Goal: Task Accomplishment & Management: Complete application form

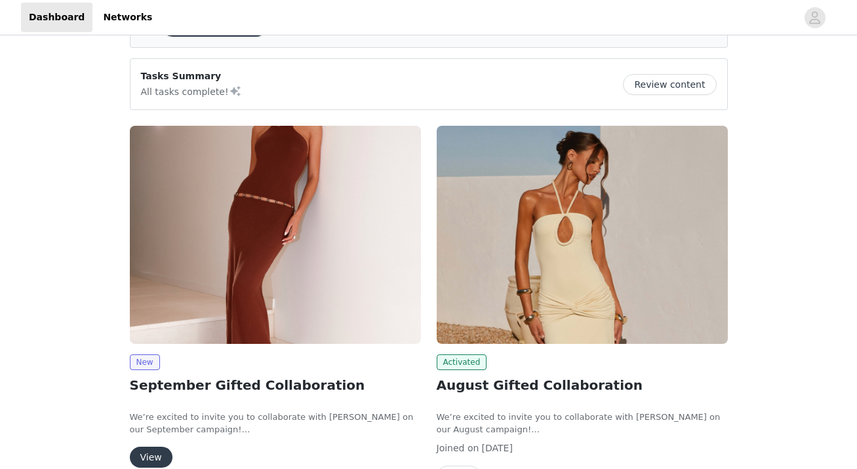
scroll to position [223, 0]
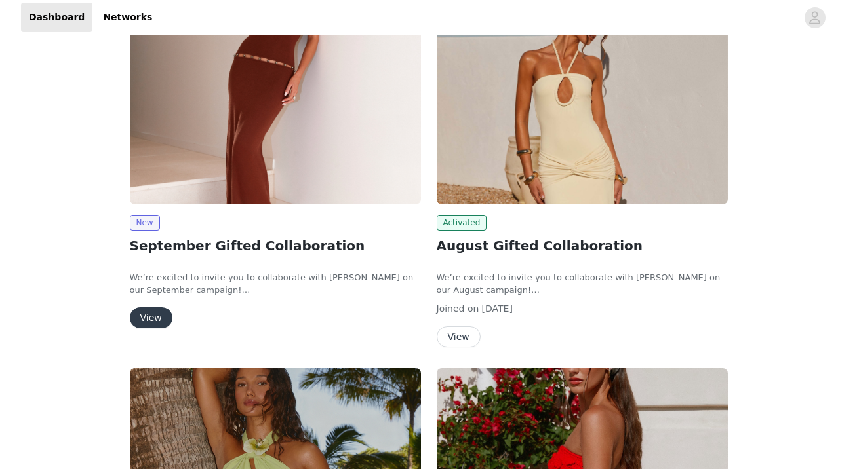
click at [152, 313] on button "View" at bounding box center [151, 317] width 43 height 21
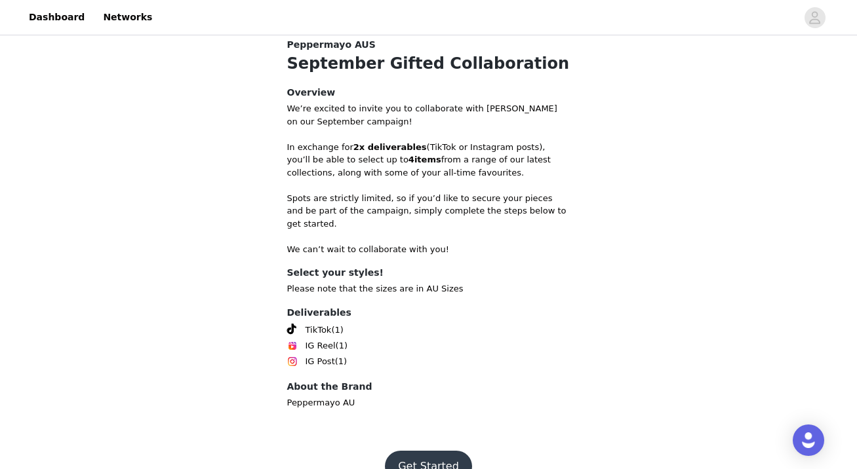
scroll to position [446, 0]
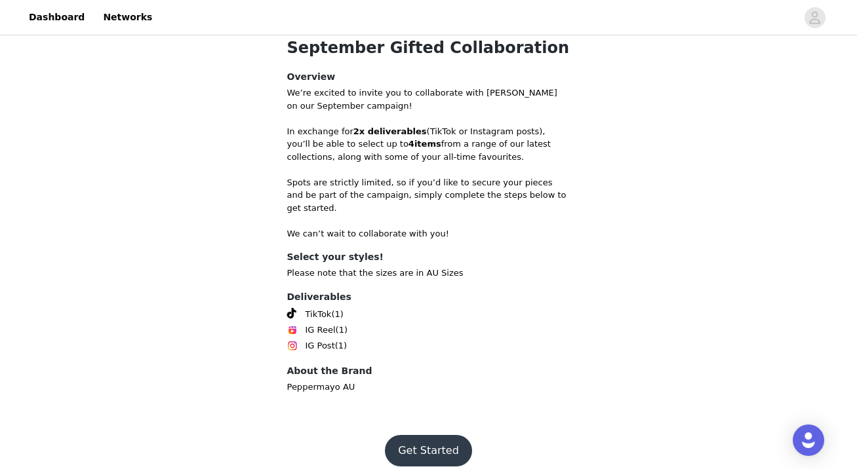
click at [420, 435] on button "Get Started" at bounding box center [428, 450] width 87 height 31
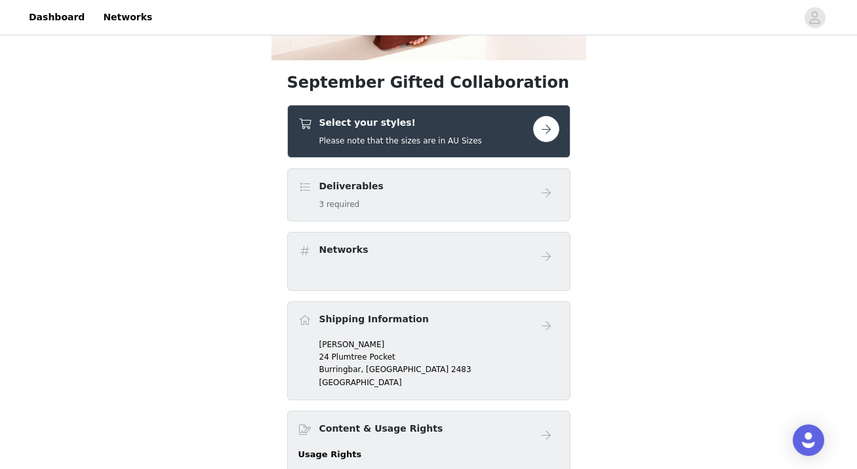
scroll to position [372, 0]
click at [471, 127] on h4 "Select your styles!" at bounding box center [400, 122] width 163 height 14
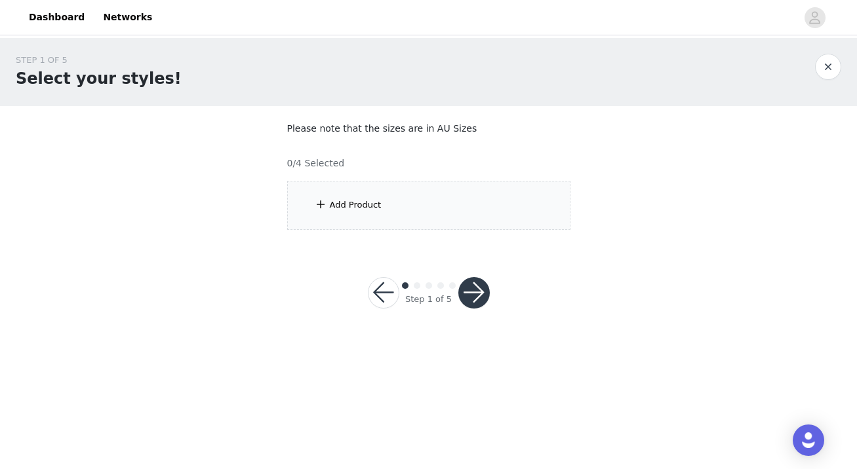
click at [416, 209] on div "Add Product" at bounding box center [428, 205] width 283 height 49
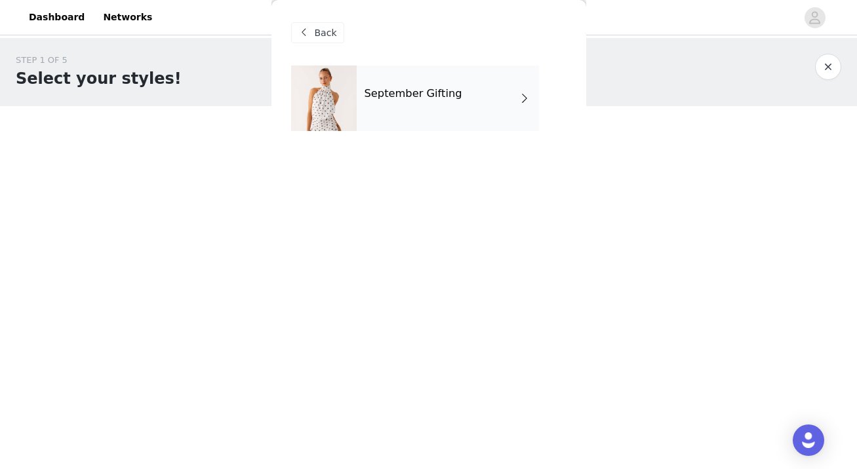
click at [420, 108] on div "September Gifting" at bounding box center [448, 99] width 182 height 66
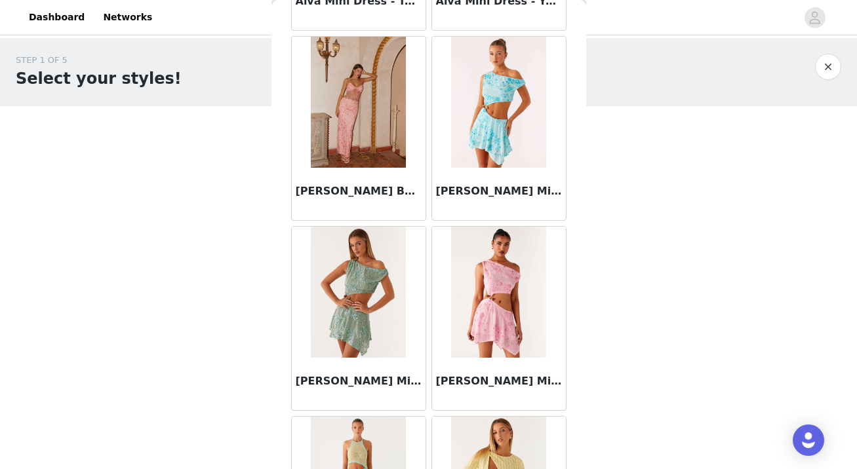
scroll to position [1167, 0]
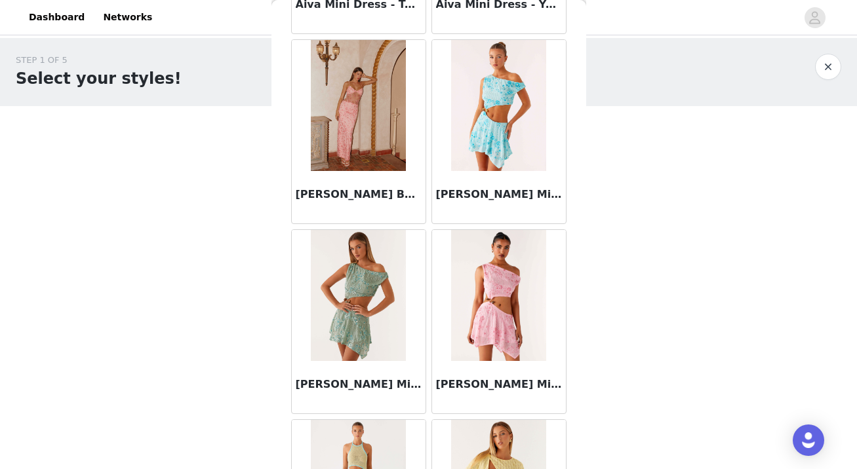
click at [363, 309] on img at bounding box center [358, 295] width 95 height 131
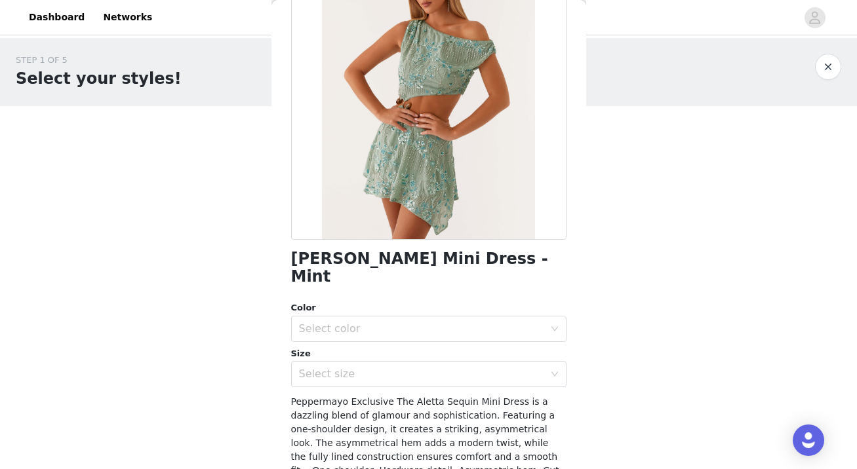
scroll to position [126, 0]
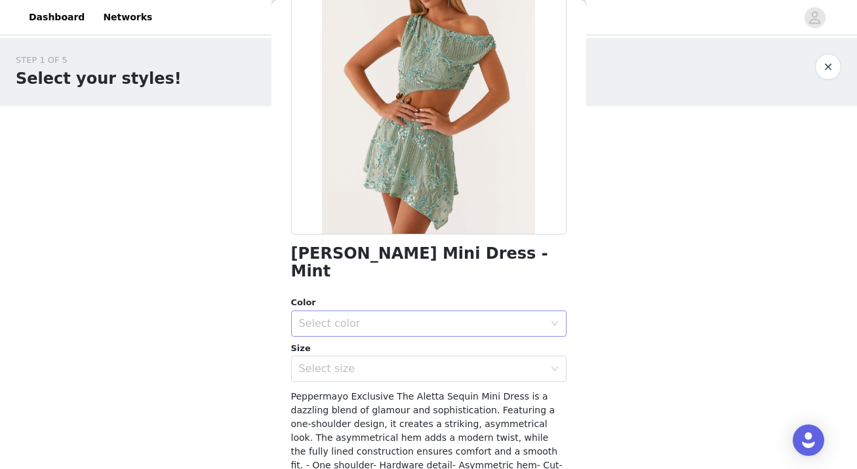
click at [364, 317] on div "Select color" at bounding box center [421, 323] width 245 height 13
click at [364, 336] on li "Mint" at bounding box center [428, 334] width 275 height 21
click at [356, 362] on div "Select size" at bounding box center [421, 368] width 245 height 13
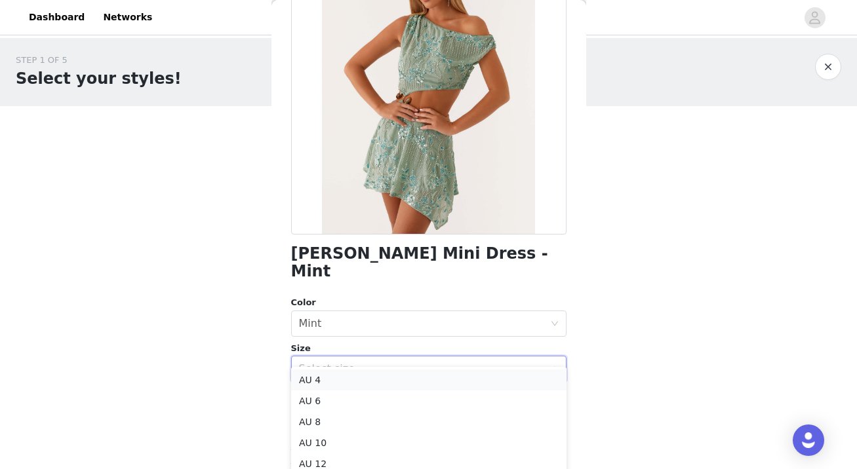
click at [348, 381] on li "AU 4" at bounding box center [428, 380] width 275 height 21
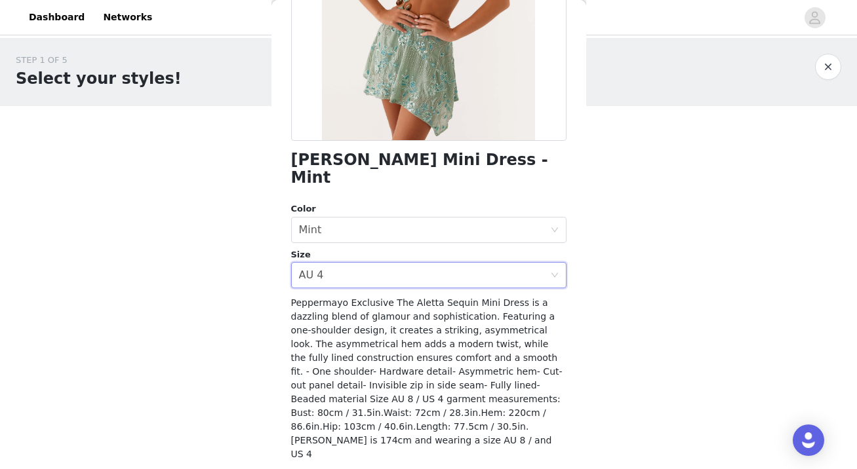
scroll to position [235, 0]
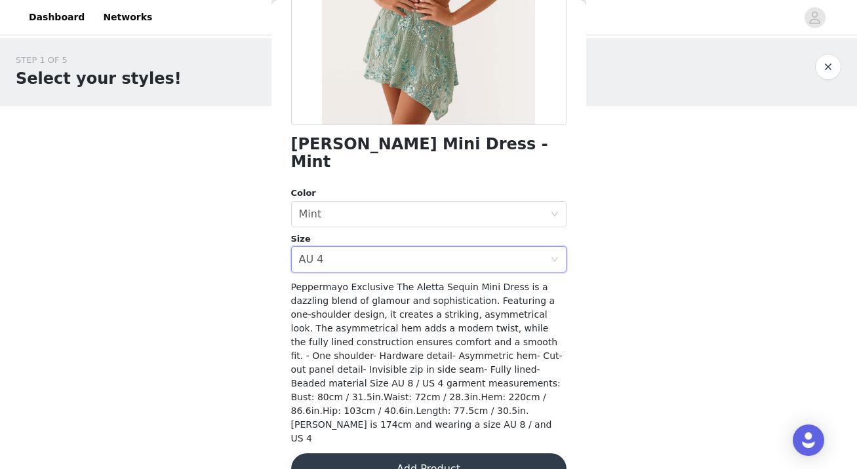
click at [378, 454] on button "Add Product" at bounding box center [428, 469] width 275 height 31
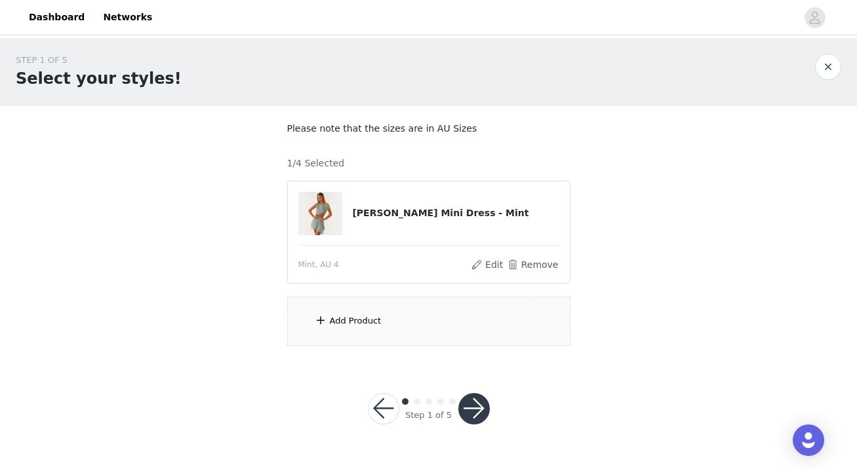
click at [381, 337] on div "Add Product" at bounding box center [428, 321] width 283 height 49
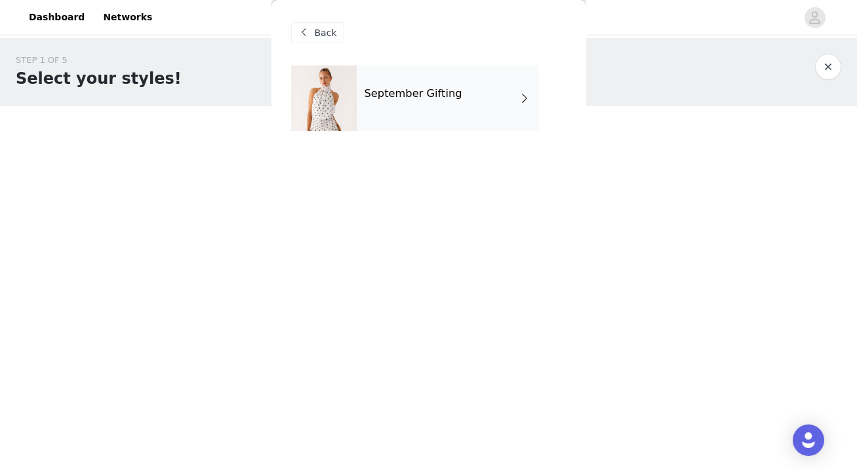
click at [395, 90] on h4 "September Gifting" at bounding box center [413, 94] width 98 height 12
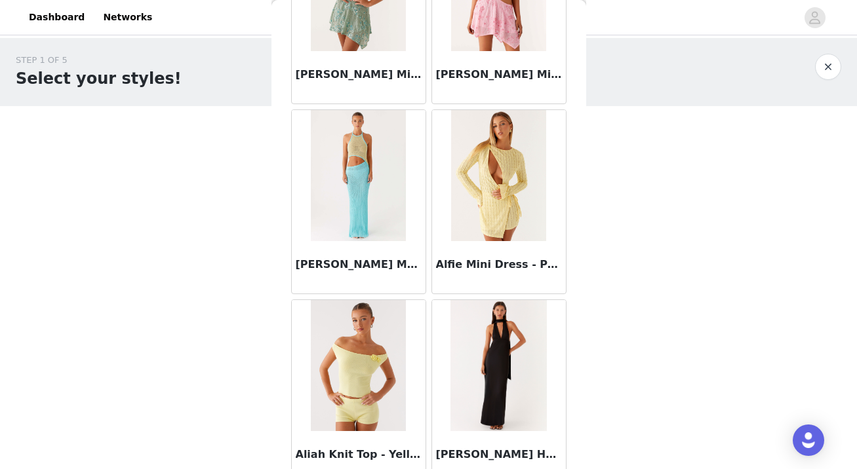
scroll to position [1536, 0]
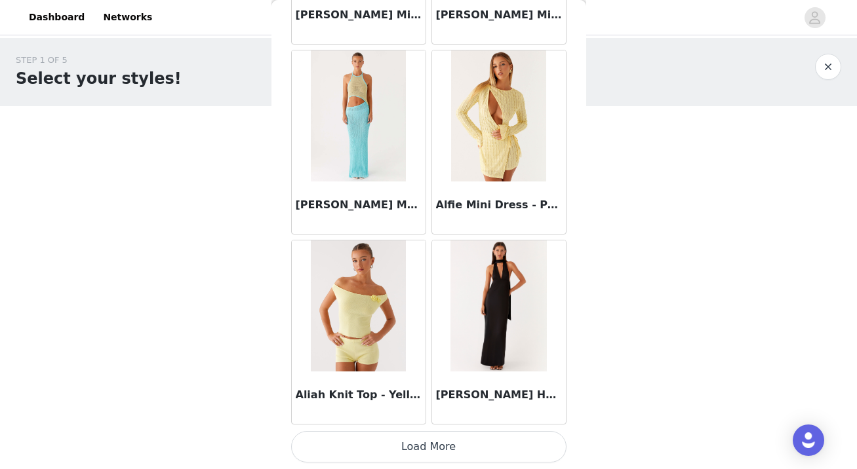
click at [410, 446] on button "Load More" at bounding box center [428, 446] width 275 height 31
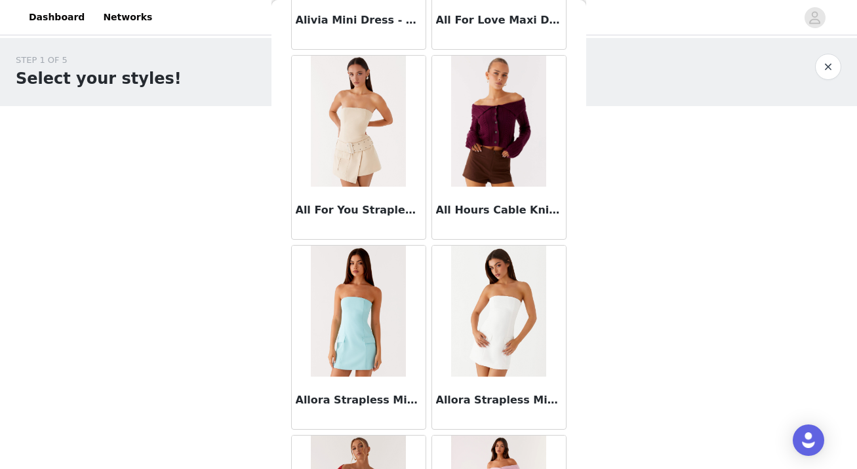
scroll to position [2714, 0]
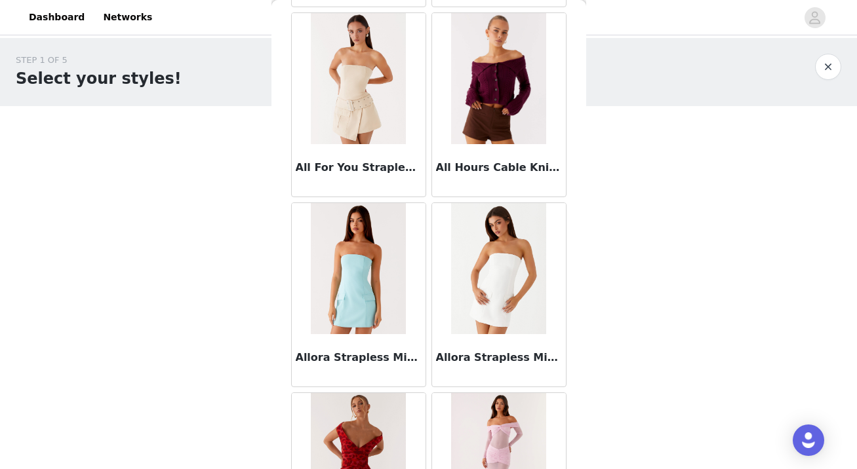
click at [385, 97] on img at bounding box center [358, 78] width 95 height 131
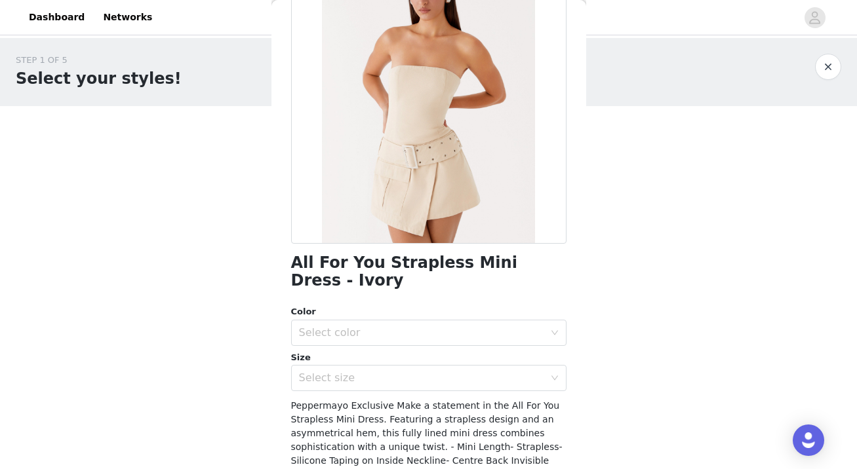
scroll to position [117, 0]
click at [364, 326] on div "Select color" at bounding box center [421, 332] width 245 height 13
click at [361, 345] on li "Ivory" at bounding box center [428, 343] width 275 height 21
click at [359, 371] on div "Select size" at bounding box center [421, 377] width 245 height 13
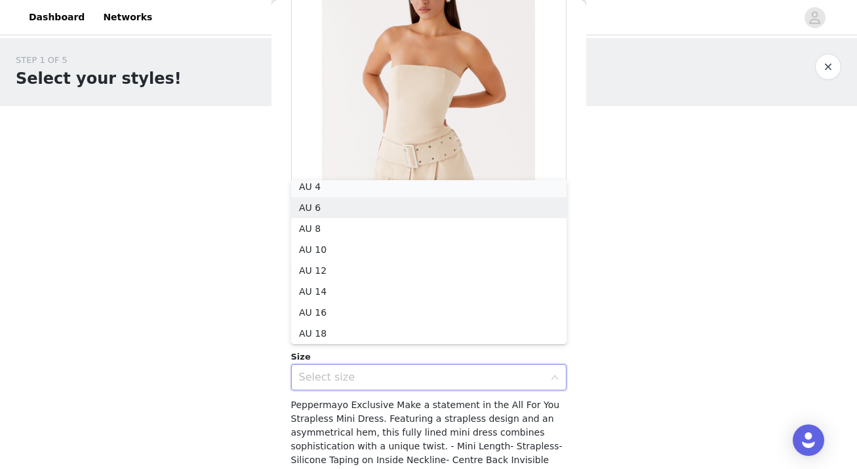
scroll to position [3, 0]
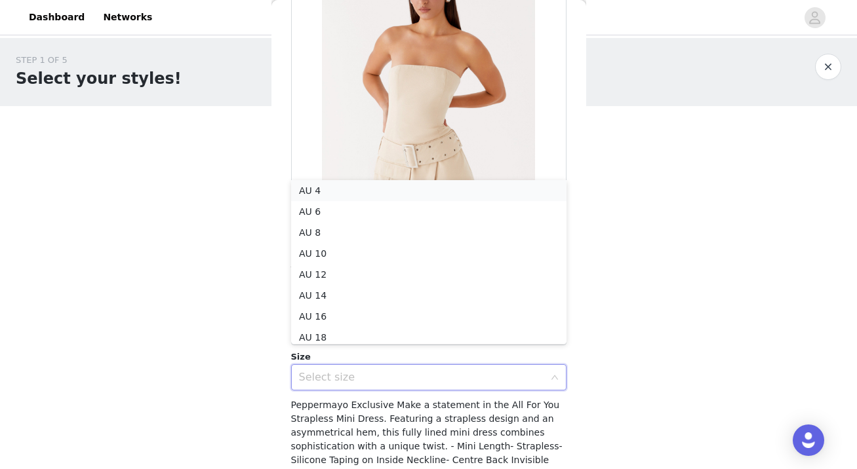
click at [351, 185] on li "AU 4" at bounding box center [428, 190] width 275 height 21
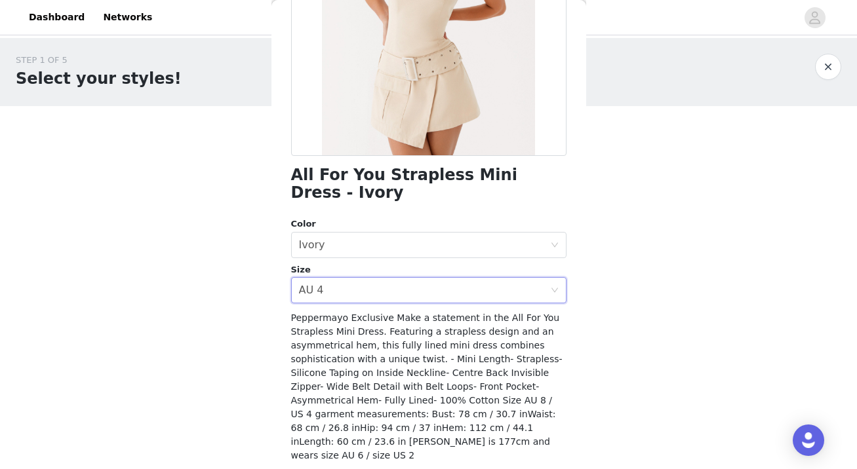
scroll to position [222, 0]
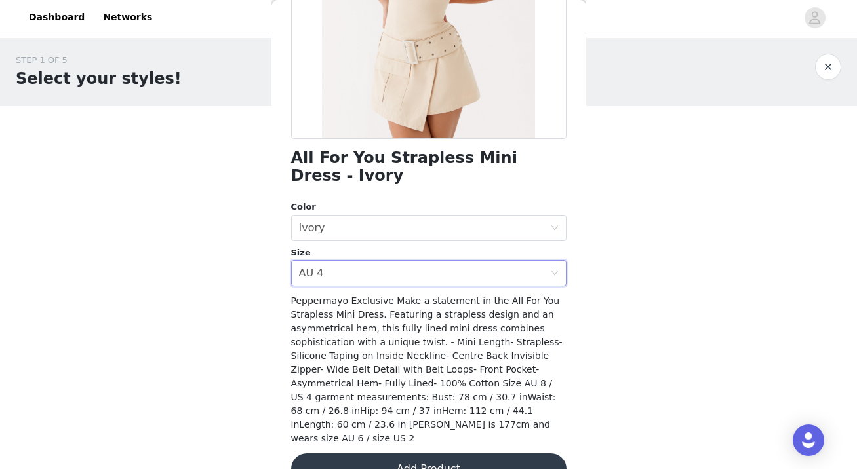
click at [384, 454] on button "Add Product" at bounding box center [428, 469] width 275 height 31
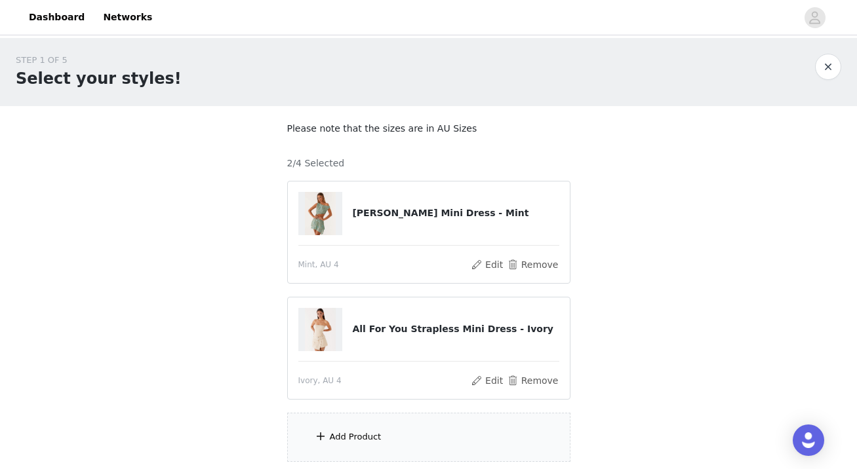
click at [375, 432] on div "Add Product" at bounding box center [356, 437] width 52 height 13
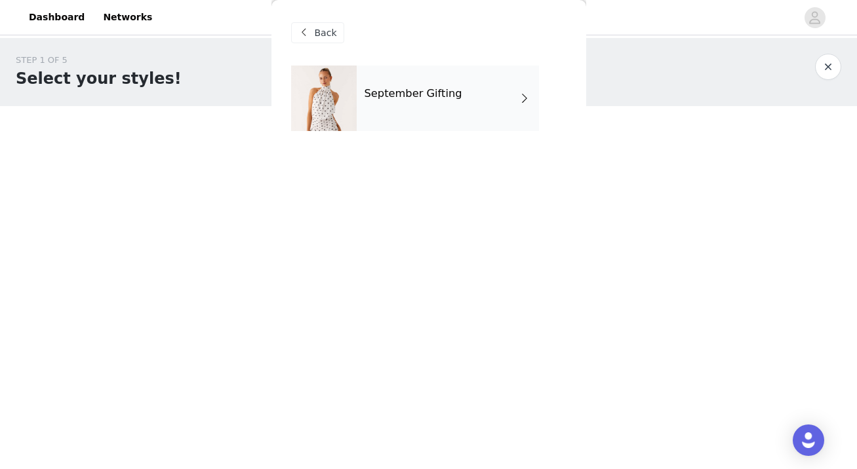
click at [423, 74] on div "September Gifting" at bounding box center [448, 99] width 182 height 66
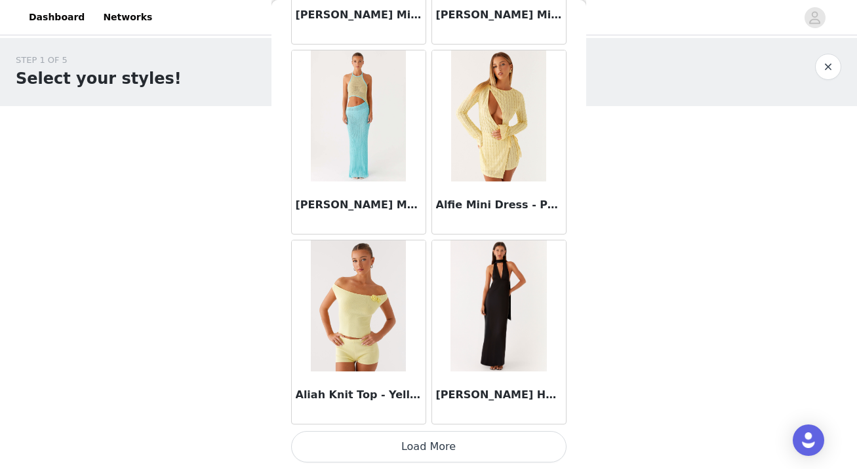
scroll to position [102, 0]
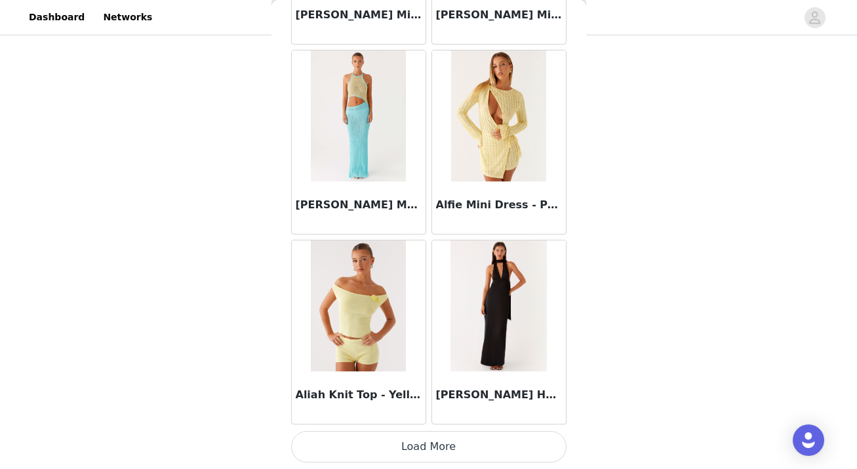
click at [418, 450] on button "Load More" at bounding box center [428, 446] width 275 height 31
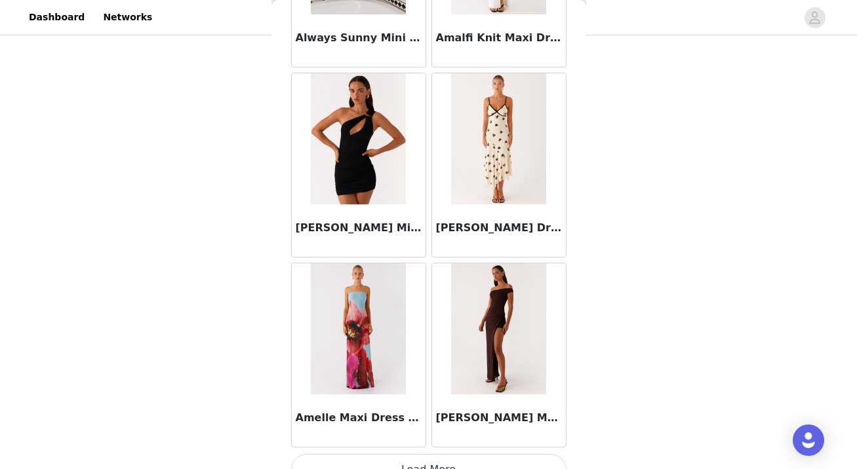
scroll to position [3437, 0]
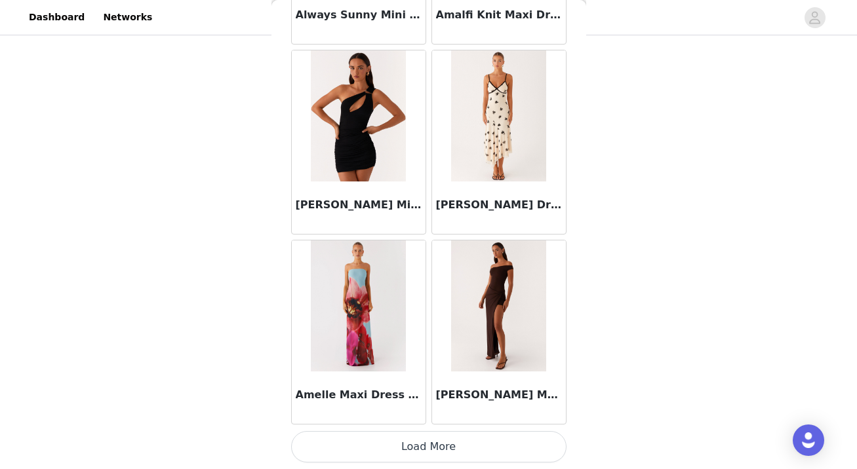
click at [427, 444] on button "Load More" at bounding box center [428, 446] width 275 height 31
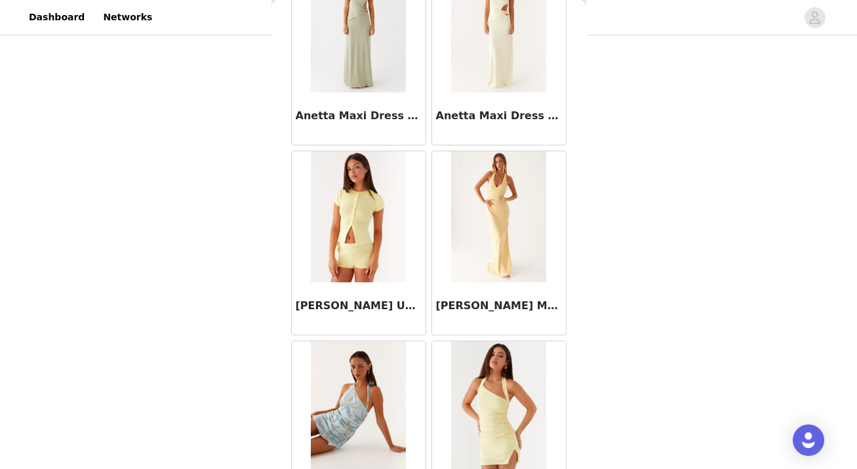
scroll to position [5338, 0]
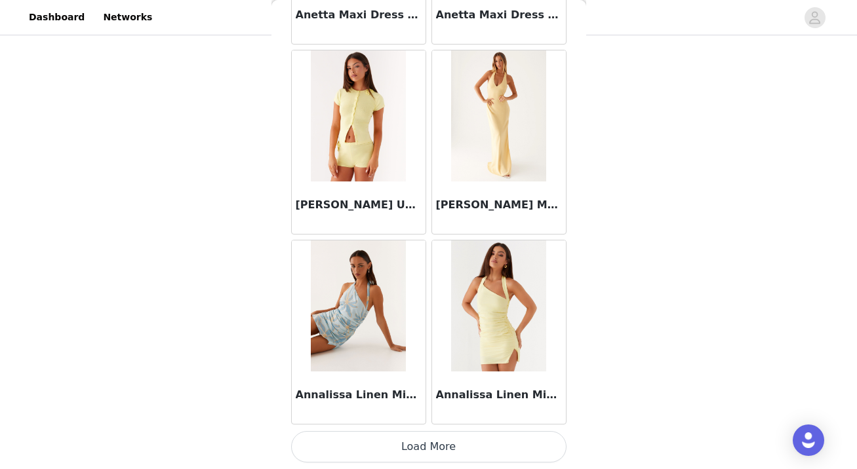
click at [448, 446] on button "Load More" at bounding box center [428, 446] width 275 height 31
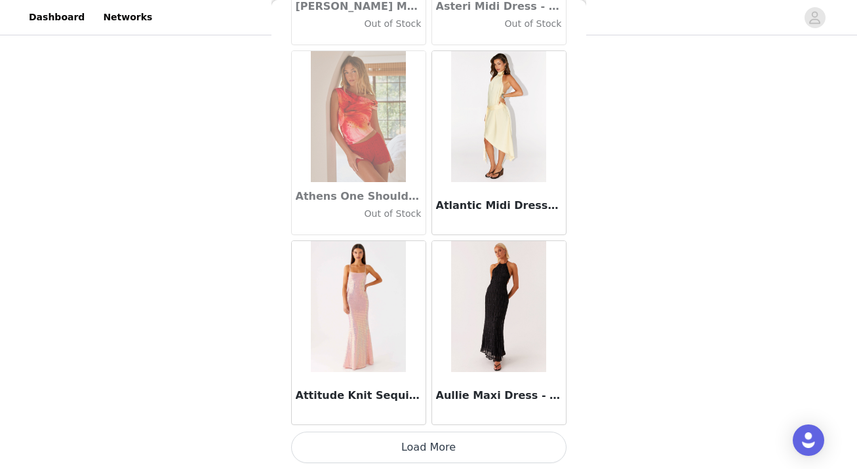
scroll to position [7239, 0]
click at [444, 446] on button "Load More" at bounding box center [428, 446] width 275 height 31
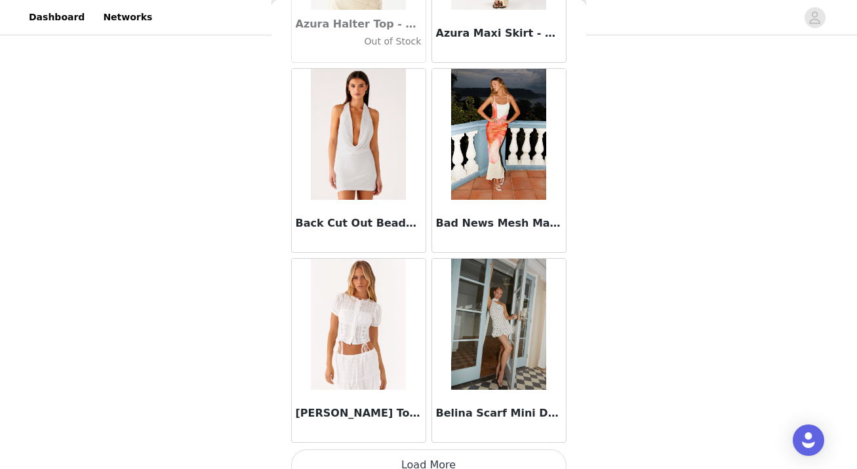
scroll to position [9140, 0]
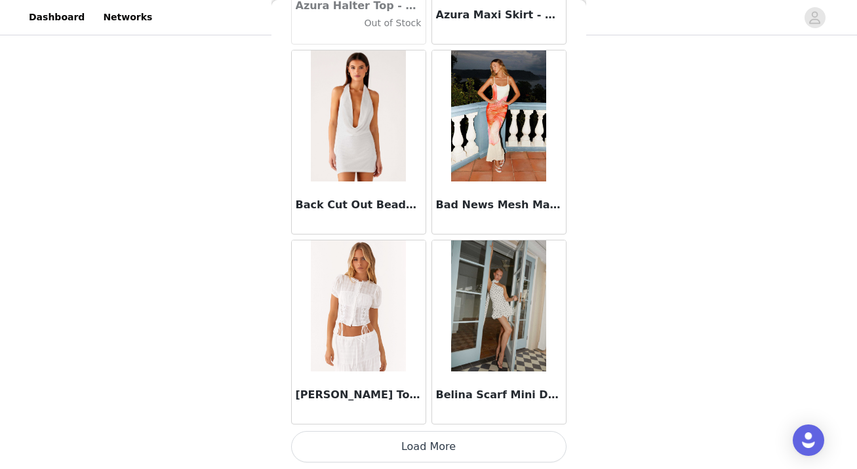
click at [428, 443] on button "Load More" at bounding box center [428, 446] width 275 height 31
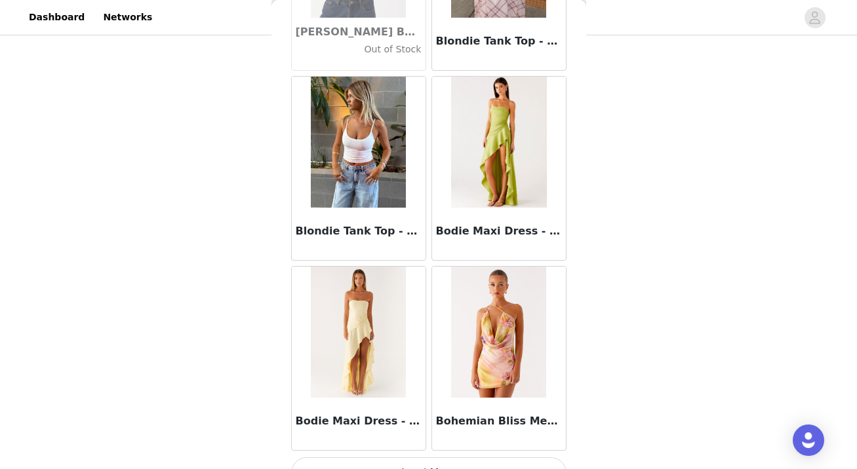
scroll to position [11041, 0]
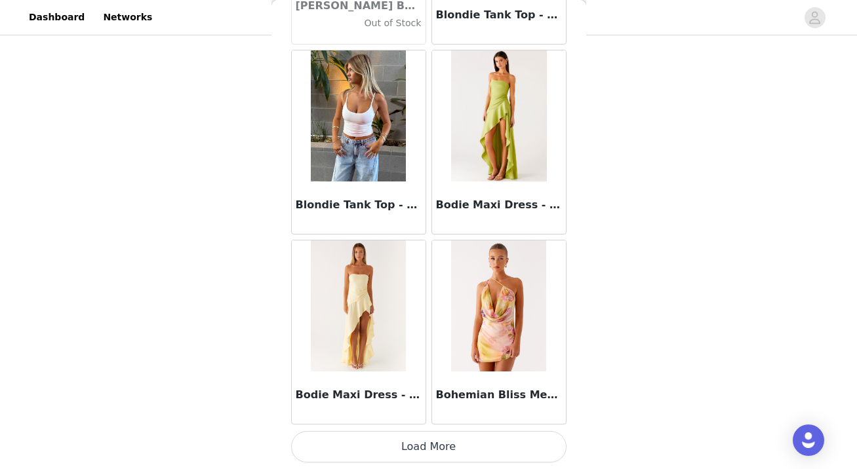
click at [433, 448] on button "Load More" at bounding box center [428, 446] width 275 height 31
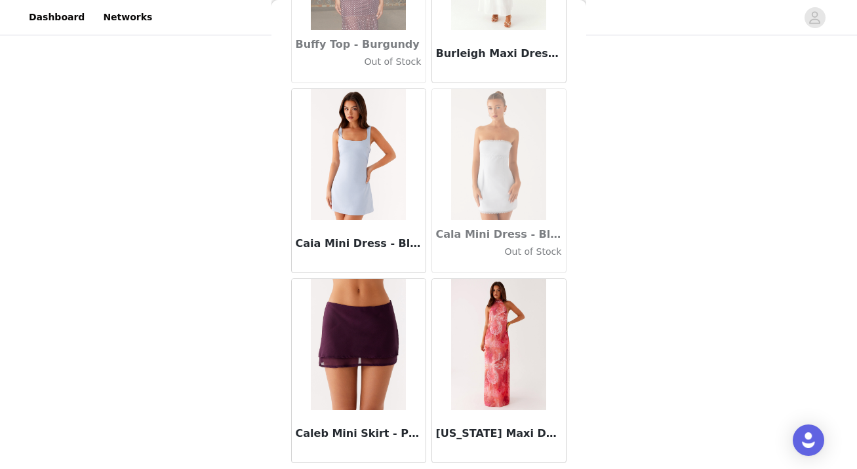
scroll to position [12942, 0]
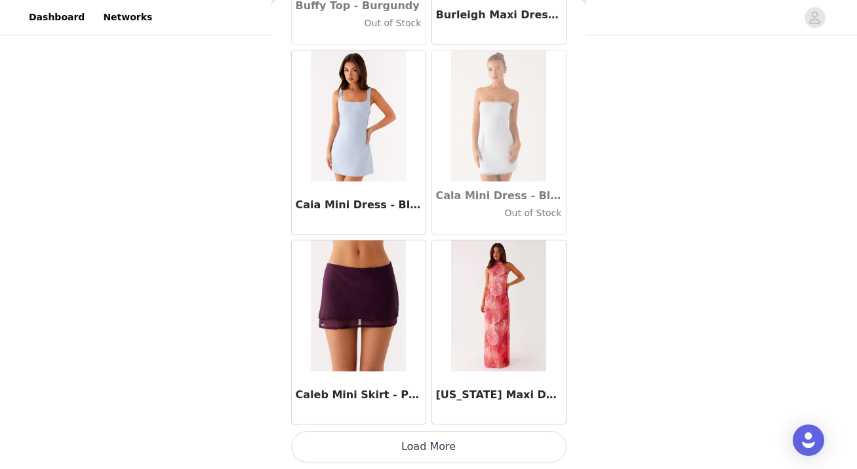
click at [427, 443] on button "Load More" at bounding box center [428, 446] width 275 height 31
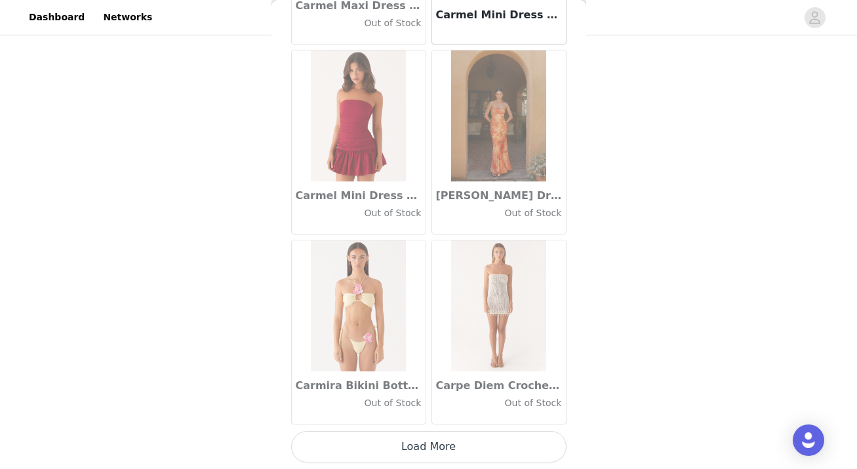
scroll to position [14842, 0]
click at [420, 449] on button "Load More" at bounding box center [428, 447] width 275 height 31
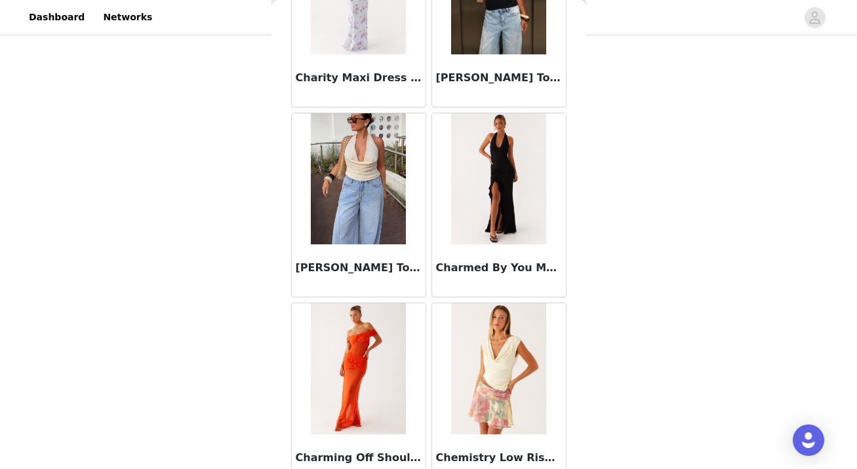
scroll to position [16743, 0]
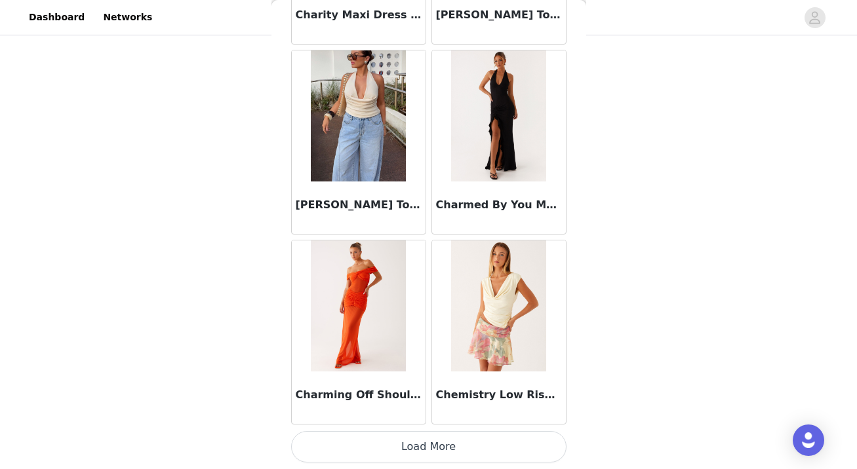
click at [424, 444] on button "Load More" at bounding box center [428, 446] width 275 height 31
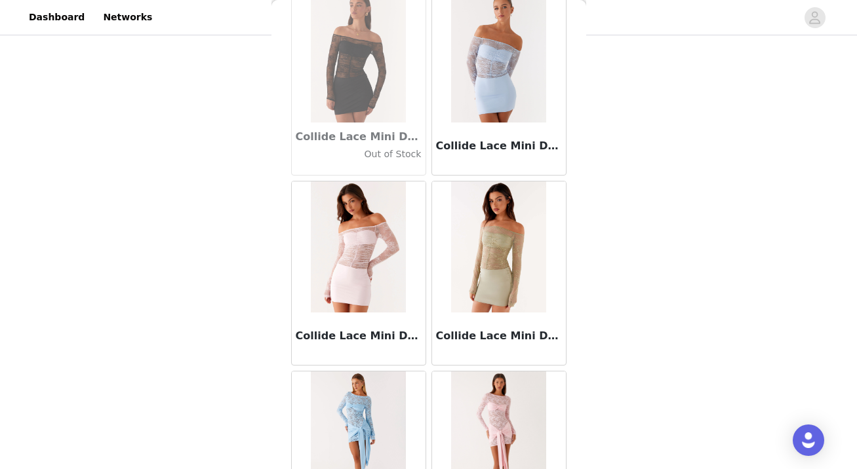
scroll to position [18644, 0]
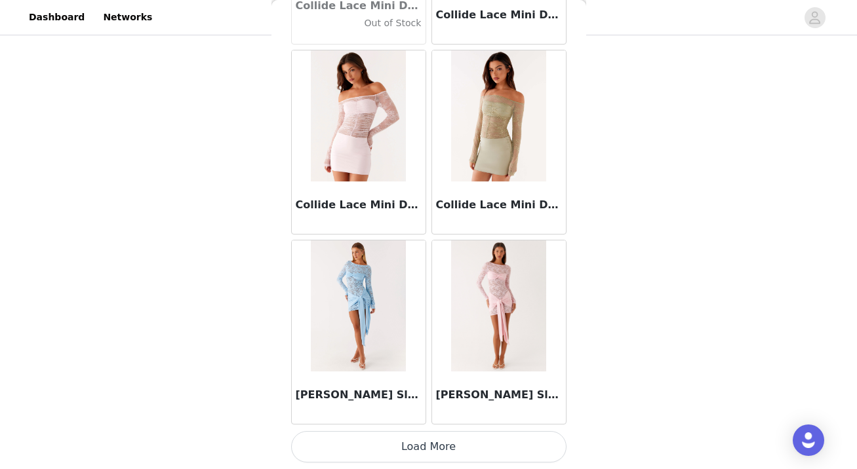
click at [405, 442] on button "Load More" at bounding box center [428, 446] width 275 height 31
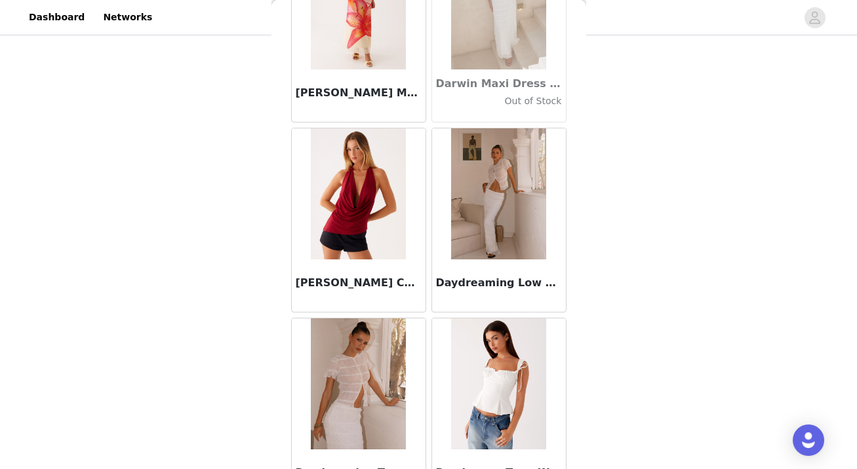
scroll to position [20545, 0]
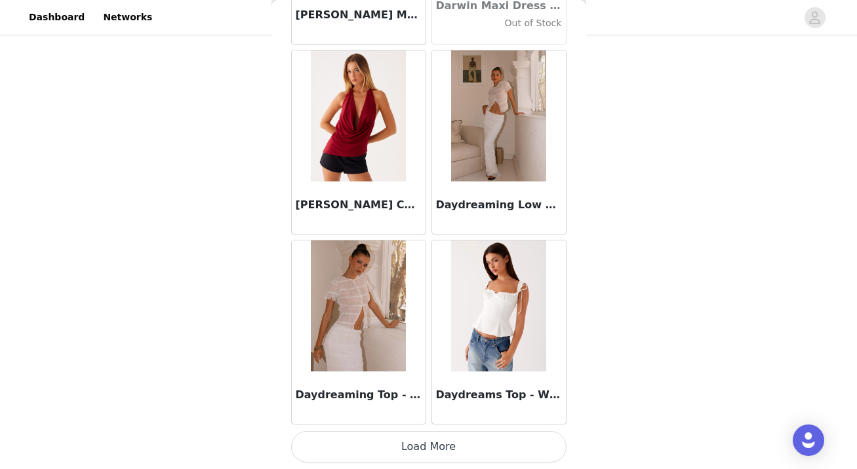
click at [418, 450] on button "Load More" at bounding box center [428, 446] width 275 height 31
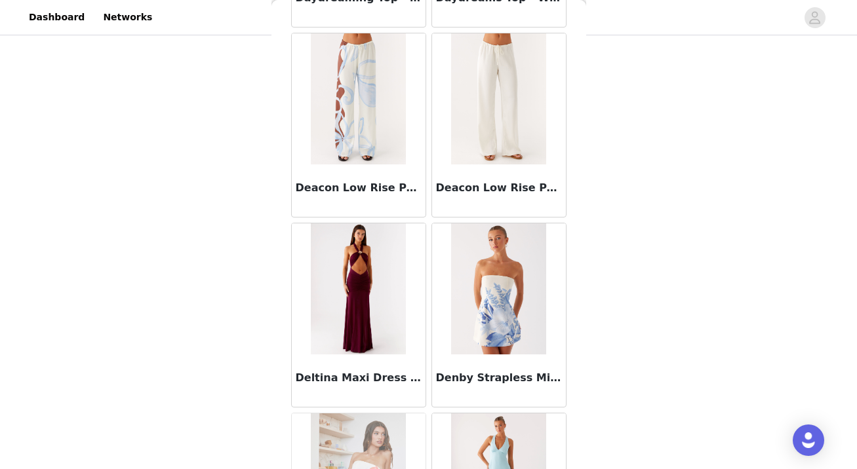
scroll to position [20943, 0]
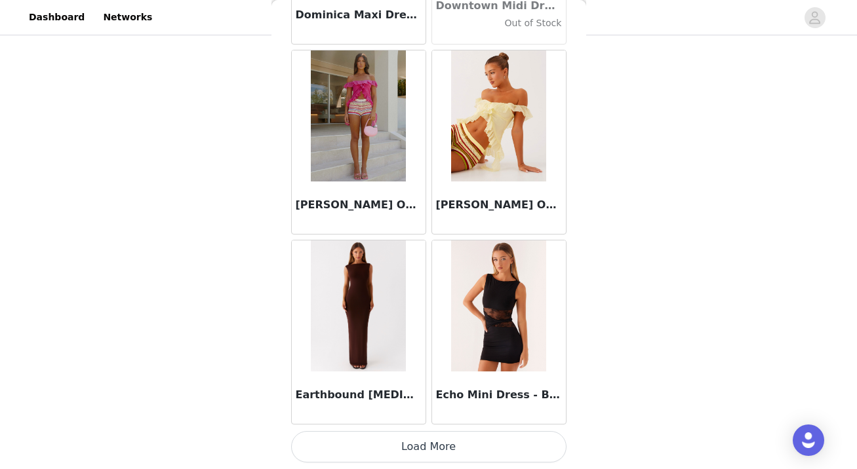
click at [412, 452] on button "Load More" at bounding box center [428, 446] width 275 height 31
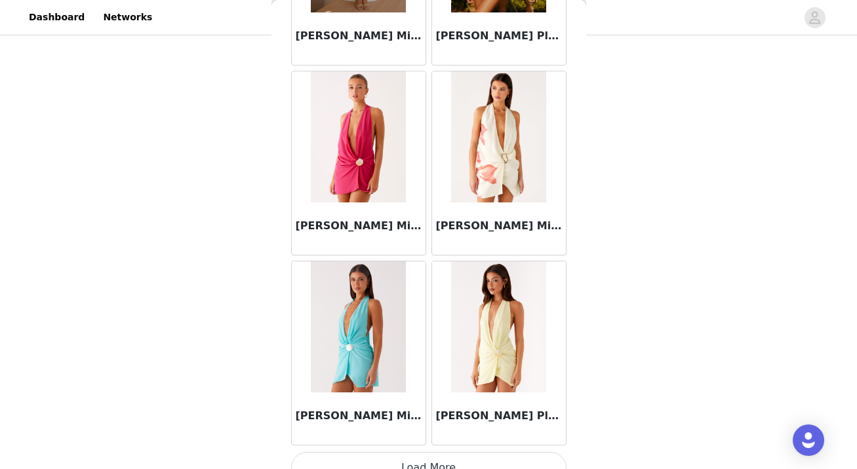
scroll to position [24347, 0]
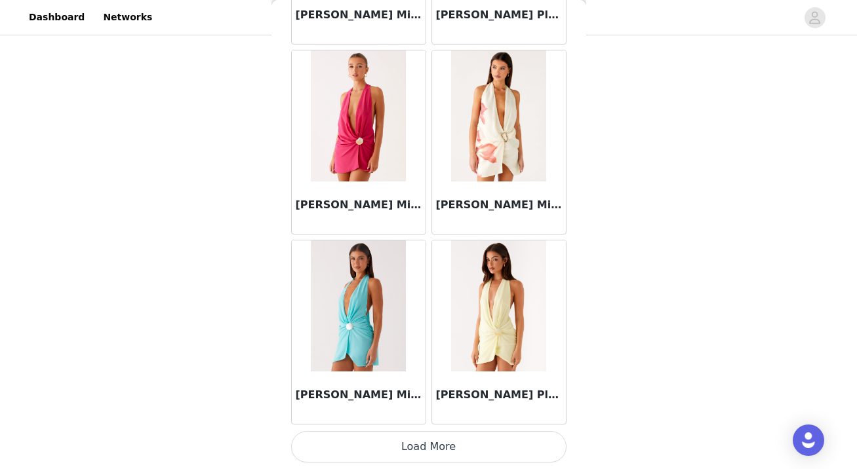
click at [424, 452] on button "Load More" at bounding box center [428, 446] width 275 height 31
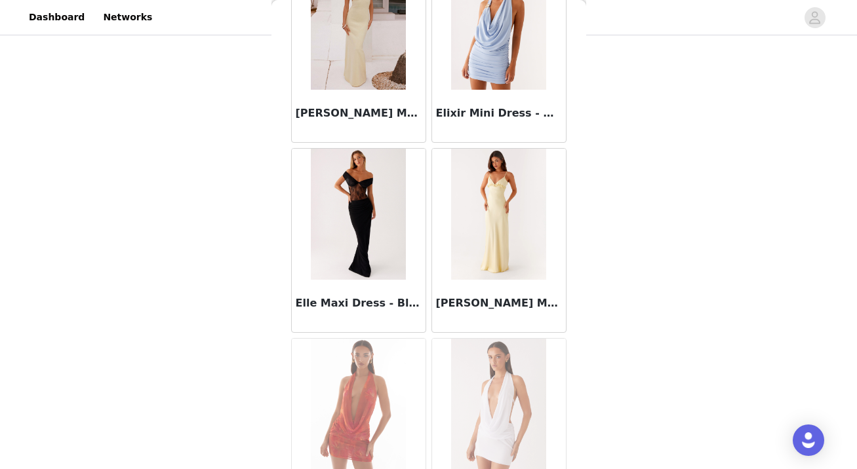
scroll to position [24818, 0]
click at [492, 302] on h3 "[PERSON_NAME] Maxi Dress - Baby Yellow" at bounding box center [499, 304] width 126 height 16
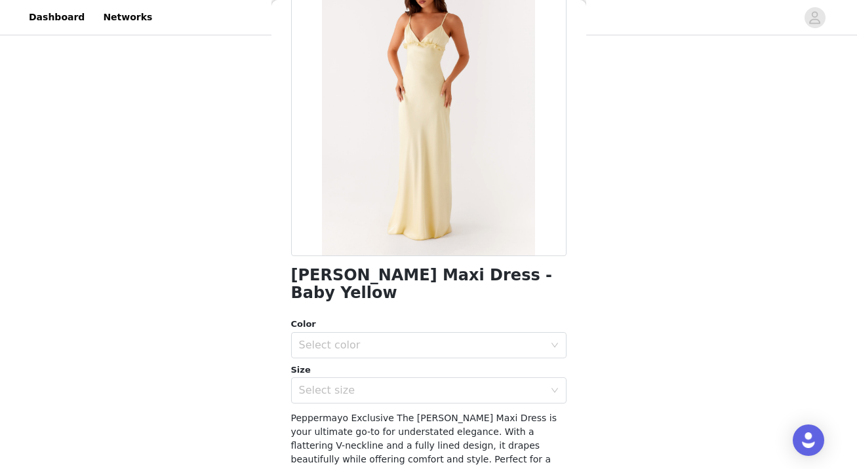
scroll to position [109, 0]
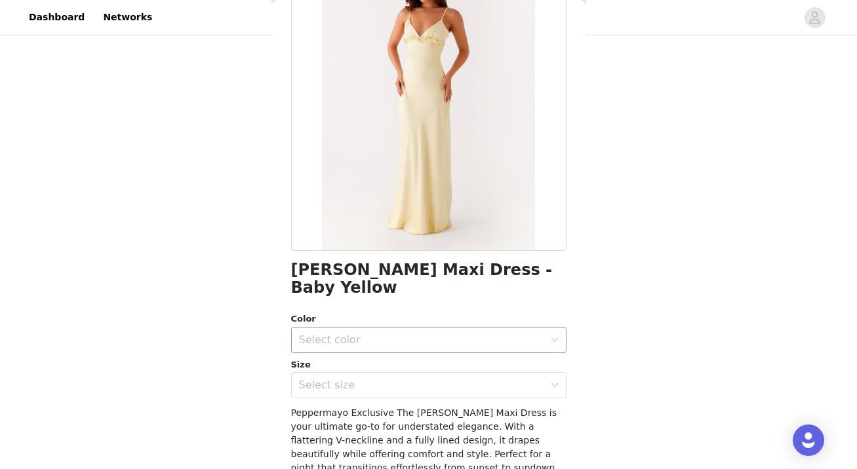
click at [468, 334] on div "Select color" at bounding box center [421, 340] width 245 height 13
click at [452, 355] on li "Baby Yellow" at bounding box center [428, 351] width 275 height 21
click at [448, 379] on div "Select size" at bounding box center [421, 385] width 245 height 13
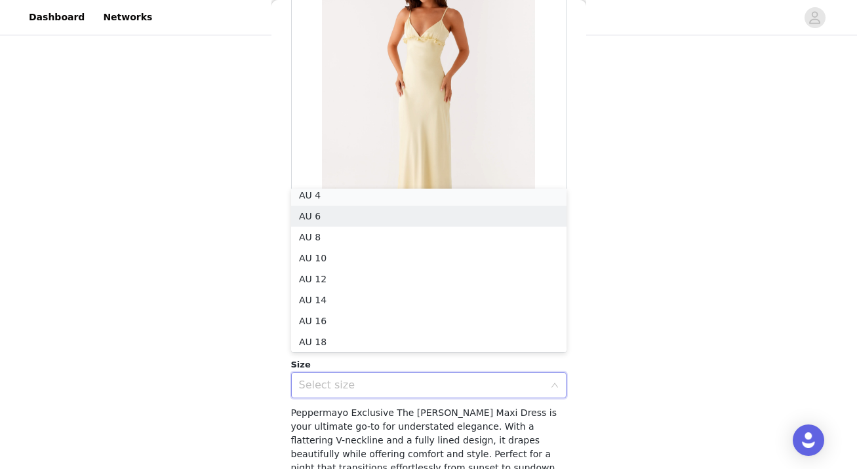
scroll to position [3, 0]
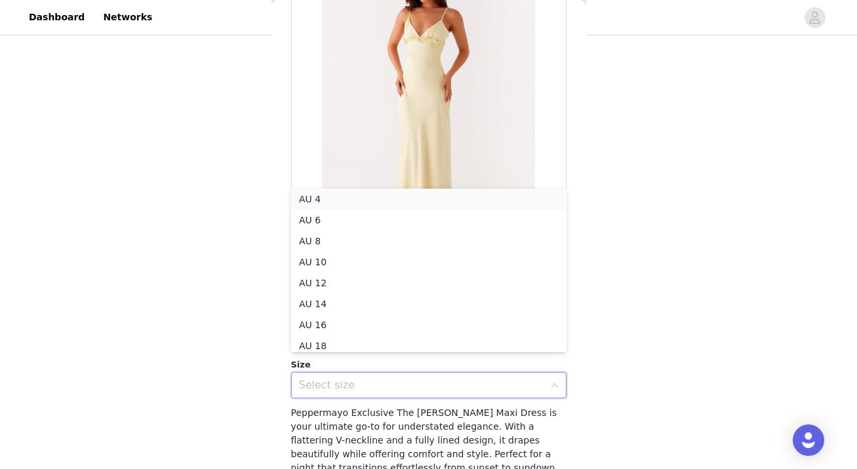
click at [435, 197] on li "AU 4" at bounding box center [428, 199] width 275 height 21
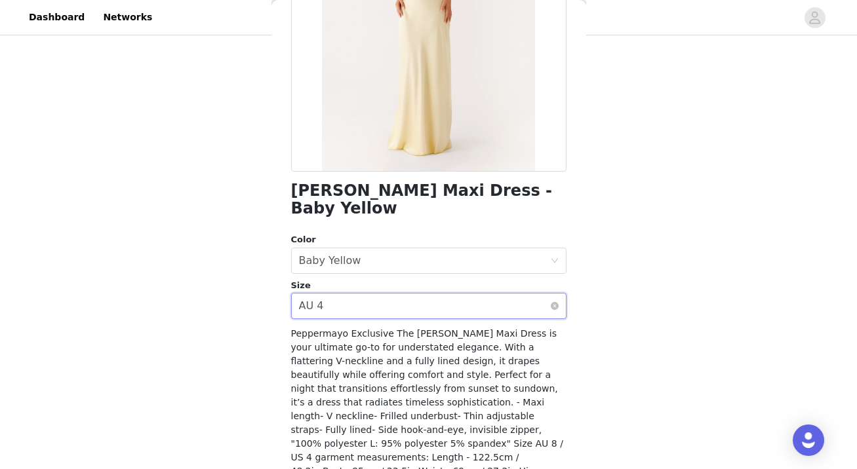
scroll to position [235, 0]
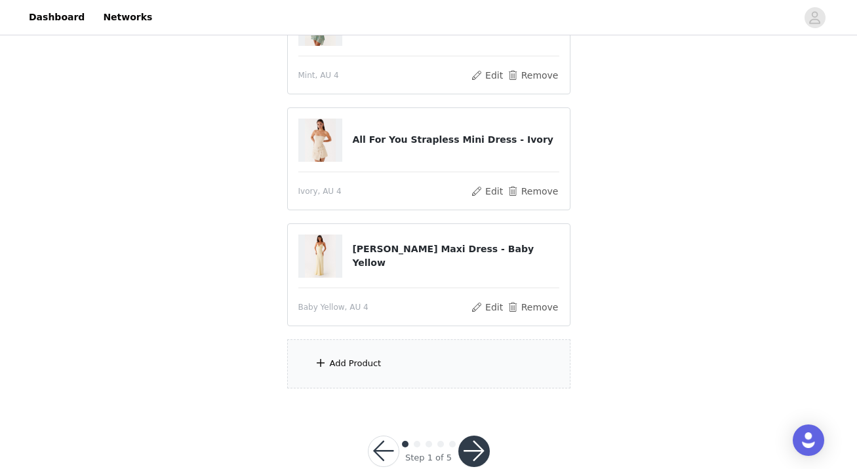
scroll to position [207, 0]
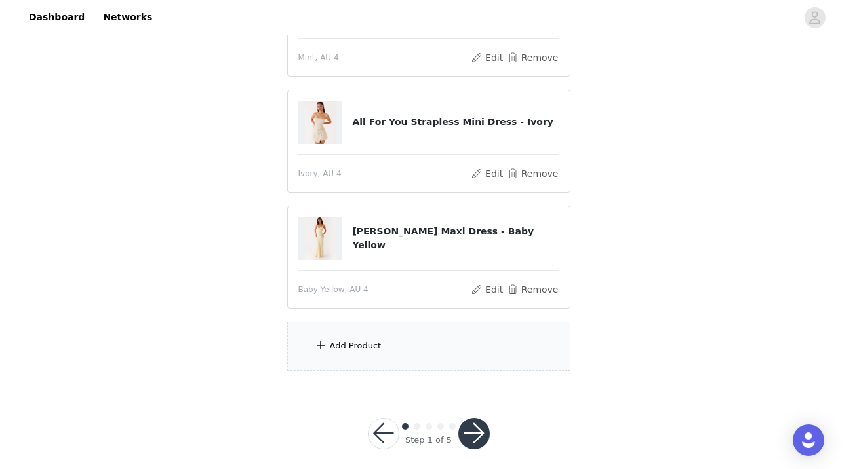
click at [390, 347] on div "Add Product" at bounding box center [428, 346] width 283 height 49
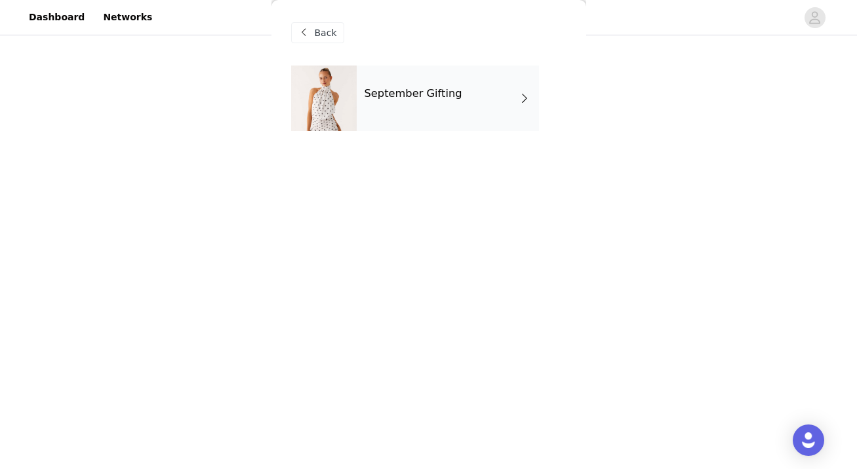
click at [459, 98] on div "September Gifting" at bounding box center [448, 99] width 182 height 66
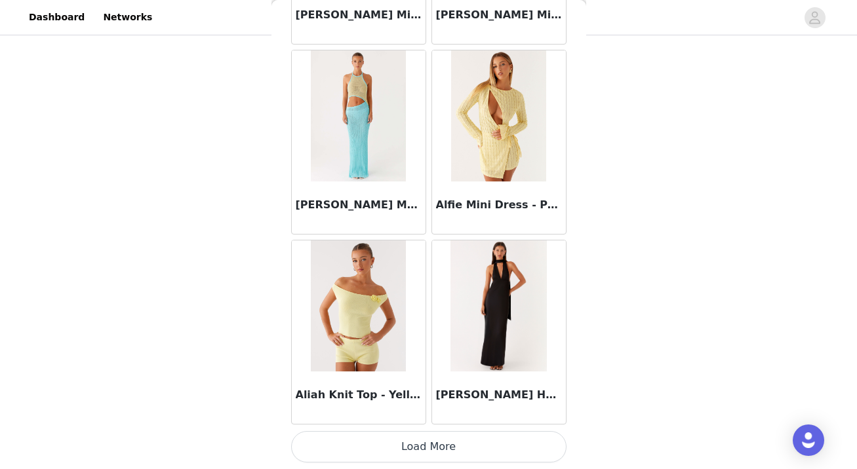
scroll to position [218, 0]
click at [399, 447] on button "Load More" at bounding box center [428, 446] width 275 height 31
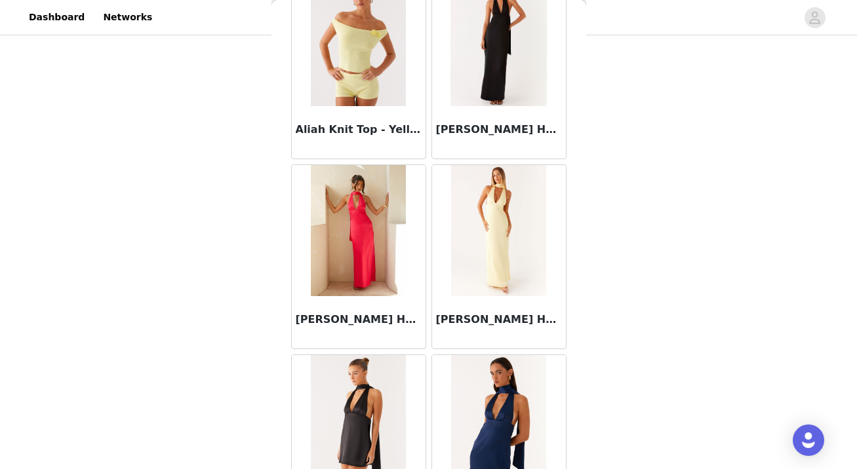
scroll to position [3437, 0]
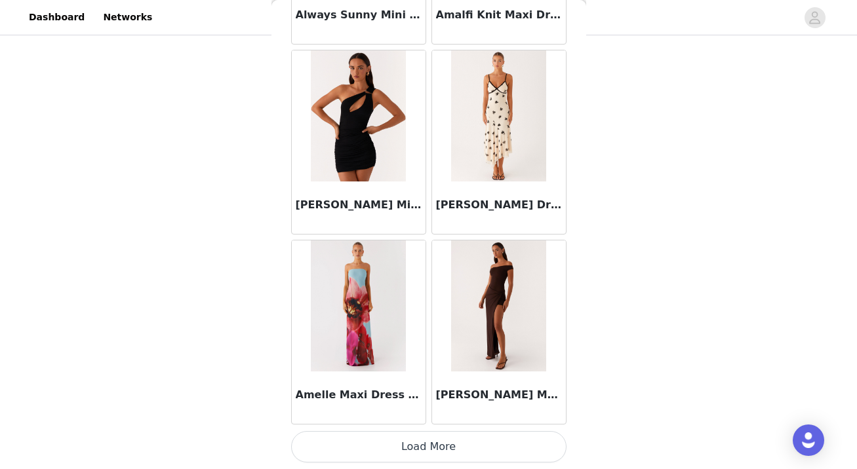
click at [436, 448] on button "Load More" at bounding box center [428, 446] width 275 height 31
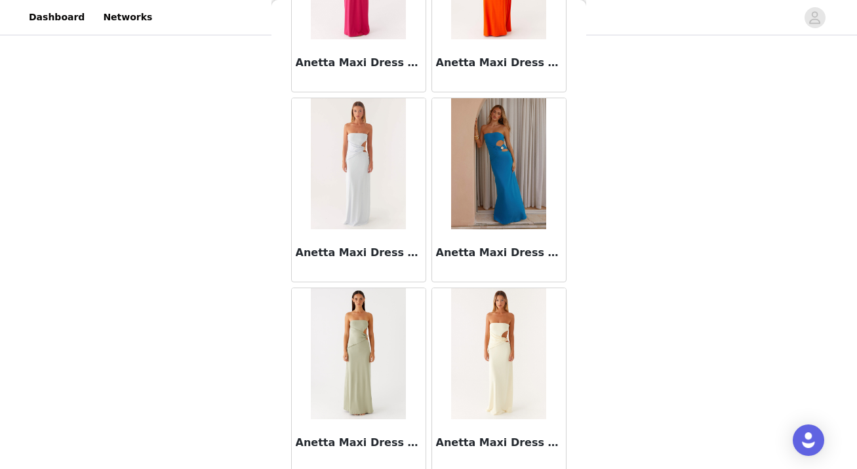
scroll to position [5338, 0]
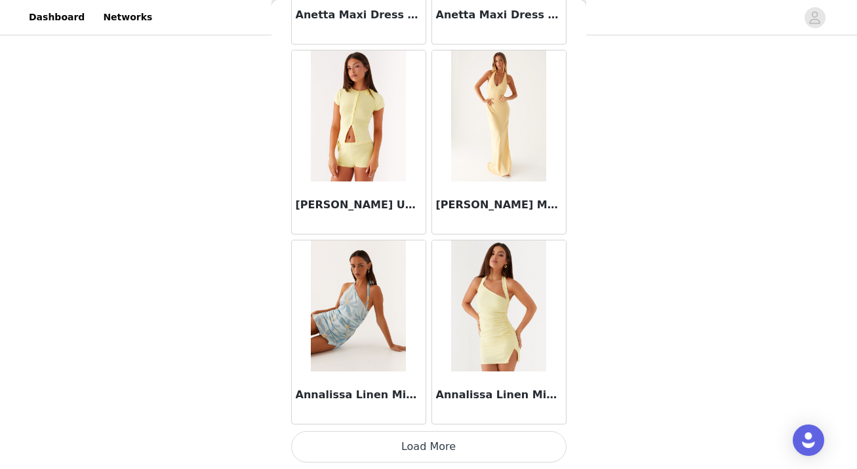
click at [436, 450] on button "Load More" at bounding box center [428, 446] width 275 height 31
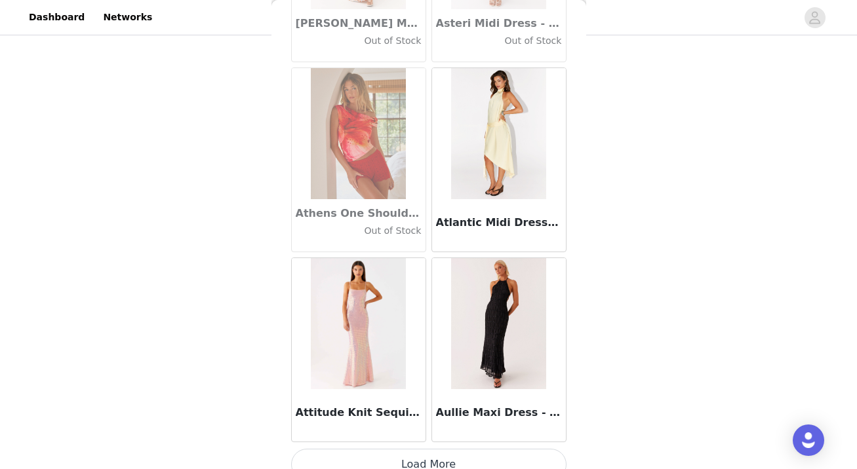
scroll to position [7239, 0]
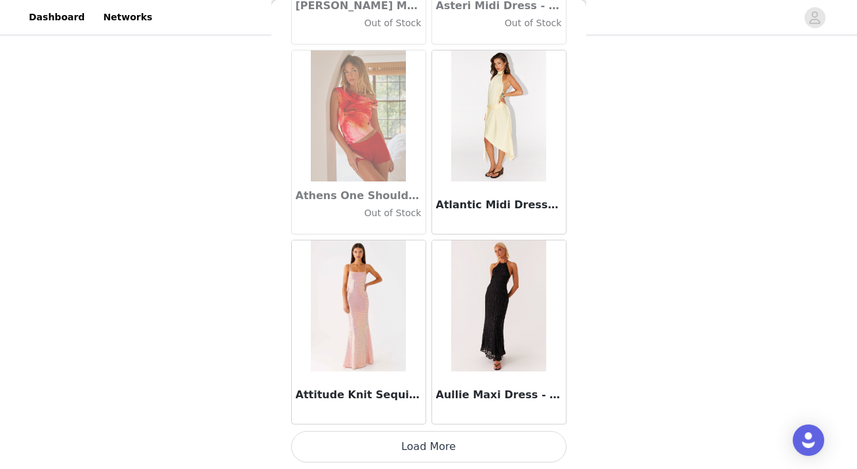
click at [437, 448] on button "Load More" at bounding box center [428, 446] width 275 height 31
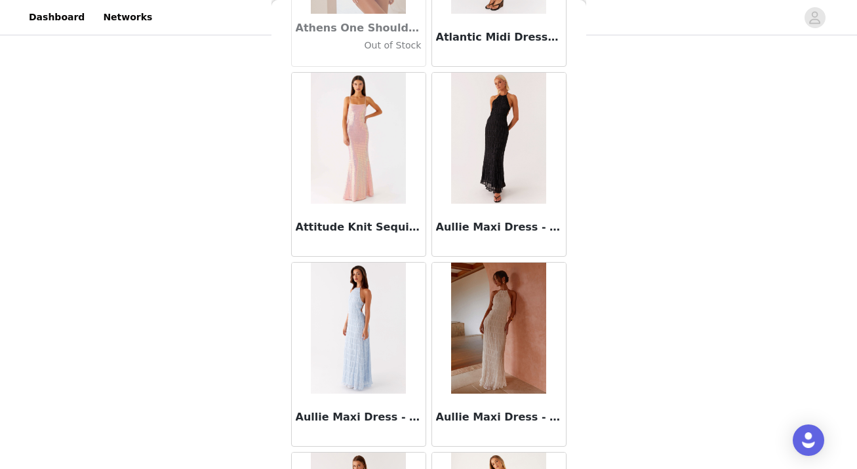
scroll to position [9140, 0]
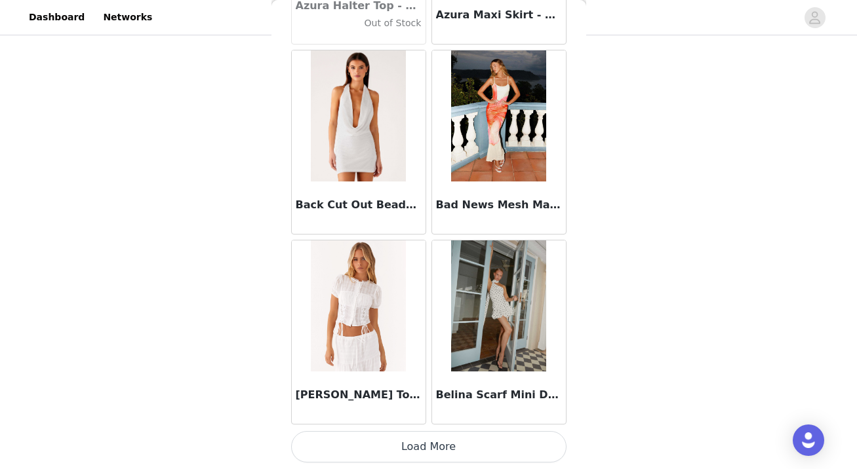
click at [425, 450] on button "Load More" at bounding box center [428, 446] width 275 height 31
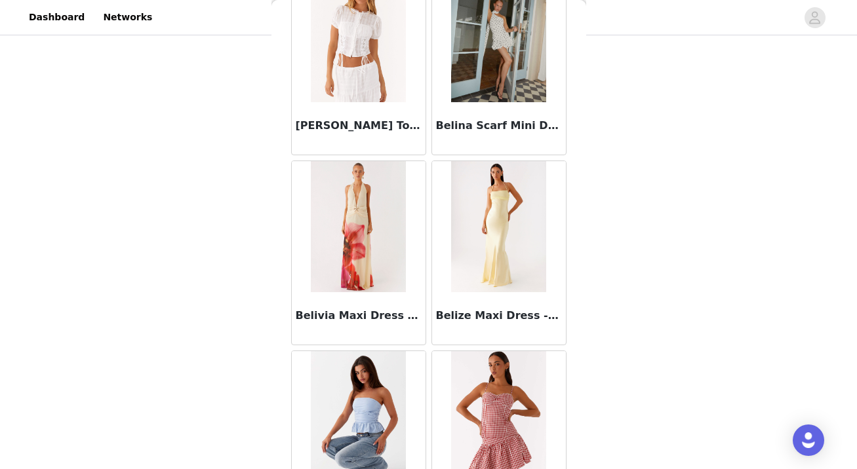
scroll to position [11041, 0]
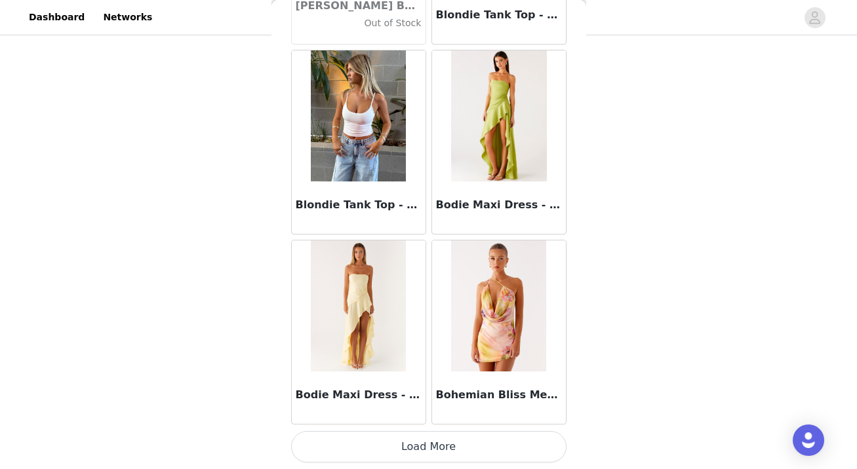
click at [425, 450] on button "Load More" at bounding box center [428, 446] width 275 height 31
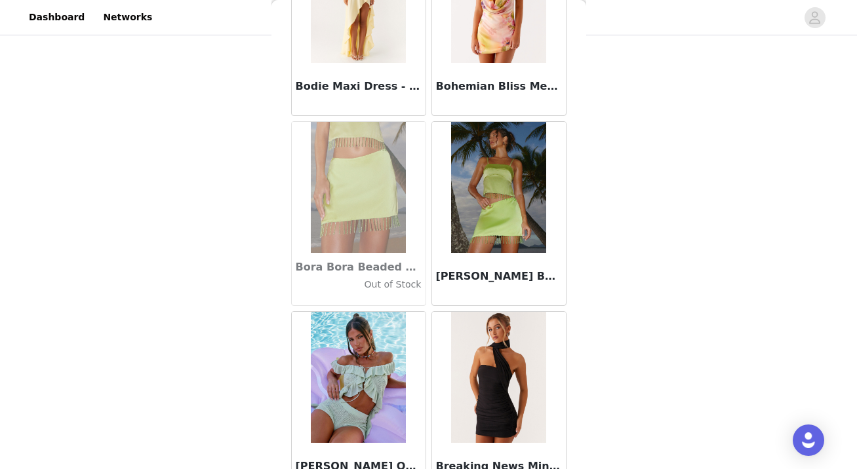
scroll to position [12942, 0]
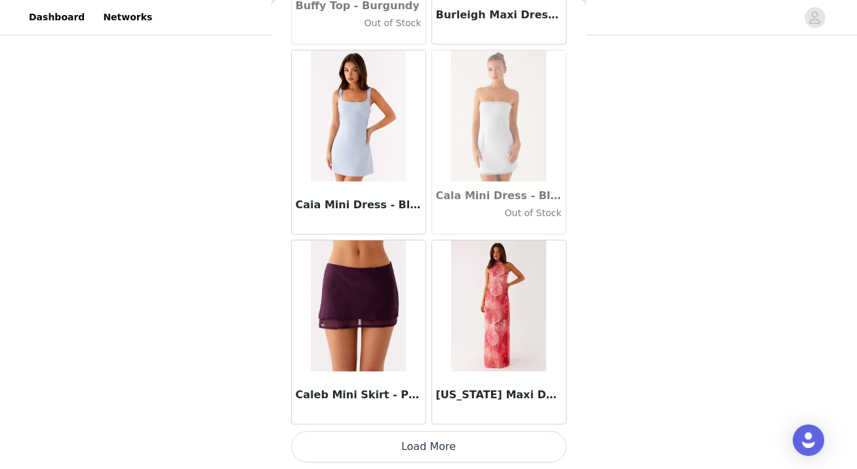
click at [425, 450] on button "Load More" at bounding box center [428, 446] width 275 height 31
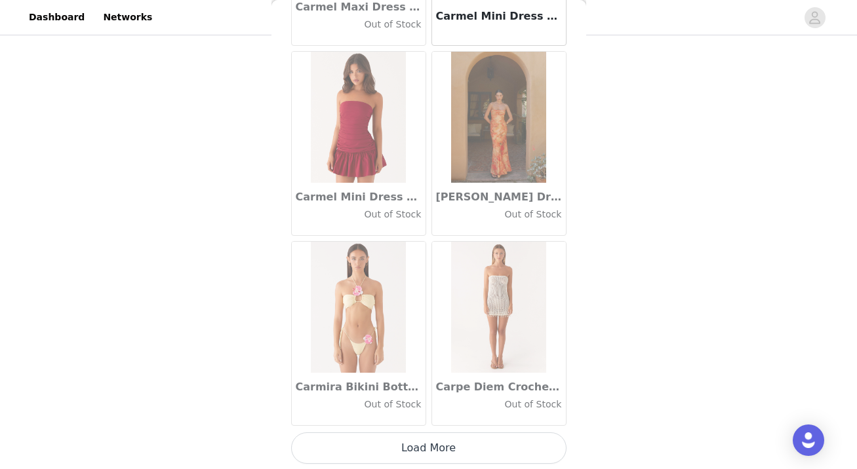
scroll to position [14843, 0]
click at [434, 452] on button "Load More" at bounding box center [428, 446] width 275 height 31
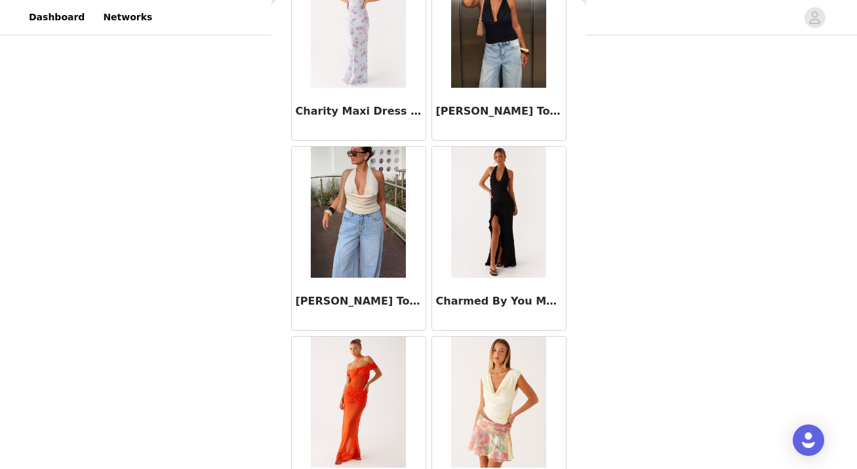
scroll to position [16743, 0]
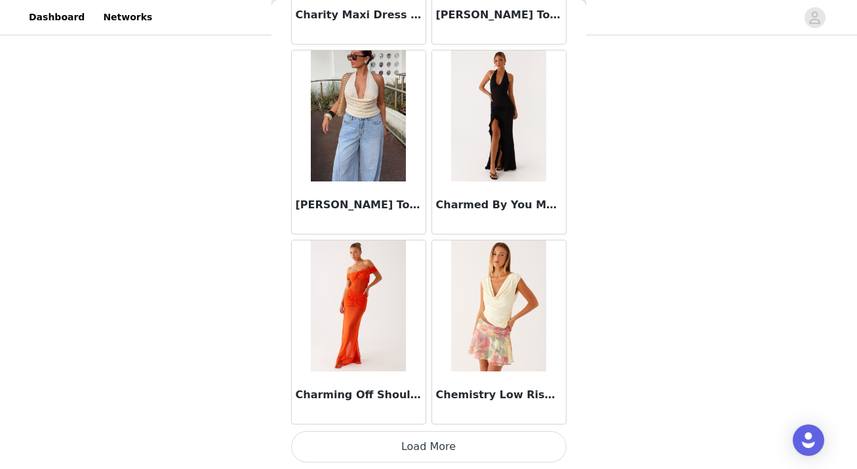
click at [434, 452] on button "Load More" at bounding box center [428, 446] width 275 height 31
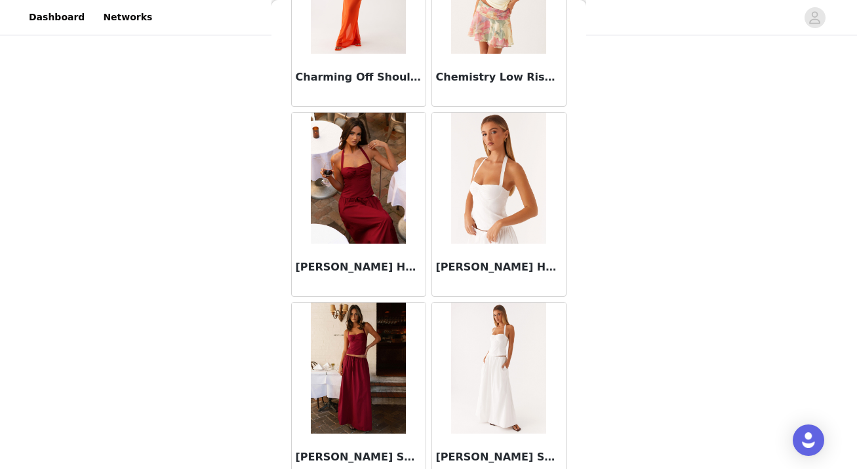
scroll to position [18644, 0]
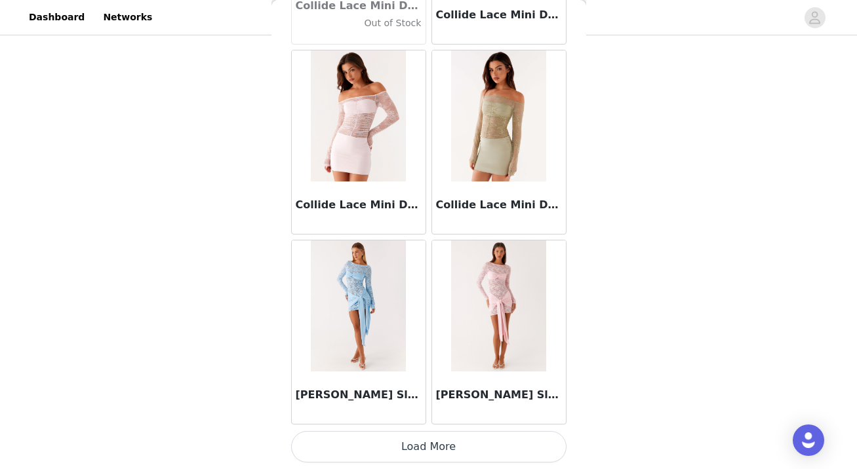
click at [434, 452] on button "Load More" at bounding box center [428, 446] width 275 height 31
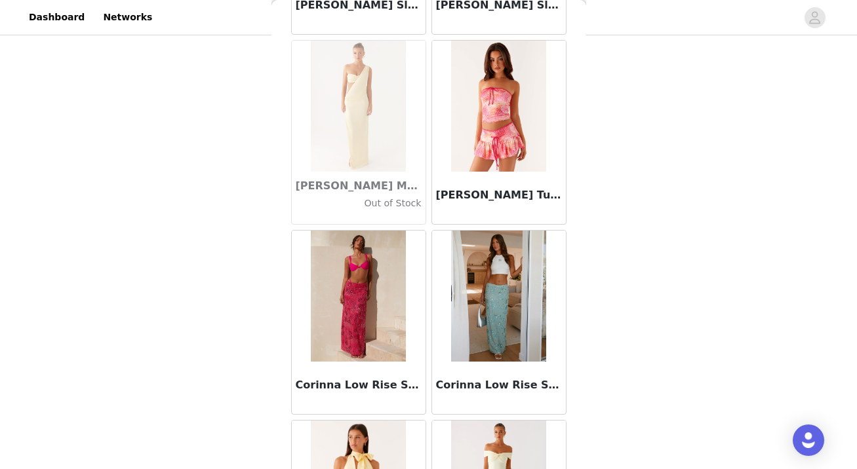
scroll to position [20545, 0]
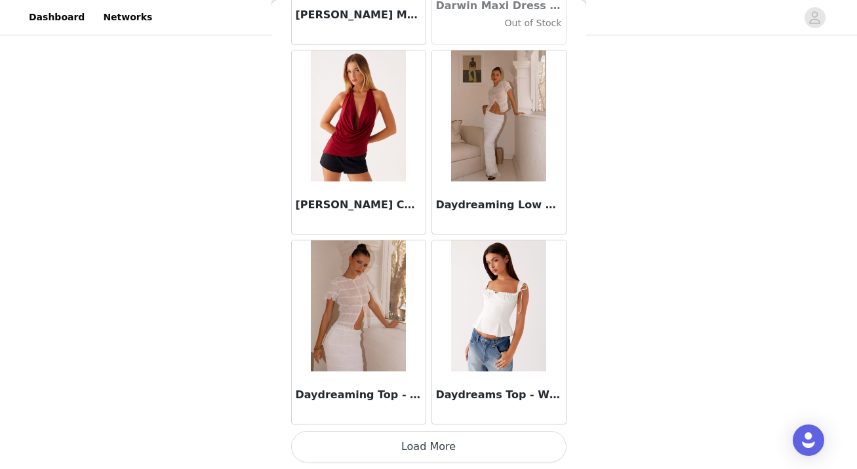
click at [434, 452] on button "Load More" at bounding box center [428, 446] width 275 height 31
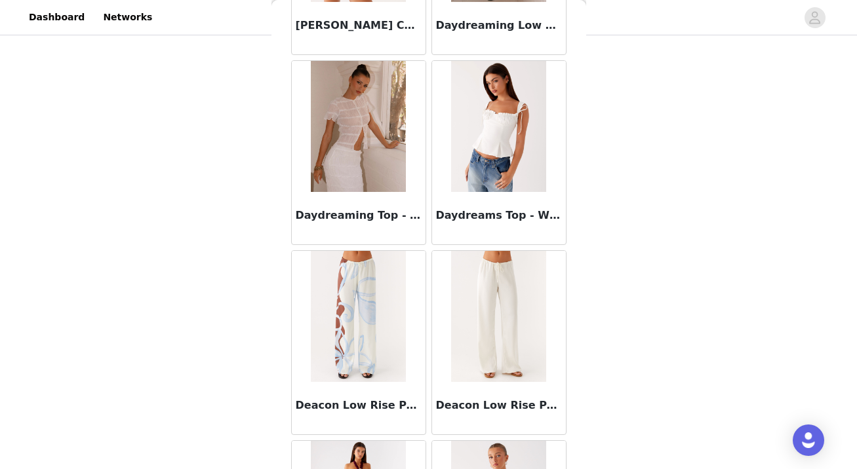
scroll to position [22446, 0]
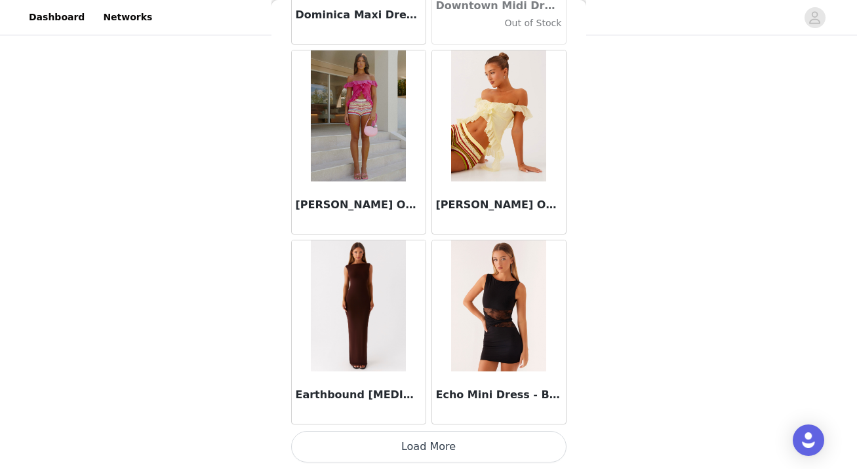
click at [434, 452] on button "Load More" at bounding box center [428, 446] width 275 height 31
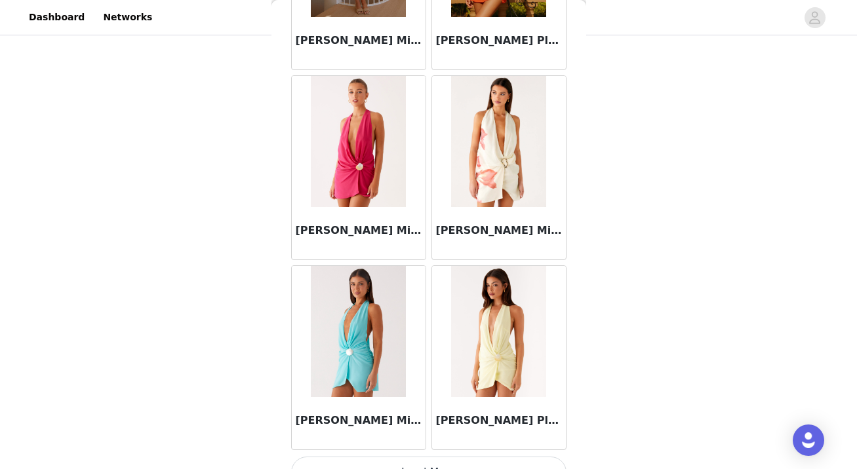
scroll to position [24347, 0]
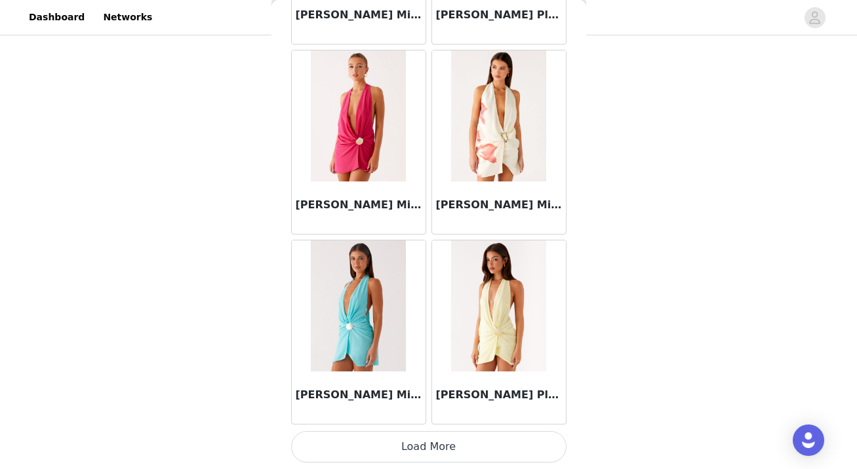
click at [434, 452] on button "Load More" at bounding box center [428, 446] width 275 height 31
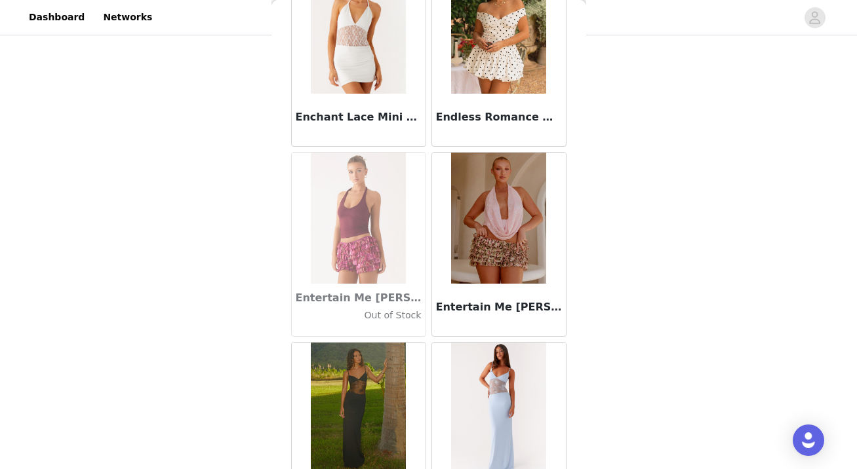
scroll to position [26248, 0]
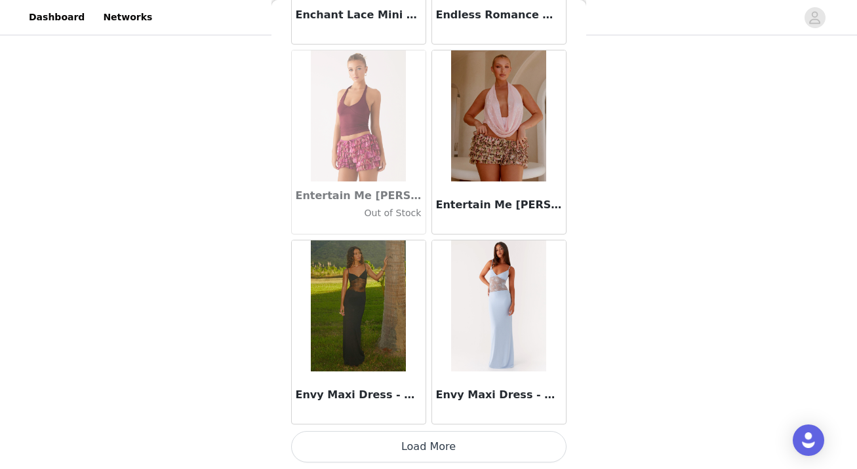
click at [423, 442] on button "Load More" at bounding box center [428, 446] width 275 height 31
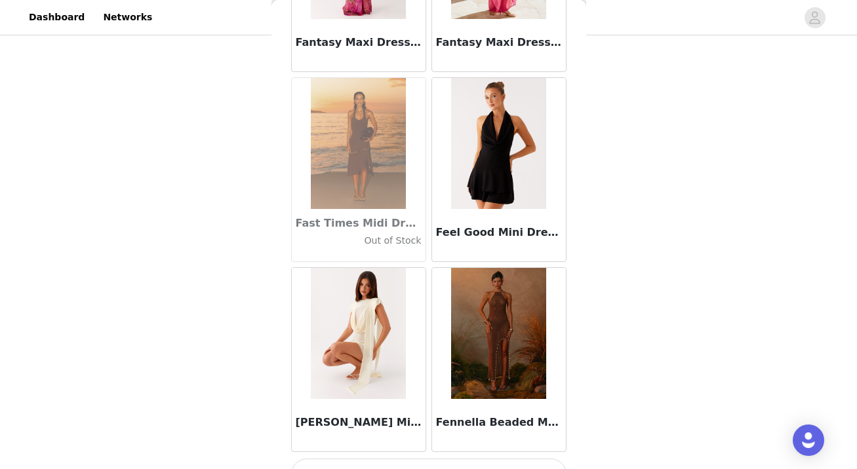
scroll to position [28149, 0]
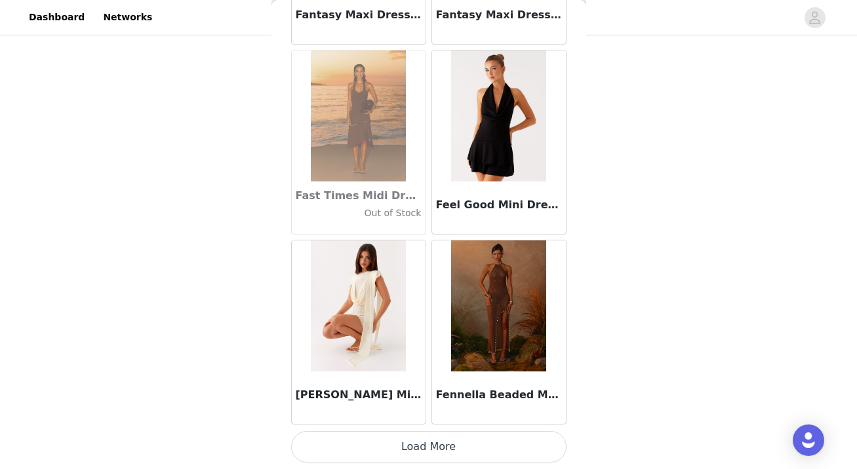
click at [424, 448] on button "Load More" at bounding box center [428, 446] width 275 height 31
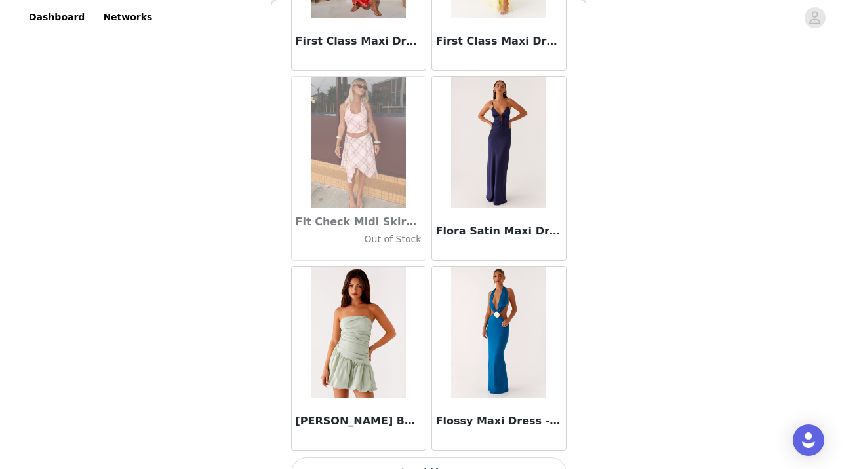
scroll to position [30050, 0]
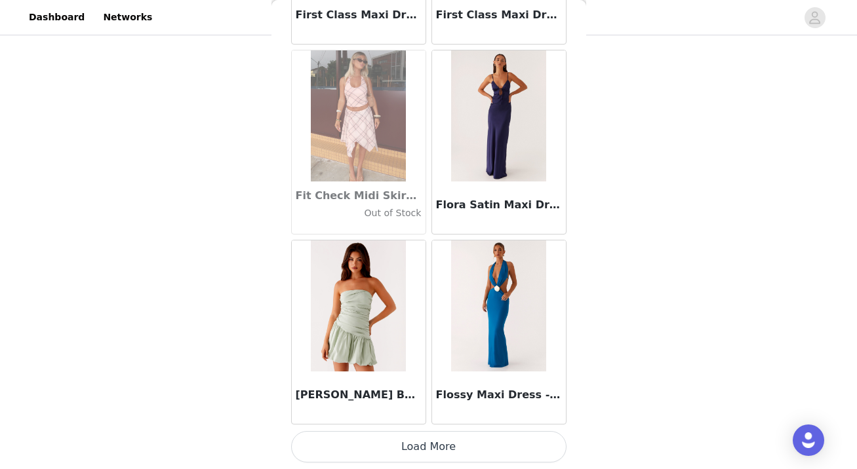
click at [425, 444] on button "Load More" at bounding box center [428, 446] width 275 height 31
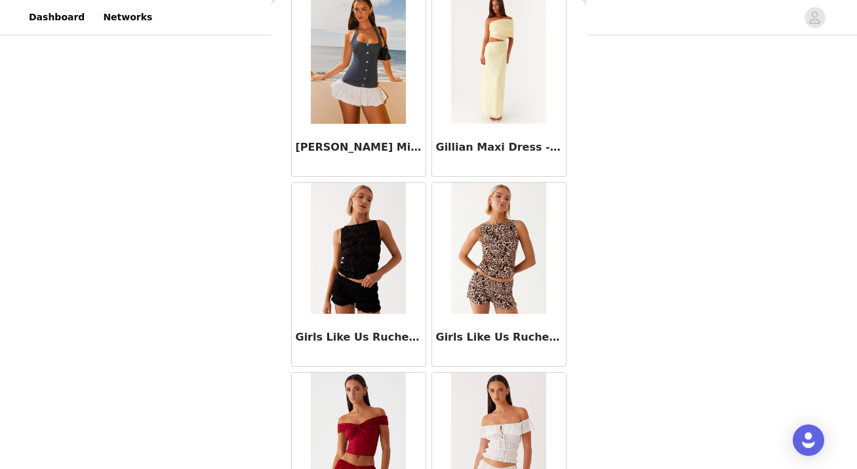
scroll to position [31950, 0]
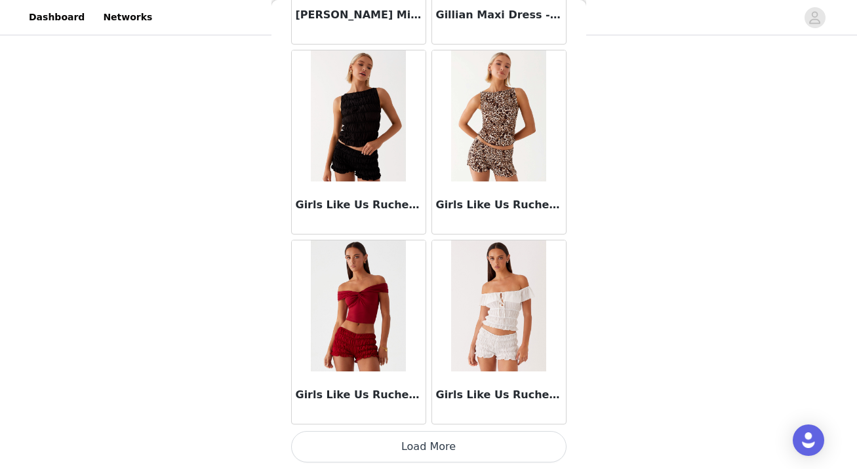
click at [425, 444] on button "Load More" at bounding box center [428, 446] width 275 height 31
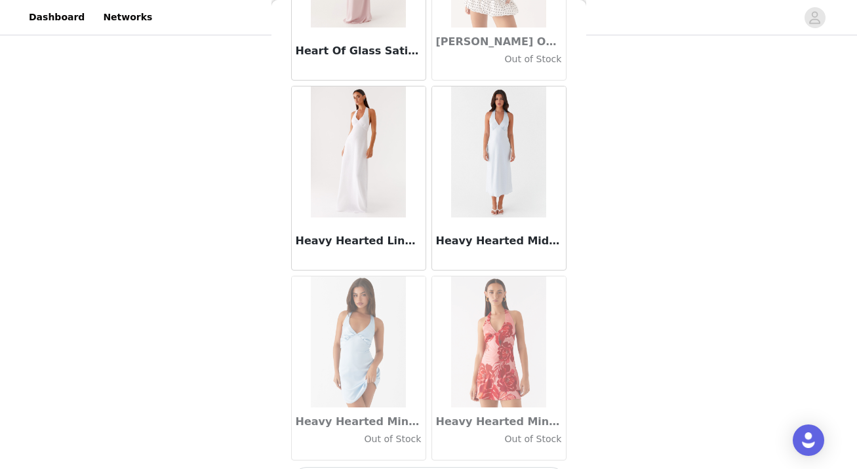
scroll to position [33851, 0]
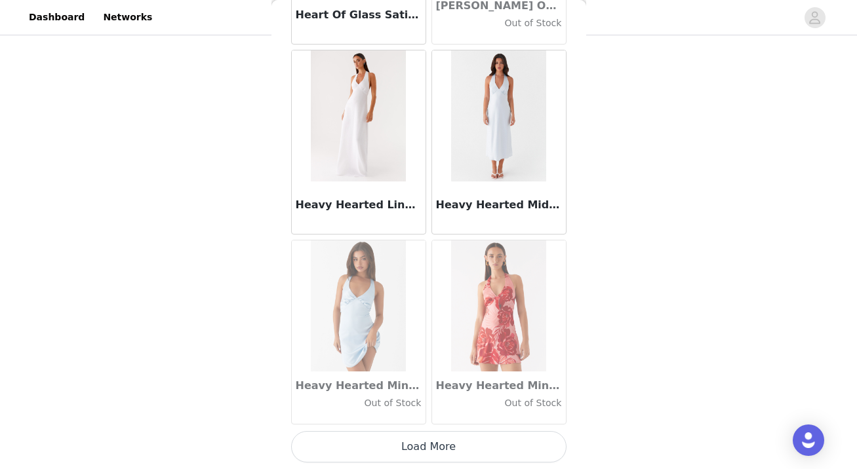
click at [425, 444] on button "Load More" at bounding box center [428, 446] width 275 height 31
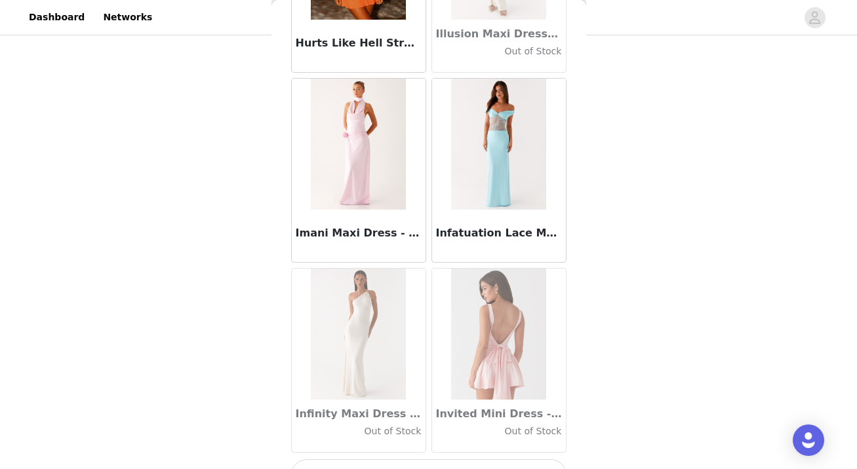
scroll to position [35752, 0]
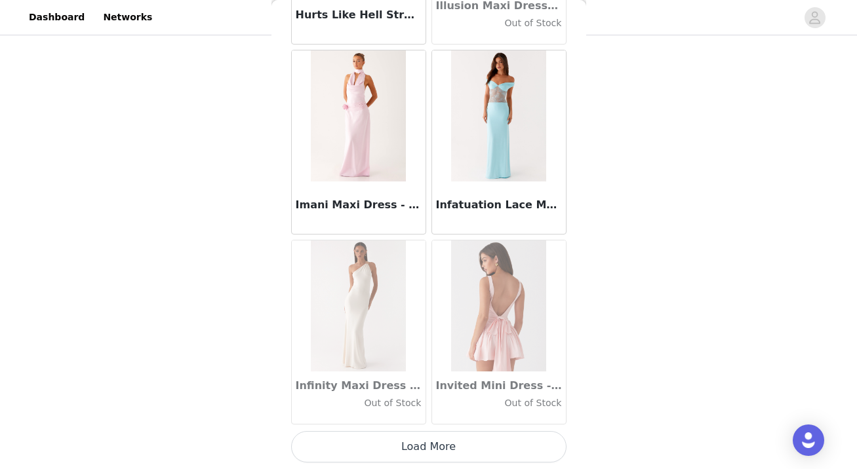
click at [422, 450] on button "Load More" at bounding box center [428, 446] width 275 height 31
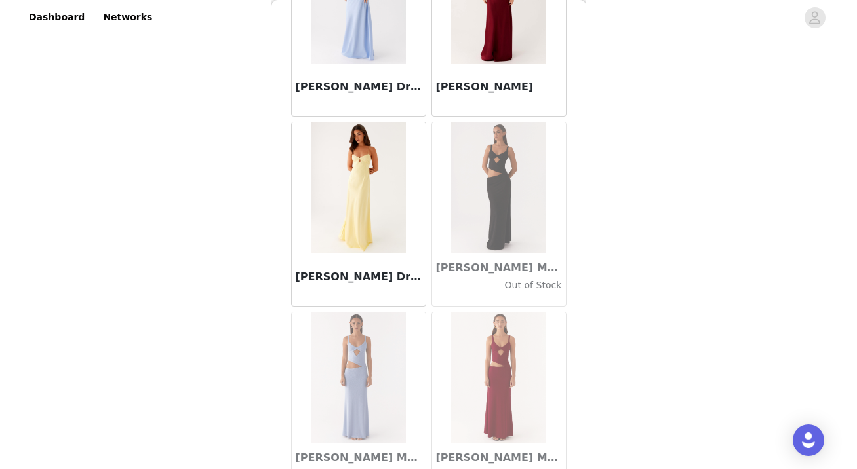
scroll to position [37653, 0]
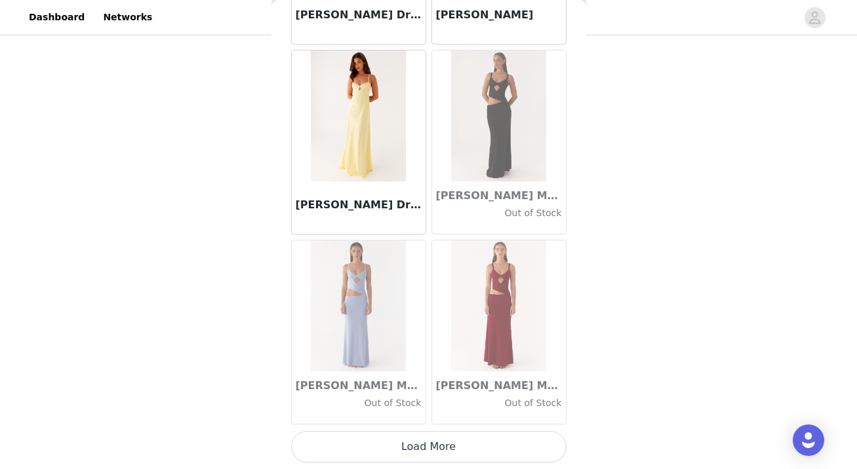
click at [422, 450] on button "Load More" at bounding box center [428, 446] width 275 height 31
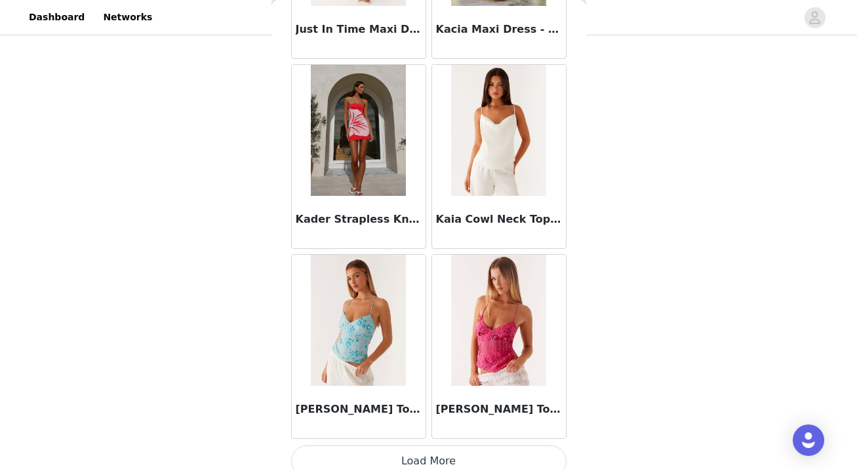
scroll to position [39554, 0]
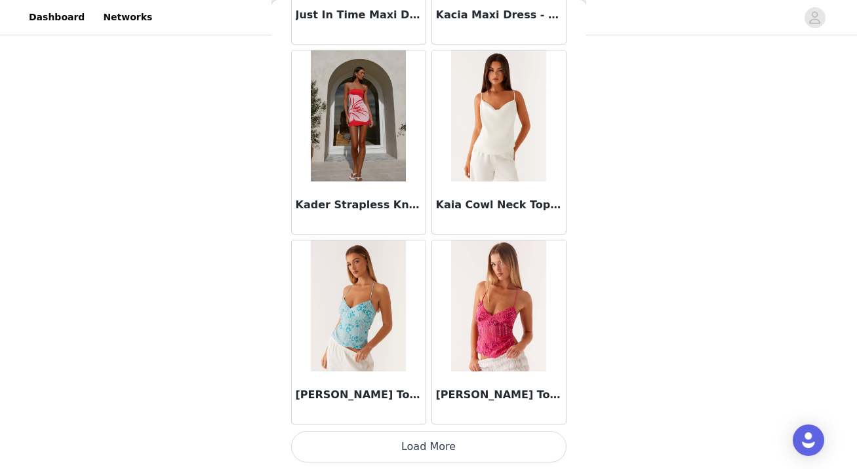
click at [422, 450] on button "Load More" at bounding box center [428, 446] width 275 height 31
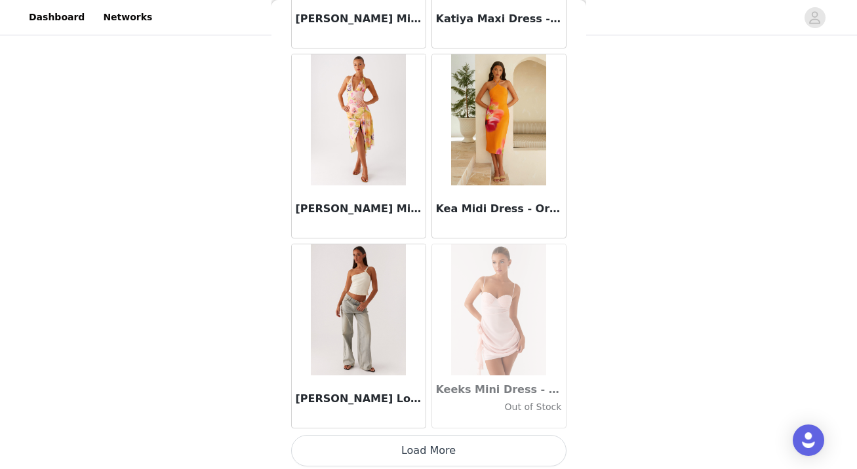
scroll to position [41455, 0]
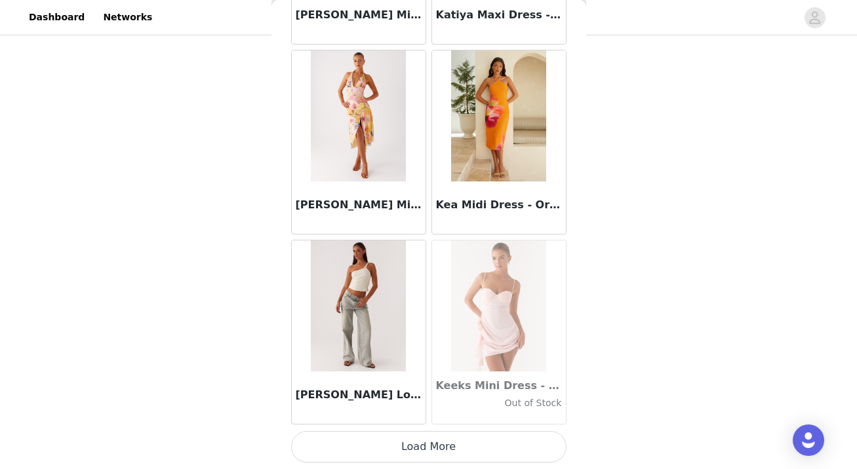
click at [422, 449] on button "Load More" at bounding box center [428, 446] width 275 height 31
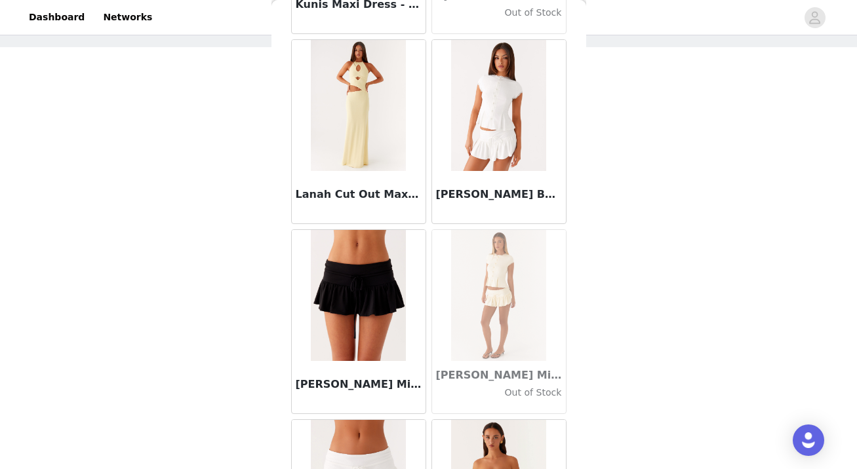
scroll to position [43172, 0]
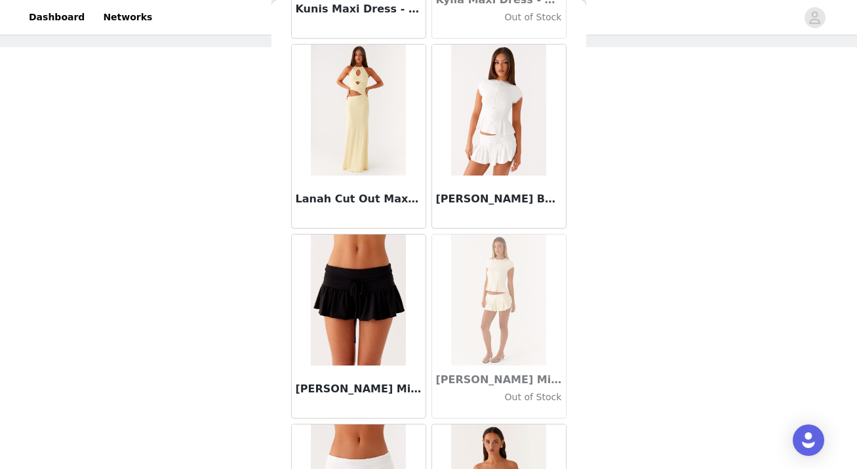
click at [464, 201] on h3 "[PERSON_NAME] Button Up Top - White" at bounding box center [499, 199] width 126 height 16
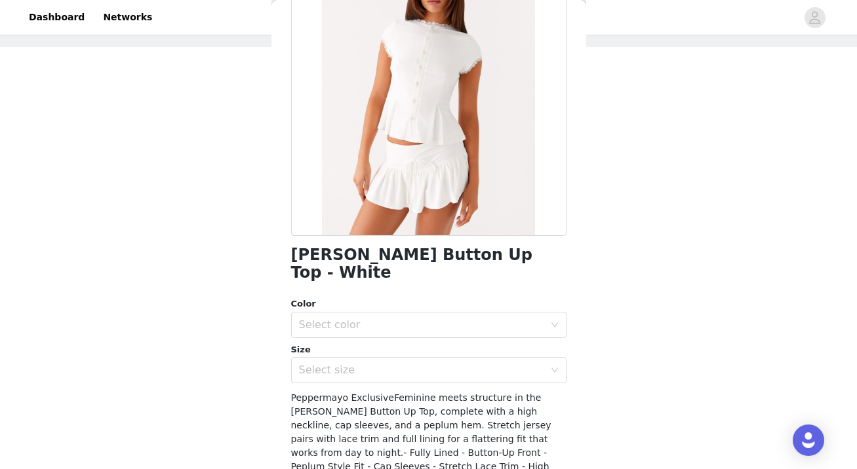
scroll to position [128, 0]
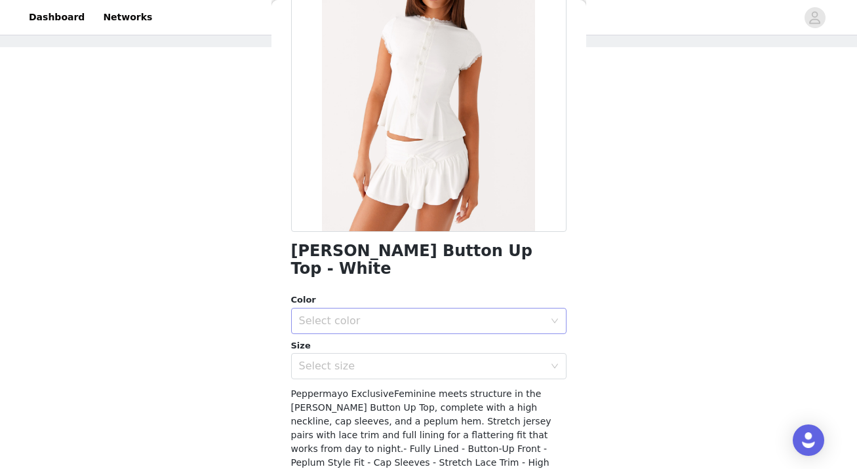
click at [395, 315] on div "Select color" at bounding box center [421, 321] width 245 height 13
click at [389, 332] on li "White" at bounding box center [428, 332] width 275 height 21
click at [389, 360] on div "Select size" at bounding box center [421, 366] width 245 height 13
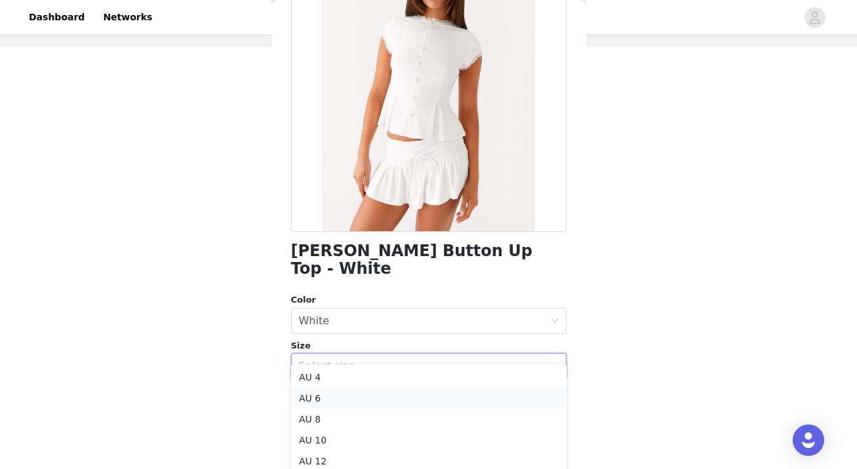
click at [372, 395] on li "AU 6" at bounding box center [428, 398] width 275 height 21
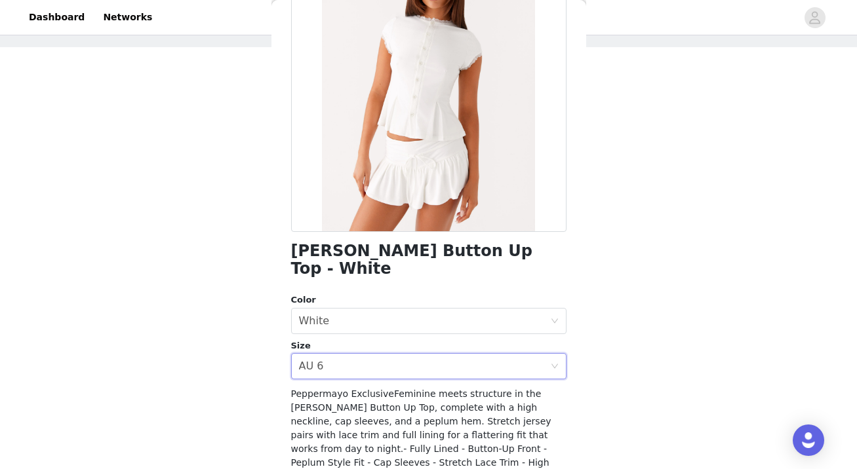
scroll to position [194, 0]
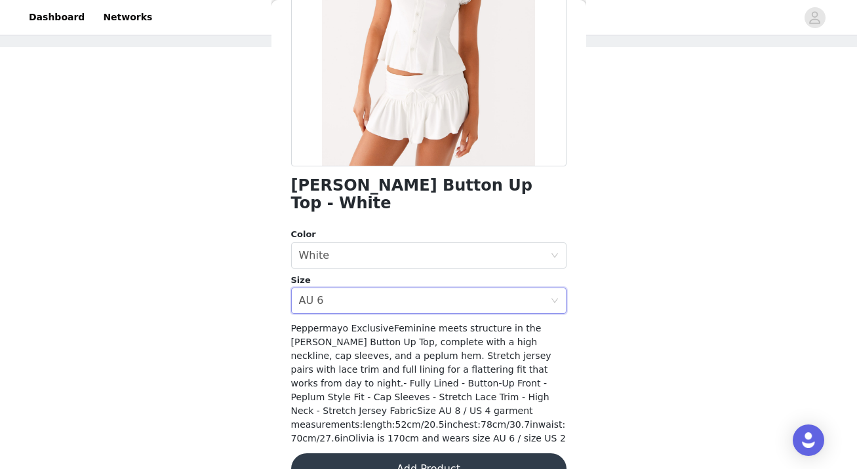
click at [376, 454] on button "Add Product" at bounding box center [428, 469] width 275 height 31
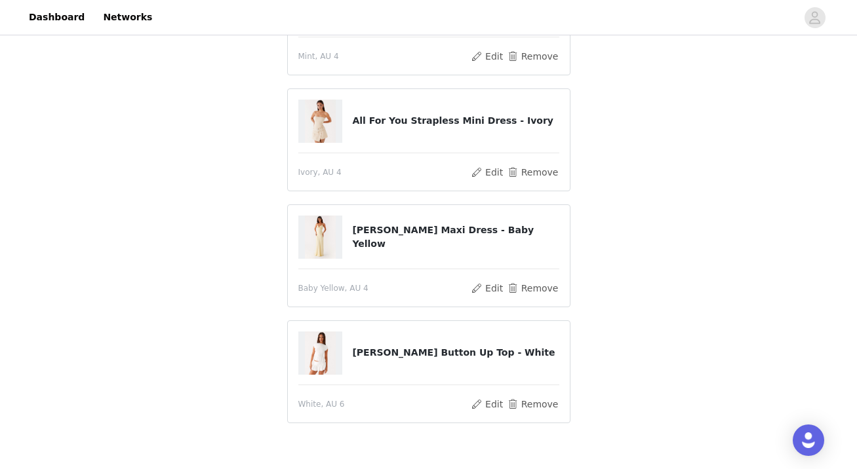
scroll to position [180, 0]
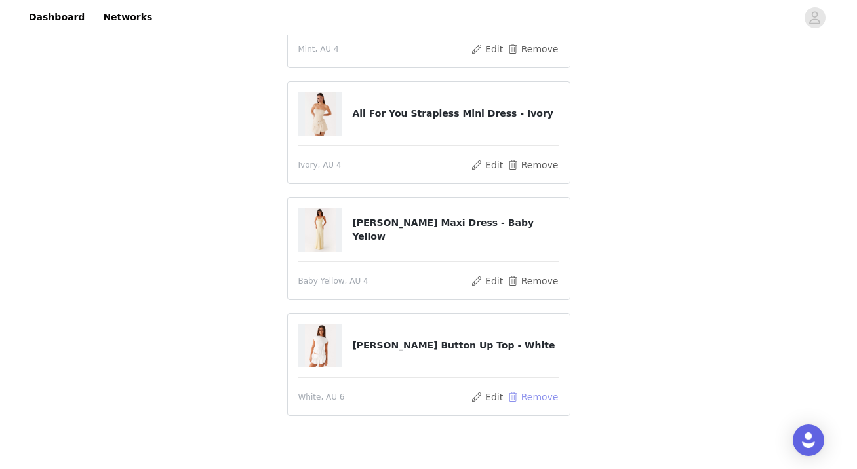
click at [533, 394] on button "Remove" at bounding box center [532, 397] width 52 height 16
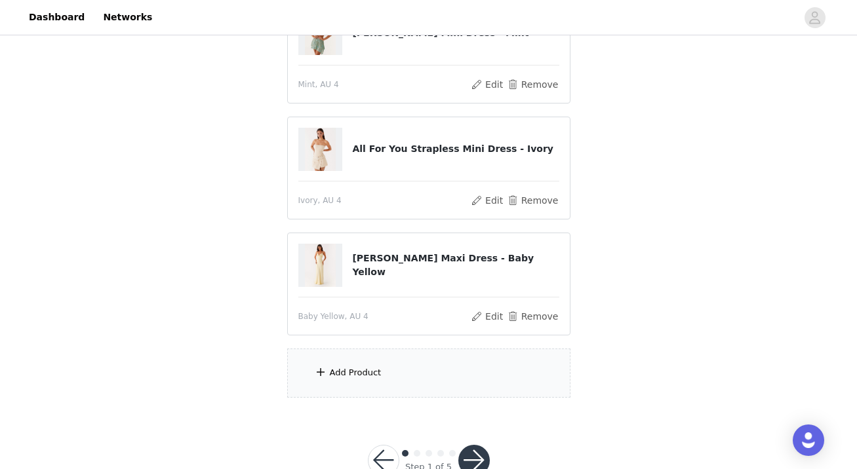
click at [399, 375] on div "Add Product" at bounding box center [428, 373] width 283 height 49
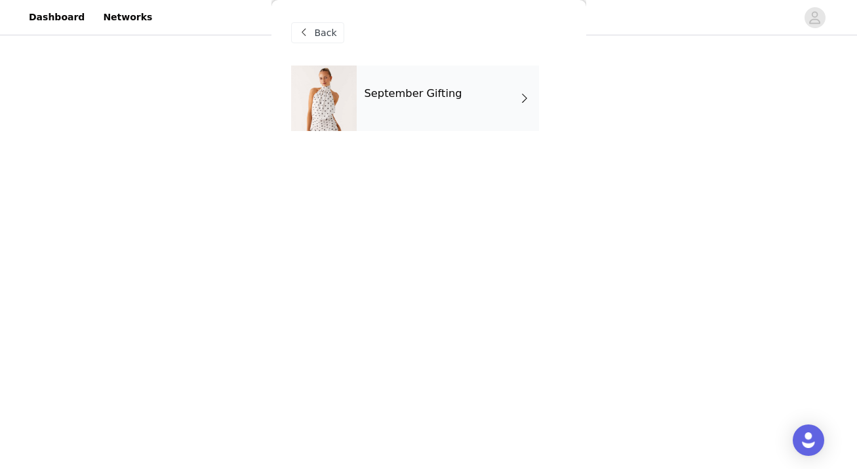
click at [465, 106] on div "September Gifting" at bounding box center [448, 99] width 182 height 66
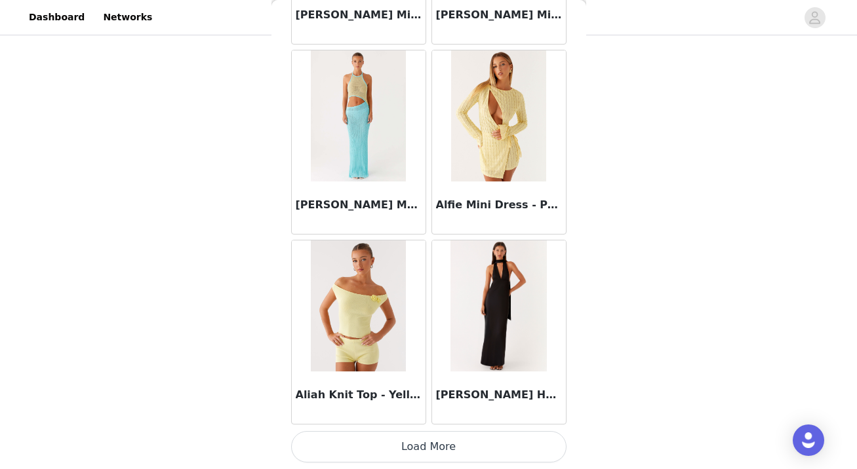
scroll to position [218, 0]
click at [425, 451] on button "Load More" at bounding box center [428, 446] width 275 height 31
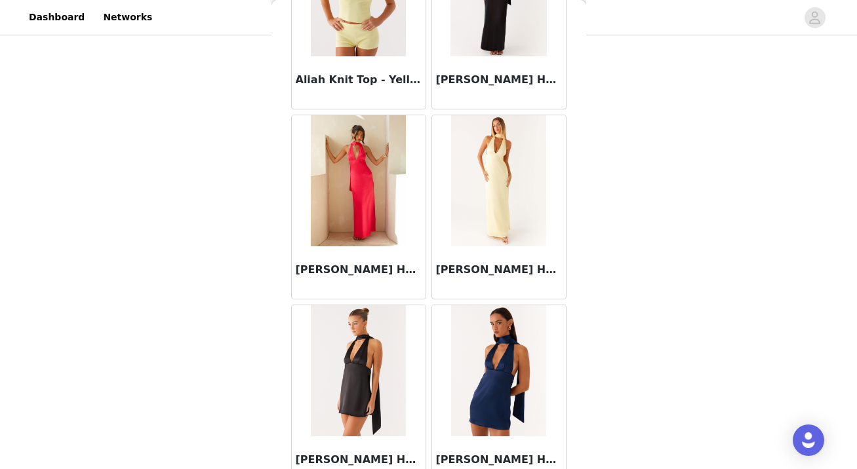
scroll to position [3437, 0]
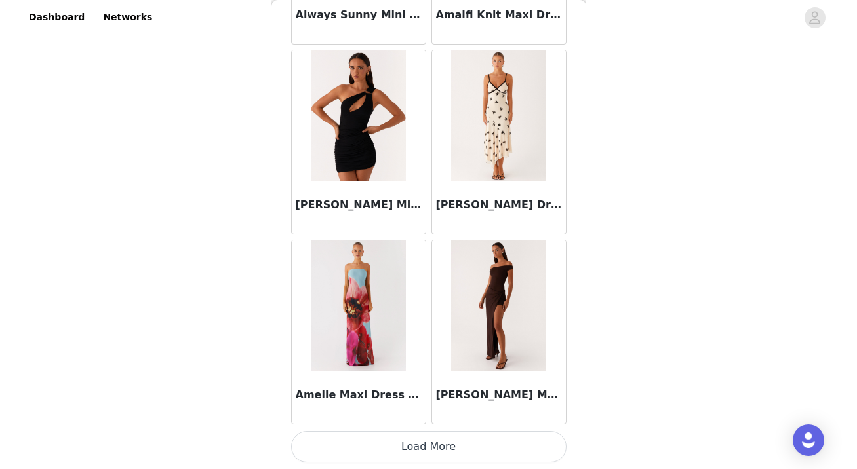
click at [425, 451] on button "Load More" at bounding box center [428, 446] width 275 height 31
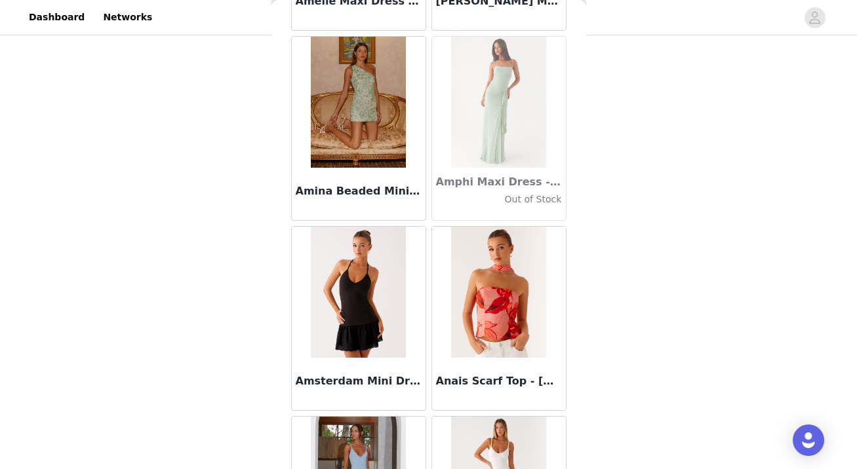
scroll to position [5338, 0]
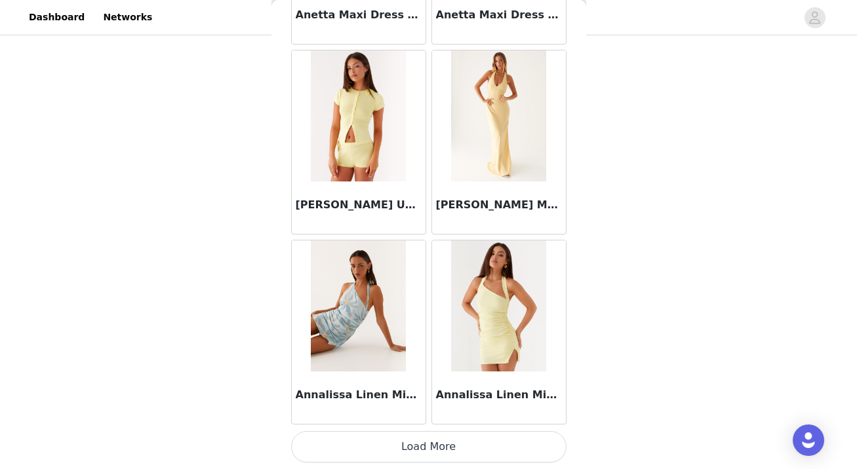
click at [425, 451] on button "Load More" at bounding box center [428, 446] width 275 height 31
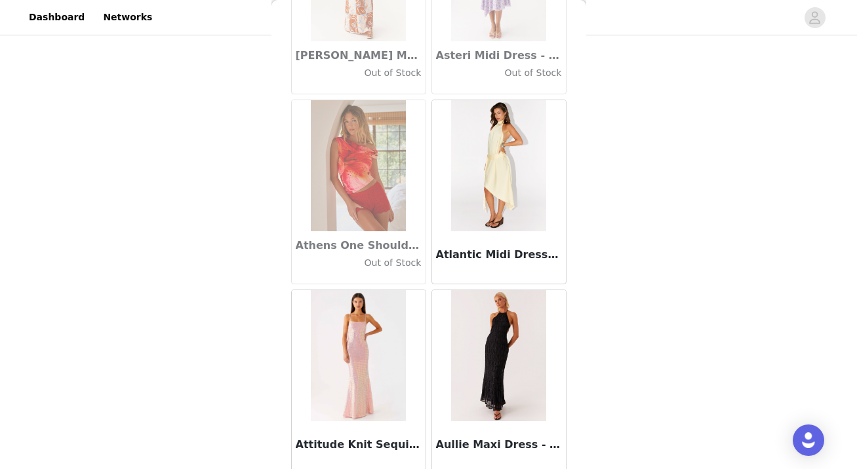
scroll to position [7239, 0]
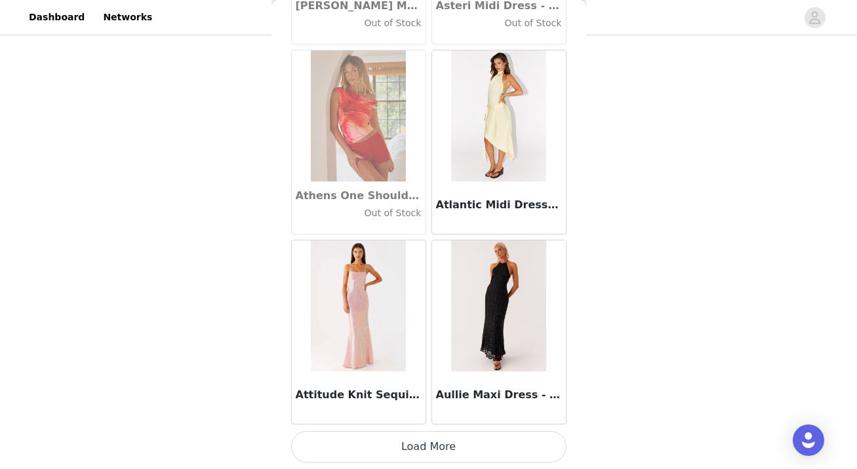
click at [431, 444] on button "Load More" at bounding box center [428, 446] width 275 height 31
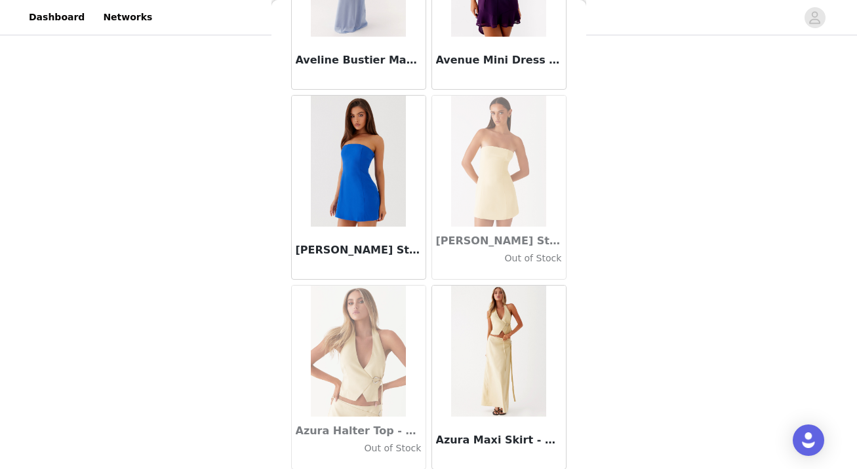
scroll to position [9140, 0]
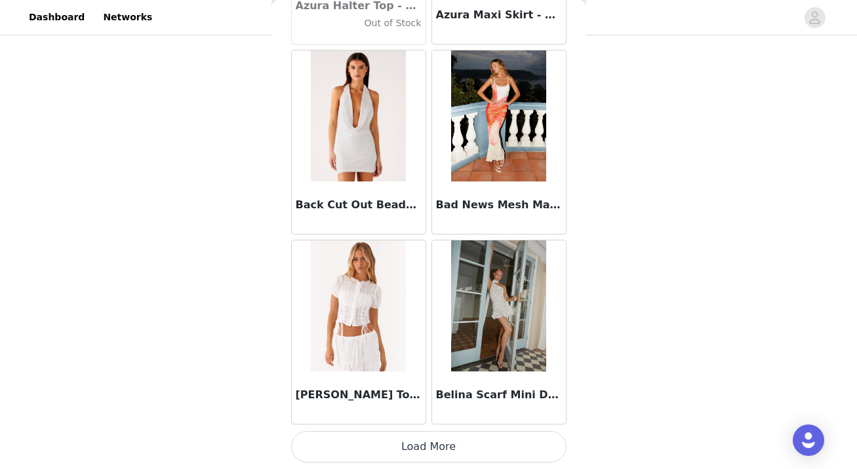
click at [425, 452] on button "Load More" at bounding box center [428, 446] width 275 height 31
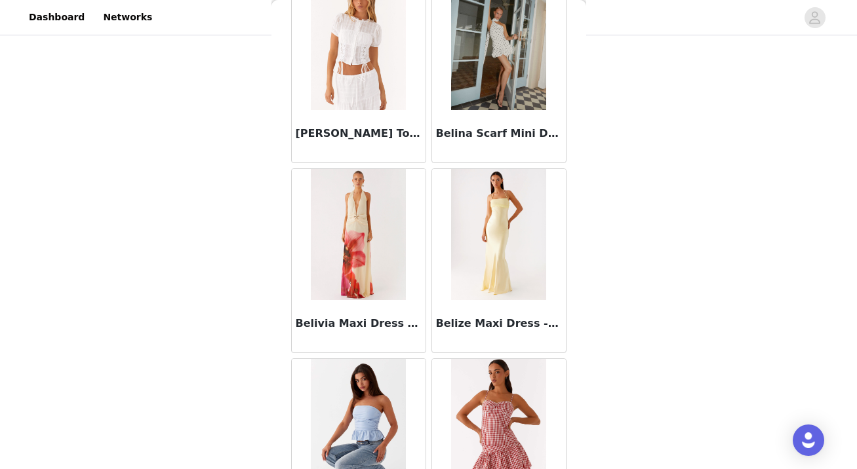
scroll to position [11041, 0]
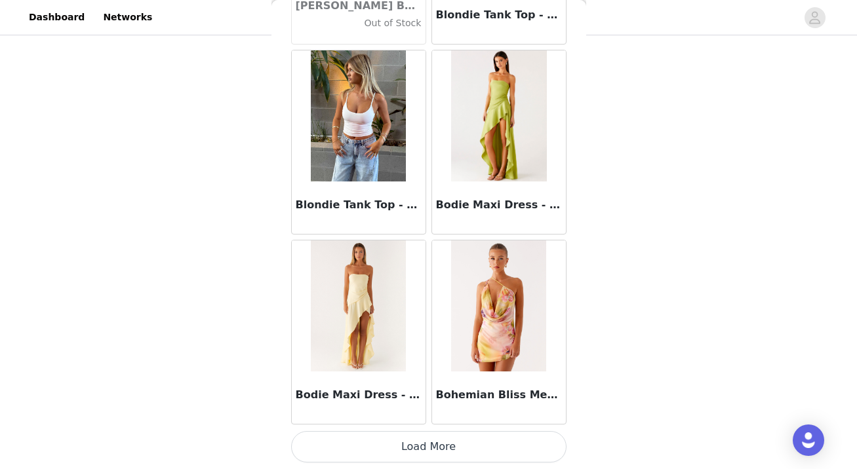
click at [420, 450] on button "Load More" at bounding box center [428, 446] width 275 height 31
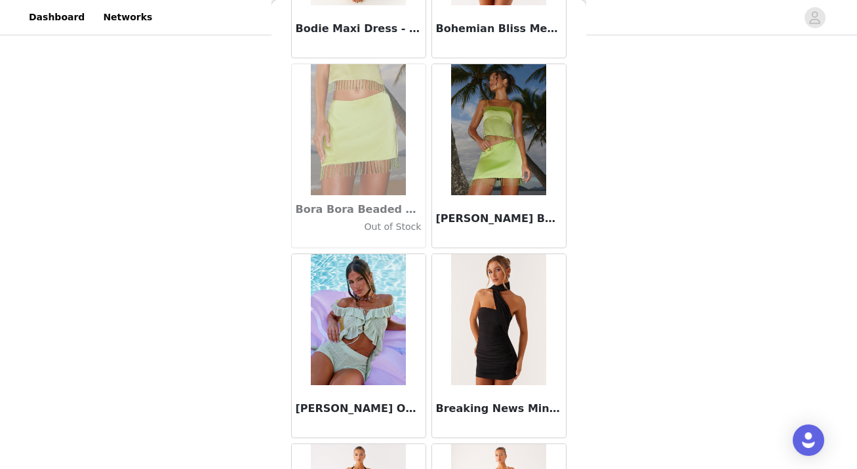
scroll to position [12942, 0]
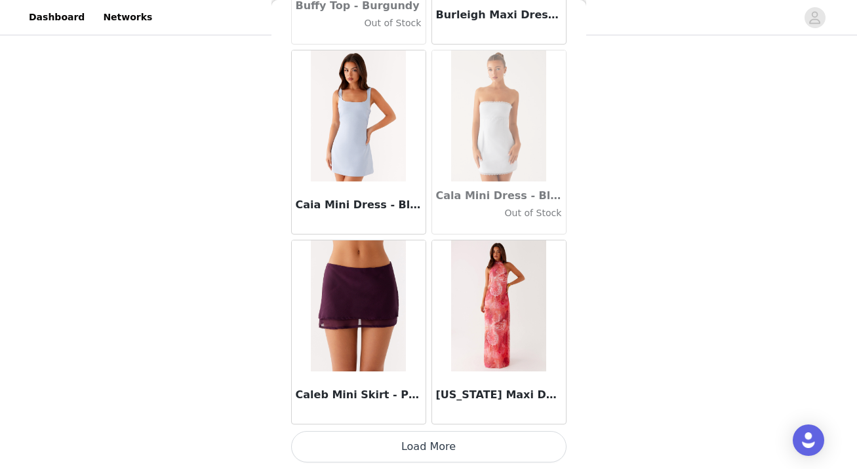
click at [420, 451] on button "Load More" at bounding box center [428, 446] width 275 height 31
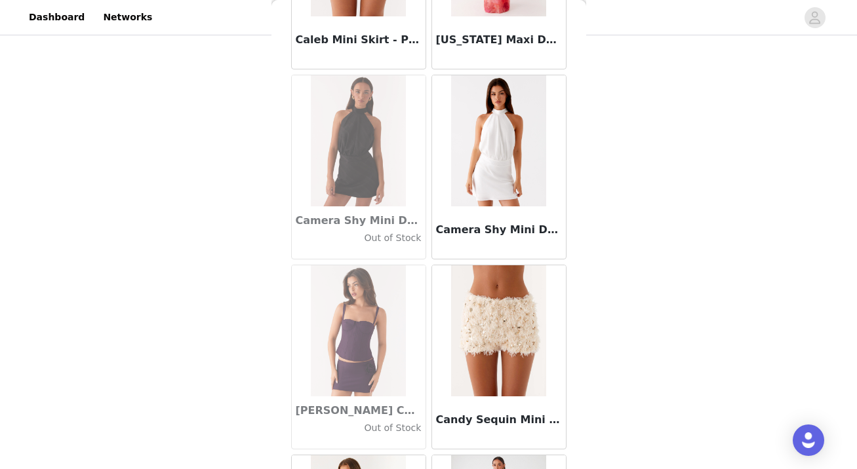
scroll to position [14843, 0]
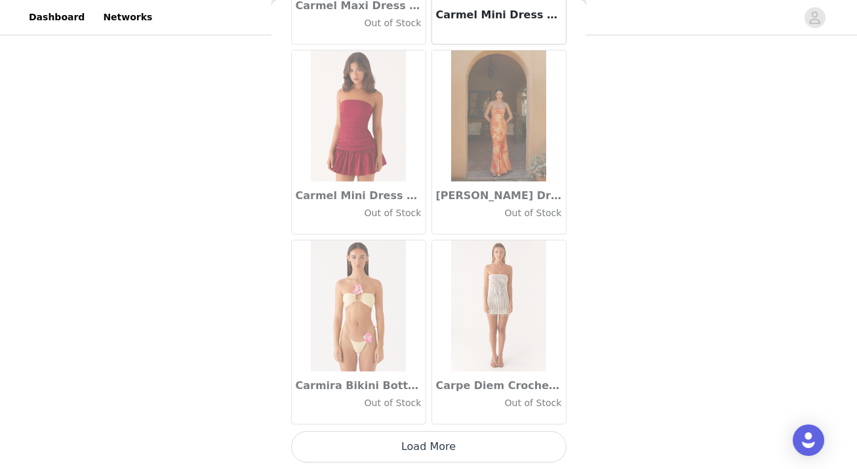
click at [420, 450] on button "Load More" at bounding box center [428, 446] width 275 height 31
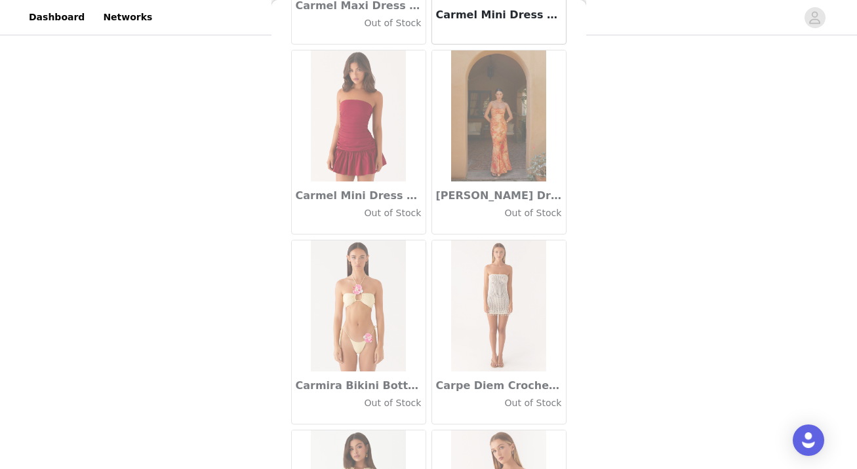
scroll to position [16743, 0]
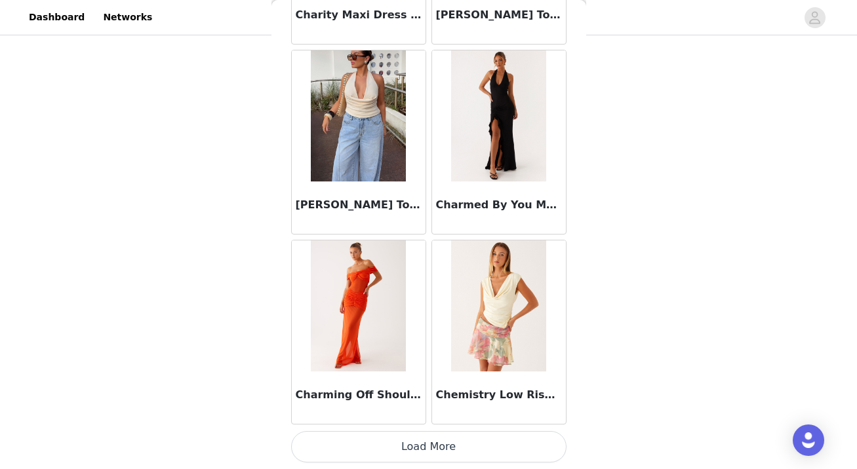
click at [423, 449] on button "Load More" at bounding box center [428, 446] width 275 height 31
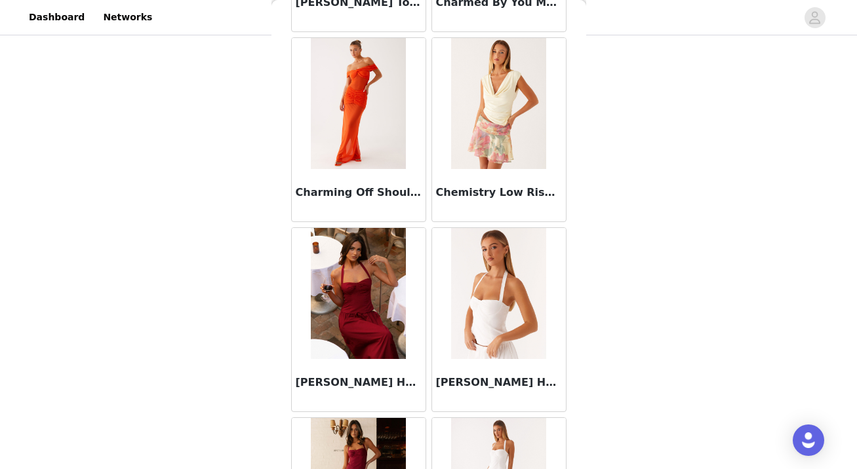
scroll to position [18644, 0]
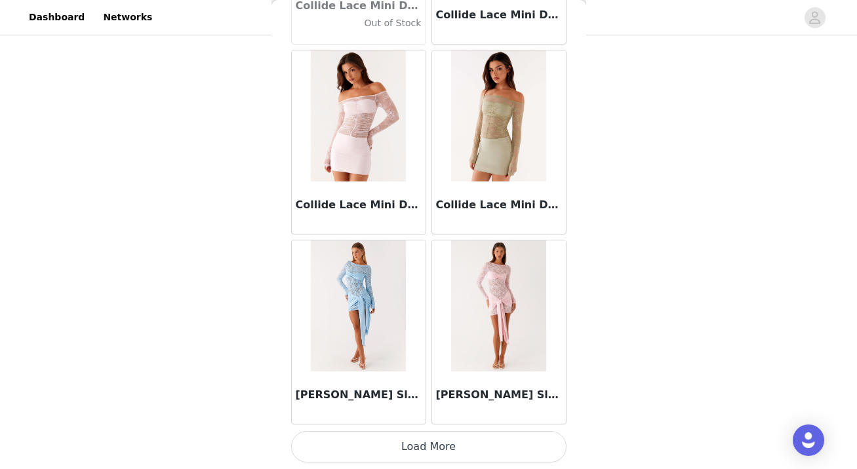
click at [423, 449] on button "Load More" at bounding box center [428, 446] width 275 height 31
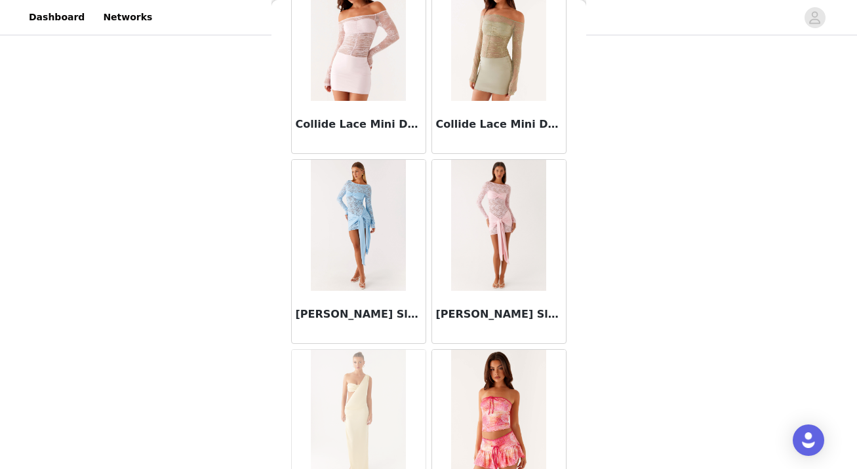
scroll to position [20545, 0]
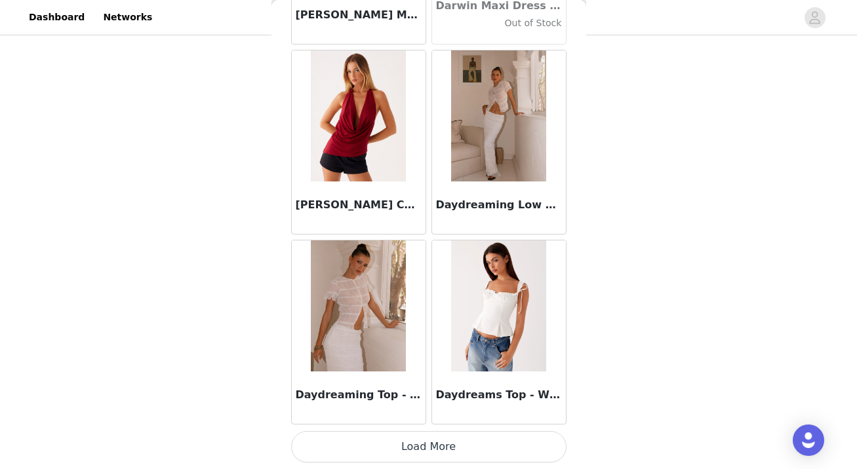
click at [423, 449] on button "Load More" at bounding box center [428, 446] width 275 height 31
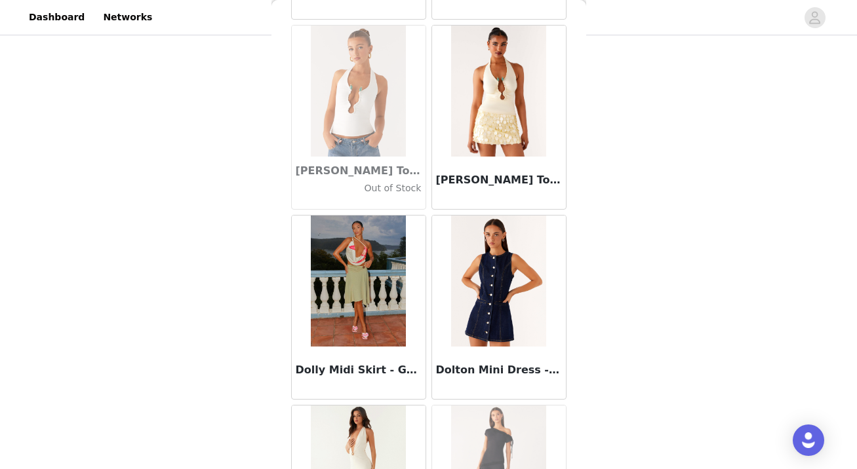
scroll to position [22446, 0]
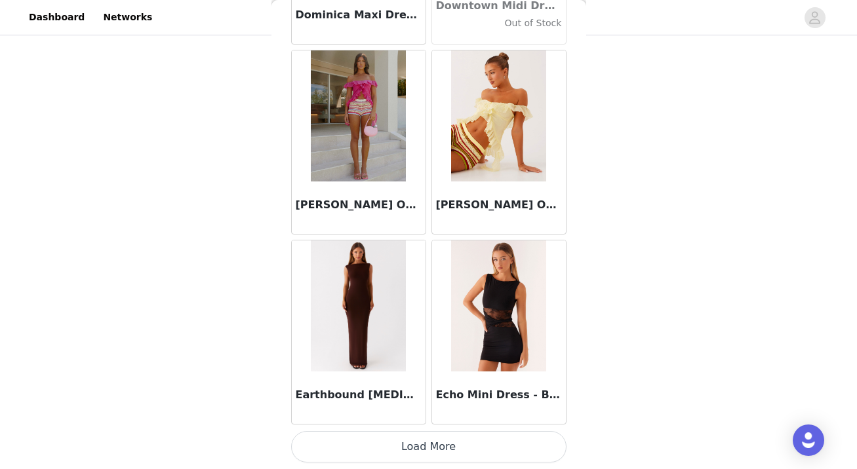
click at [422, 451] on button "Load More" at bounding box center [428, 446] width 275 height 31
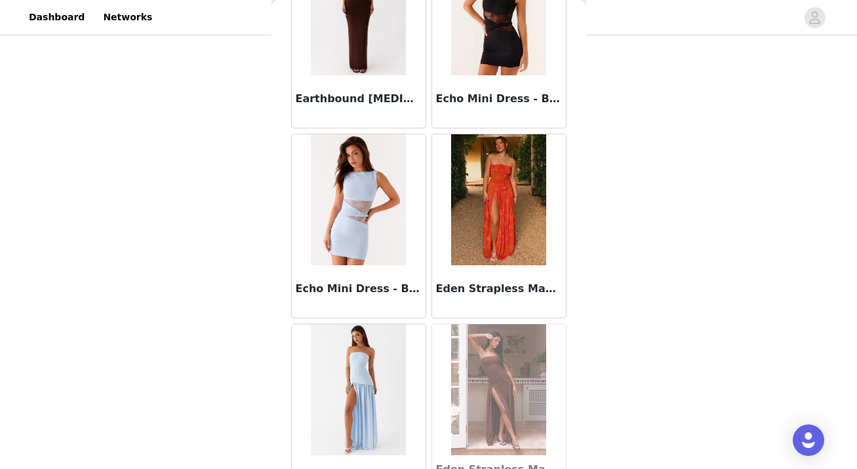
scroll to position [24347, 0]
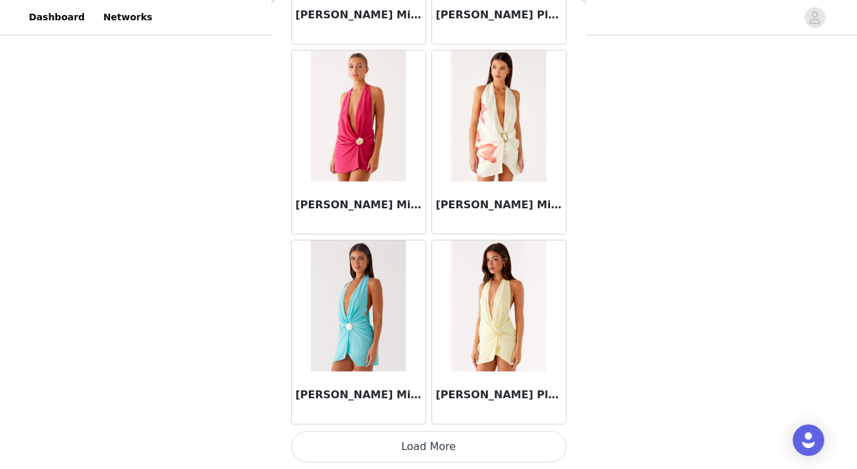
click at [422, 450] on button "Load More" at bounding box center [428, 446] width 275 height 31
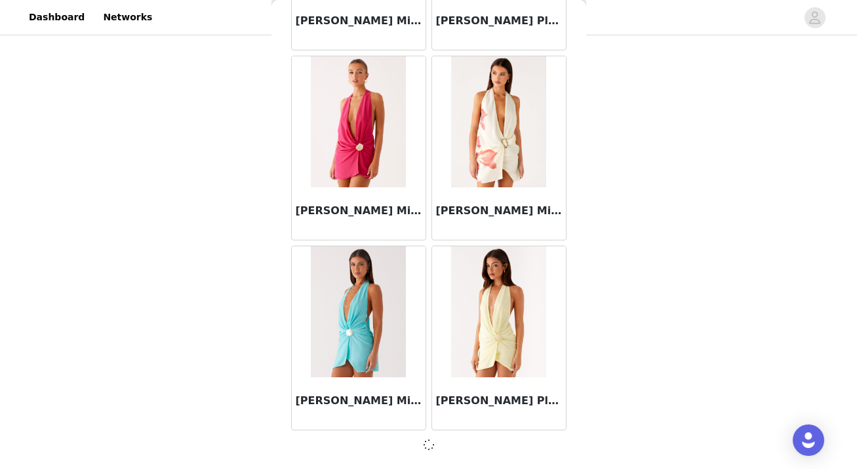
scroll to position [24341, 0]
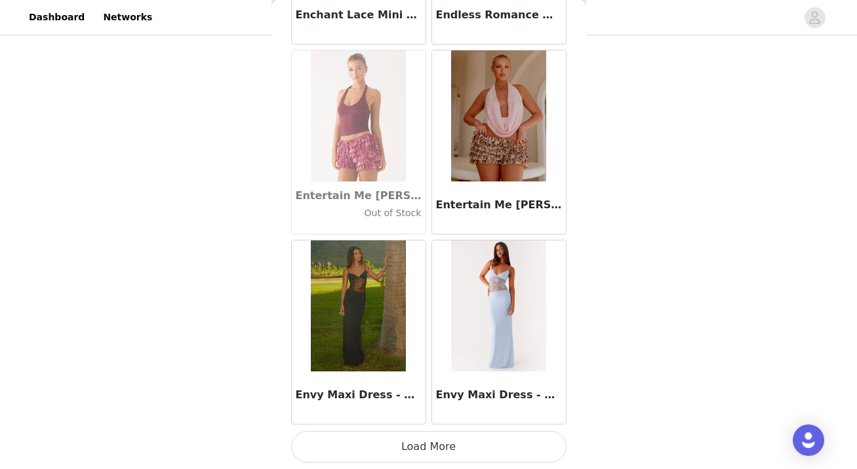
click at [422, 450] on button "Load More" at bounding box center [428, 446] width 275 height 31
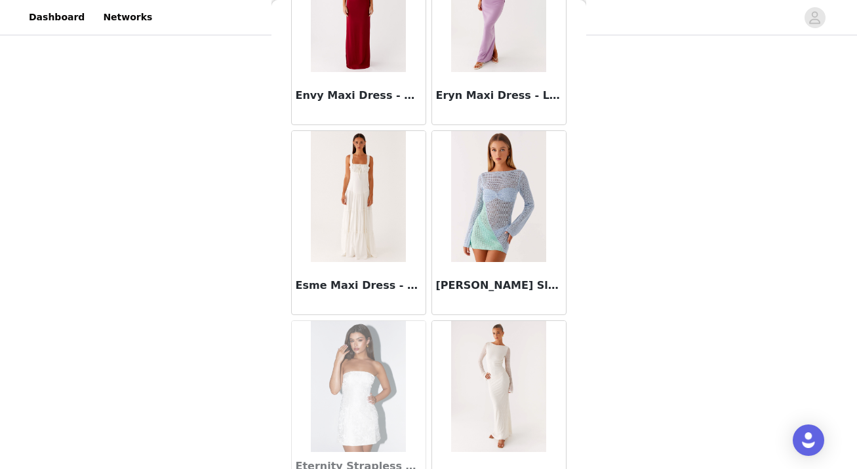
scroll to position [28149, 0]
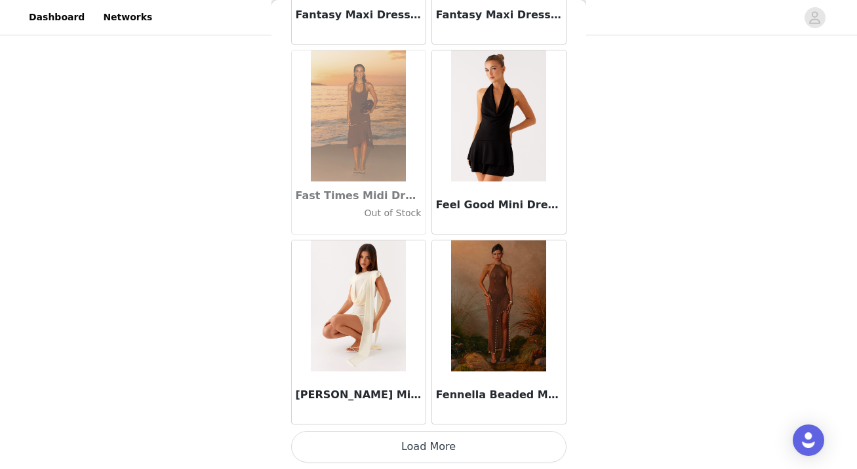
click at [422, 450] on button "Load More" at bounding box center [428, 446] width 275 height 31
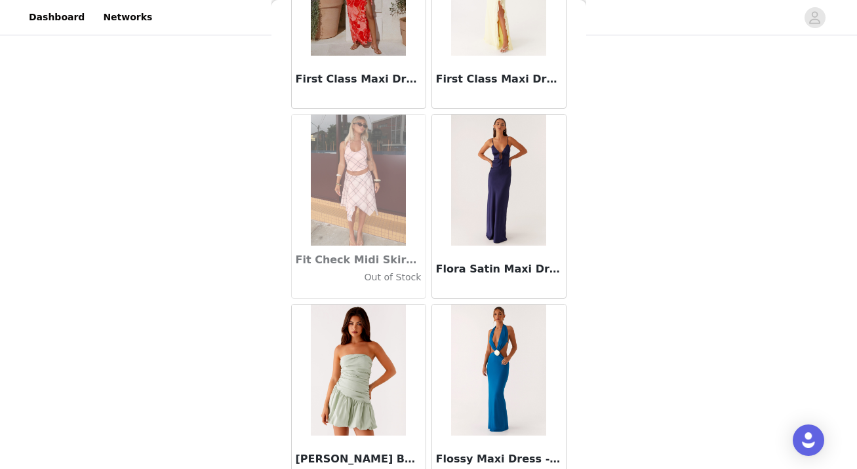
scroll to position [30050, 0]
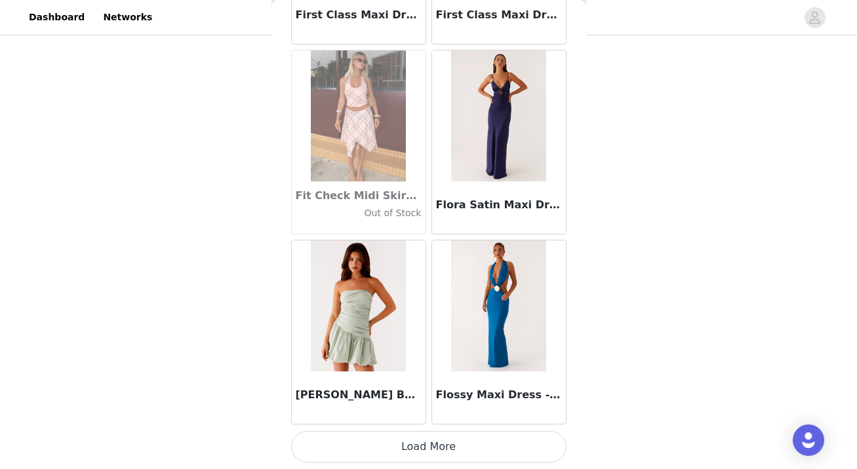
click at [422, 450] on button "Load More" at bounding box center [428, 446] width 275 height 31
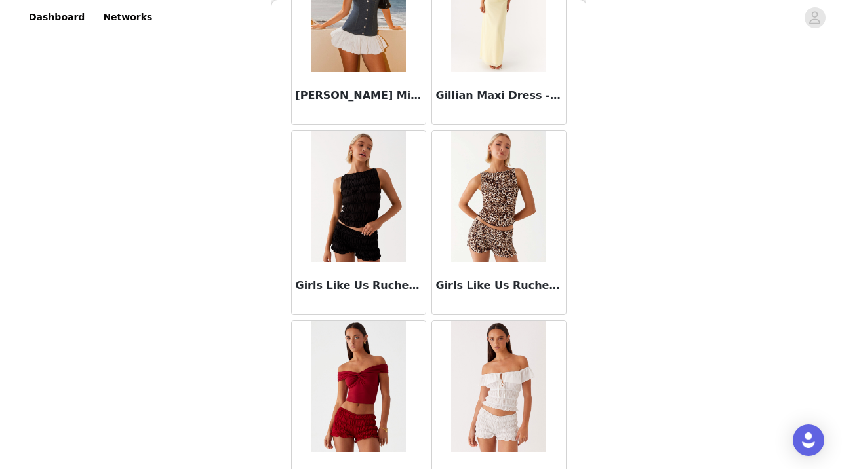
scroll to position [31950, 0]
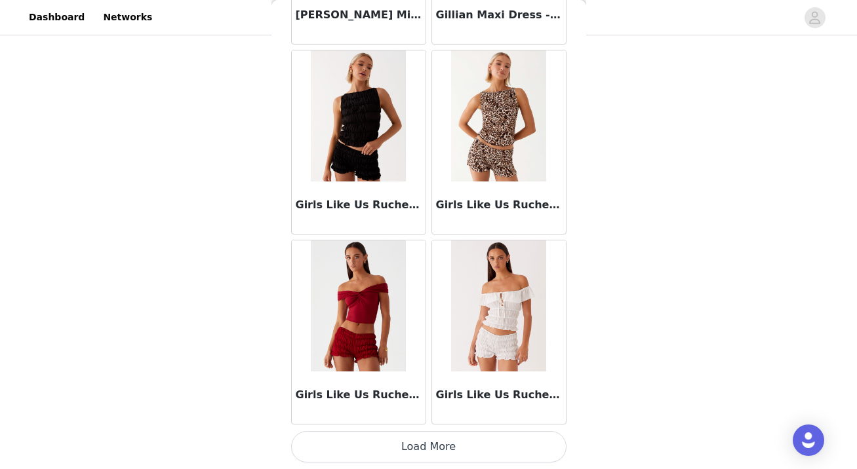
click at [426, 446] on button "Load More" at bounding box center [428, 446] width 275 height 31
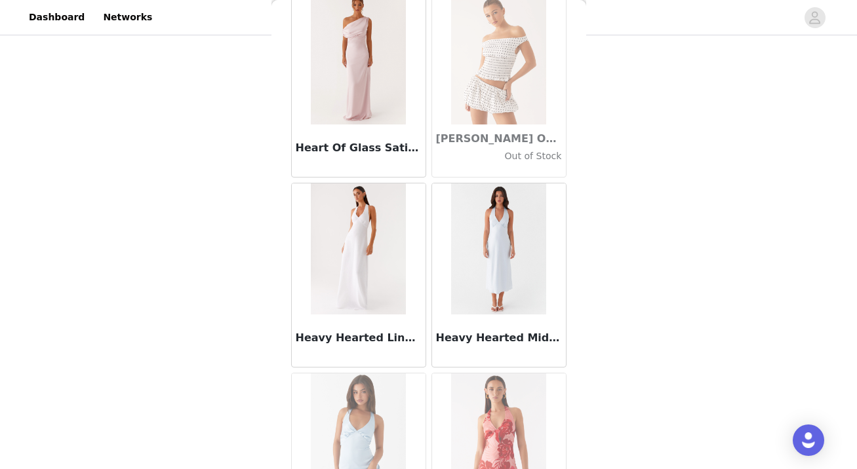
scroll to position [33851, 0]
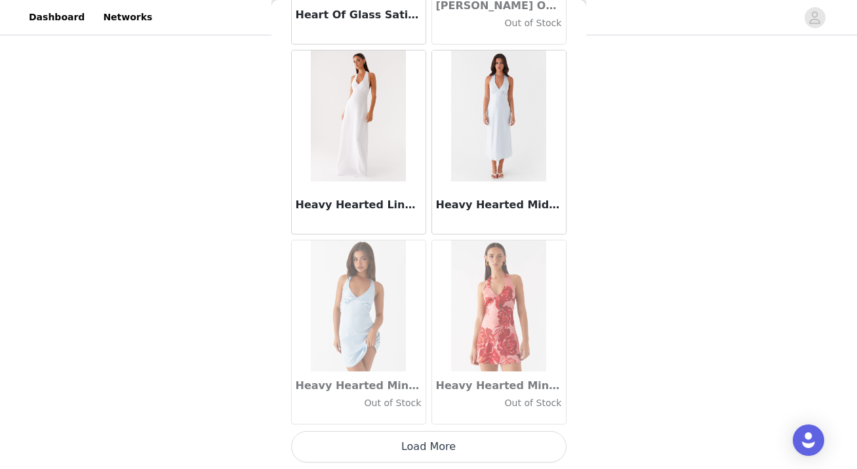
click at [426, 446] on button "Load More" at bounding box center [428, 446] width 275 height 31
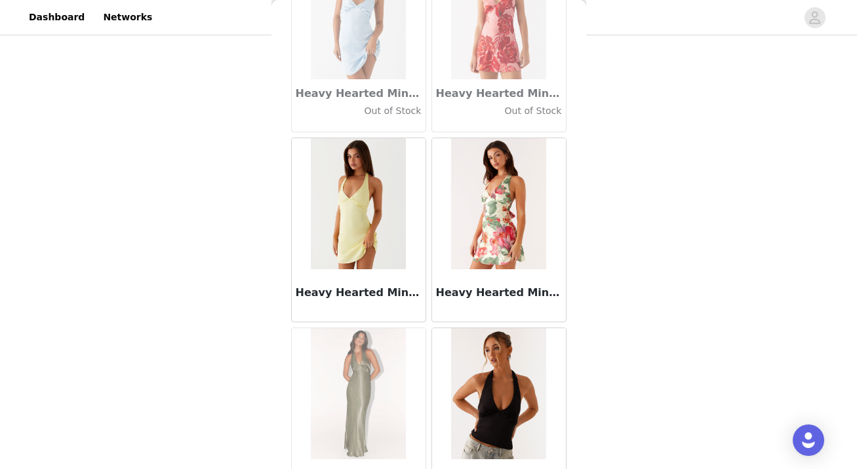
scroll to position [35752, 0]
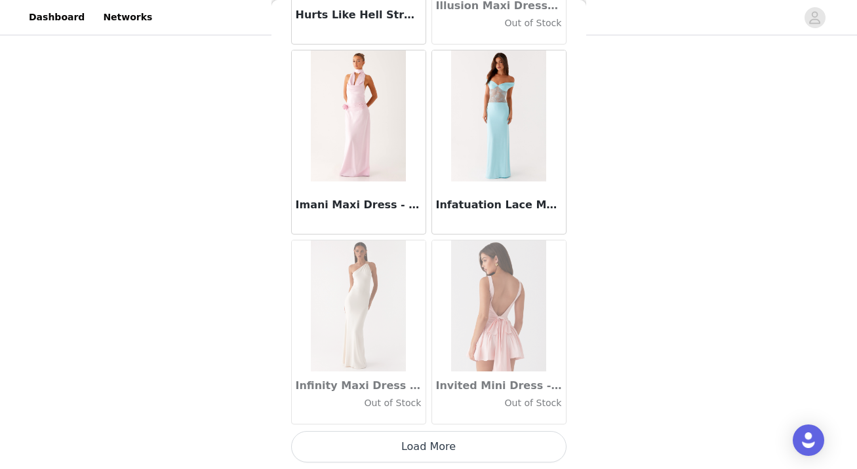
click at [426, 446] on button "Load More" at bounding box center [428, 446] width 275 height 31
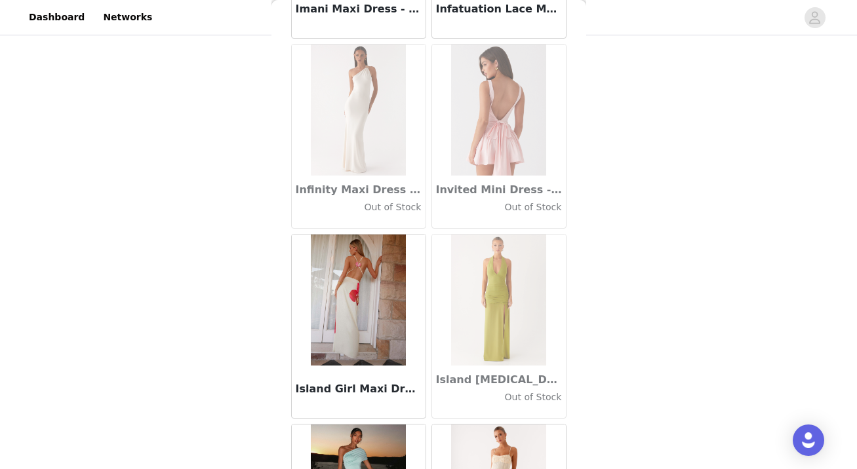
scroll to position [37653, 0]
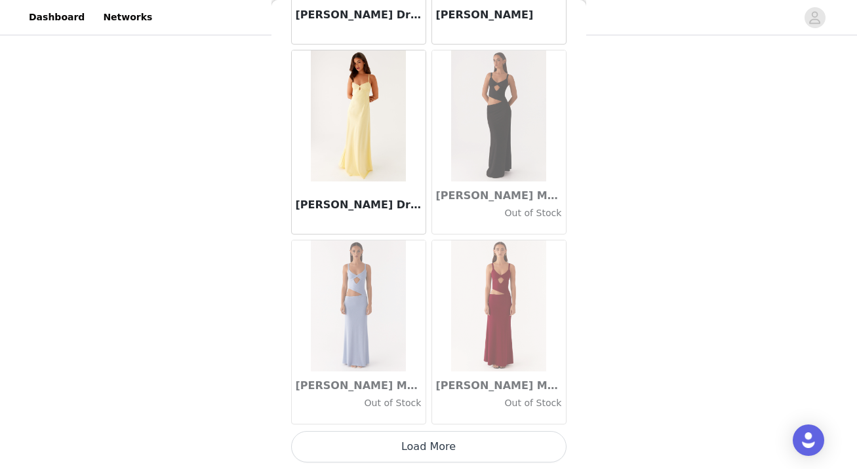
click at [426, 446] on button "Load More" at bounding box center [428, 446] width 275 height 31
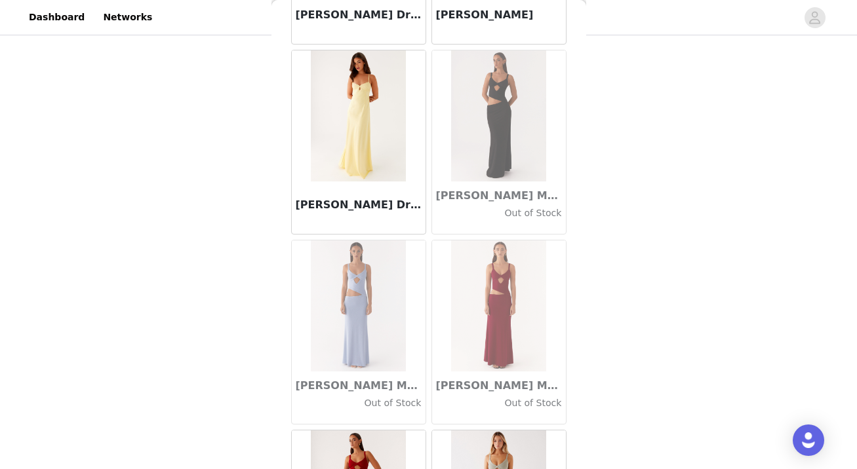
scroll to position [39554, 0]
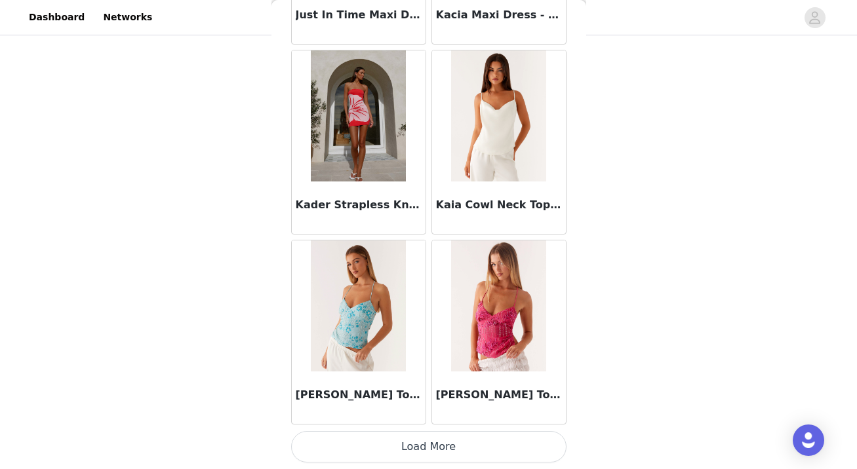
click at [426, 446] on button "Load More" at bounding box center [428, 446] width 275 height 31
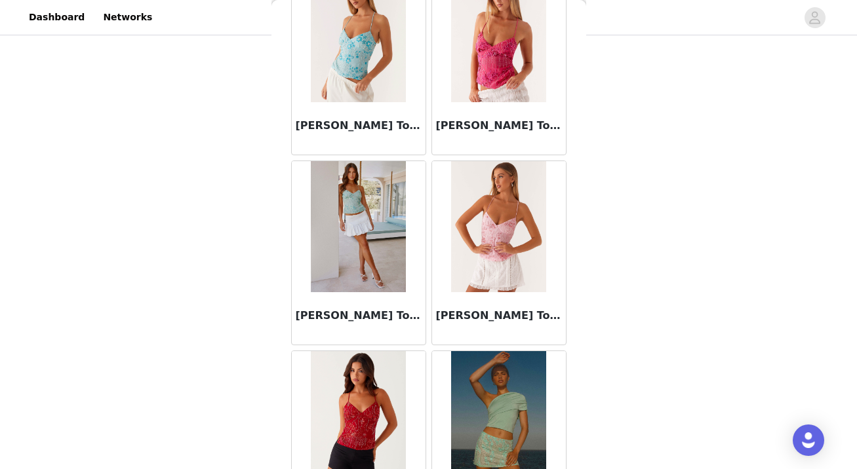
scroll to position [41455, 0]
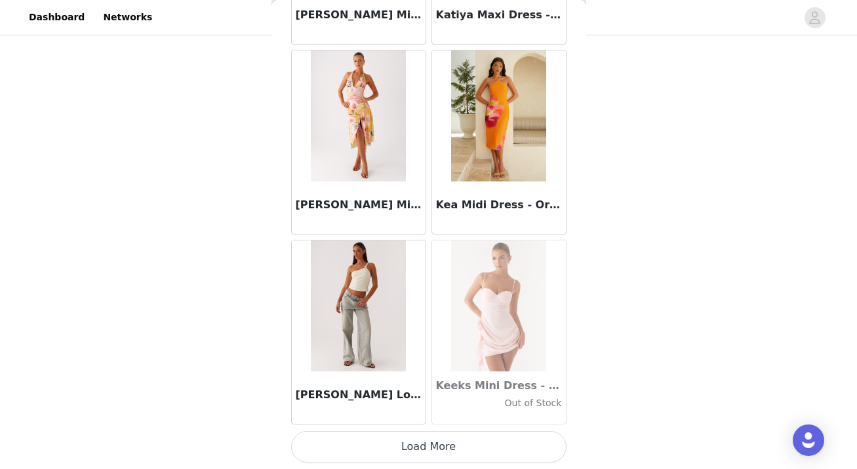
click at [426, 446] on button "Load More" at bounding box center [428, 446] width 275 height 31
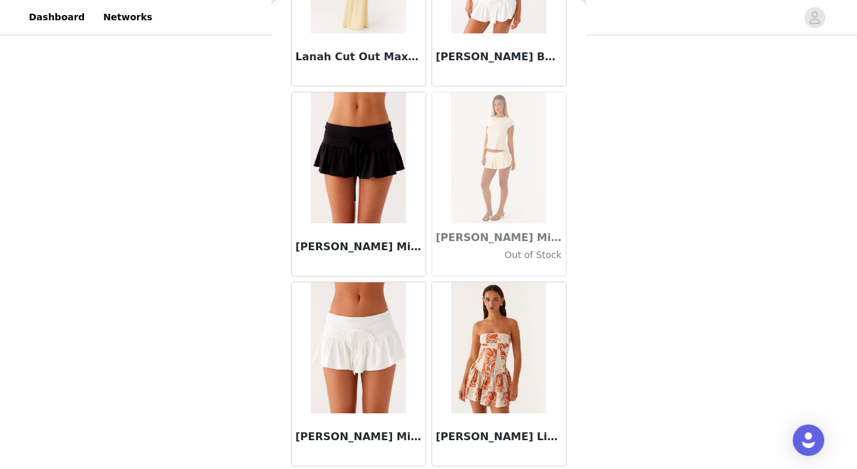
scroll to position [43316, 0]
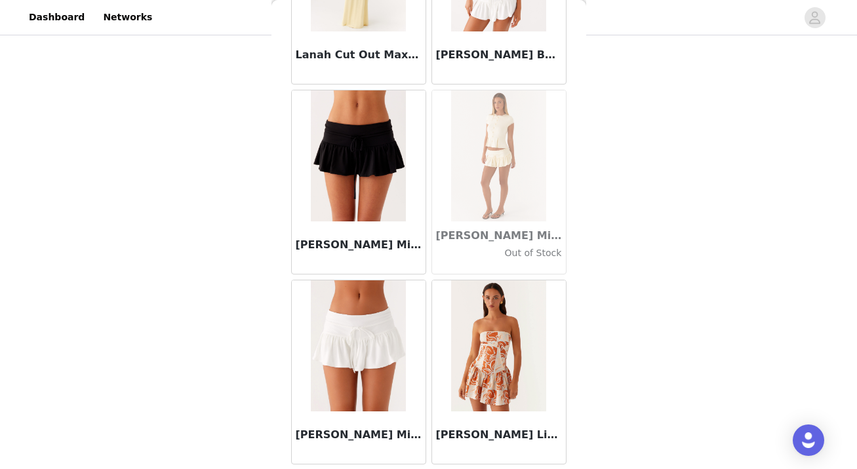
click at [367, 398] on img at bounding box center [358, 346] width 95 height 131
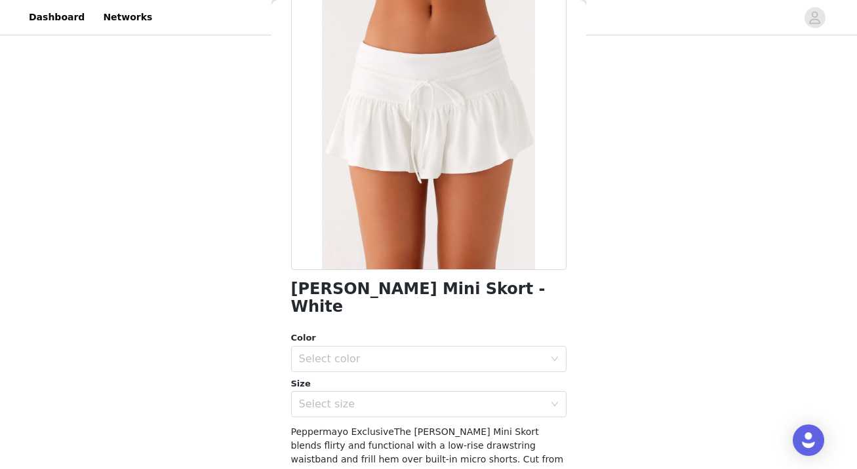
scroll to position [92, 0]
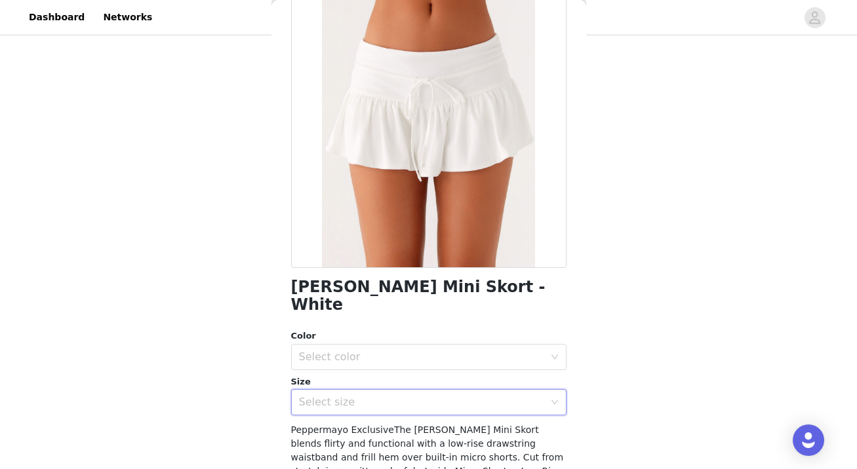
click at [396, 389] on div "Select size" at bounding box center [428, 402] width 275 height 26
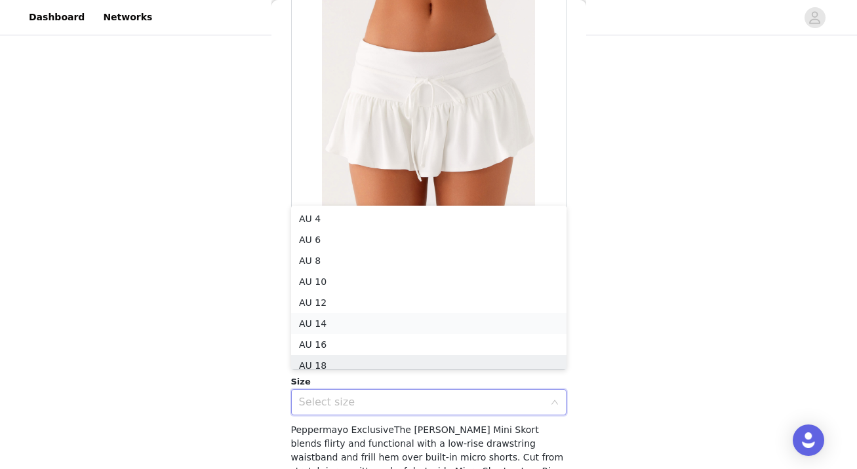
scroll to position [7, 0]
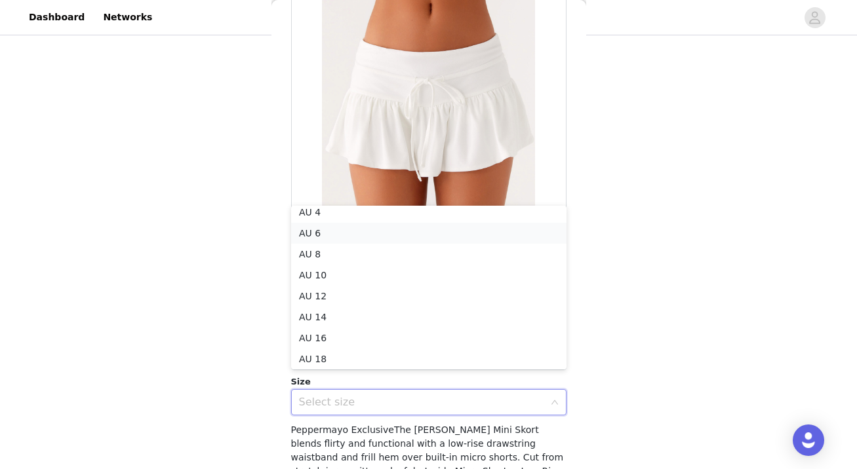
click at [395, 231] on li "AU 6" at bounding box center [428, 233] width 275 height 21
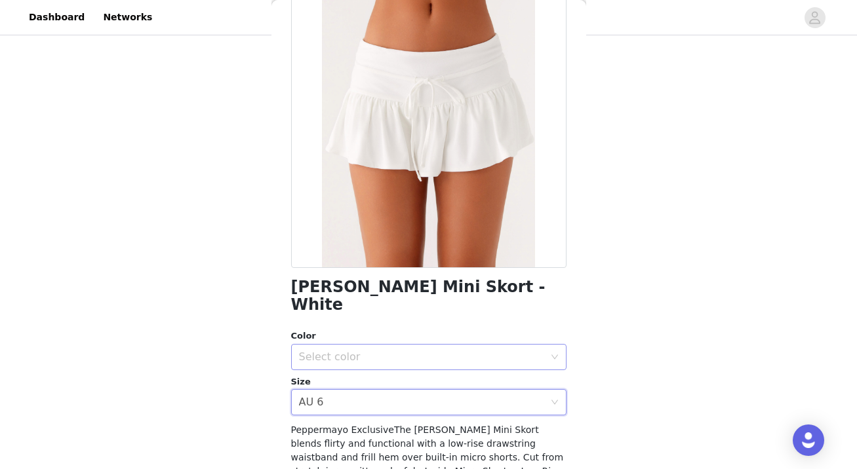
click at [400, 351] on div "Select color" at bounding box center [421, 357] width 245 height 13
click at [388, 361] on li "White" at bounding box center [428, 368] width 275 height 21
click at [383, 390] on div "Select size AU 6" at bounding box center [424, 402] width 251 height 25
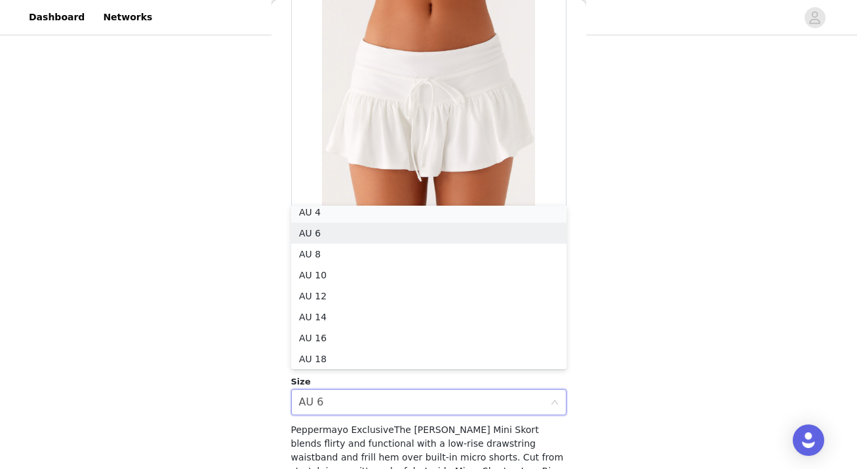
scroll to position [3, 0]
click at [423, 214] on li "AU 4" at bounding box center [428, 216] width 275 height 21
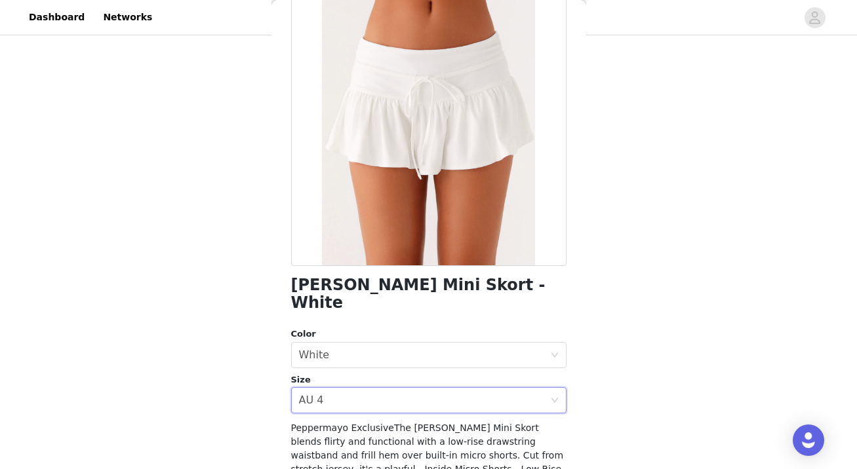
scroll to position [98, 0]
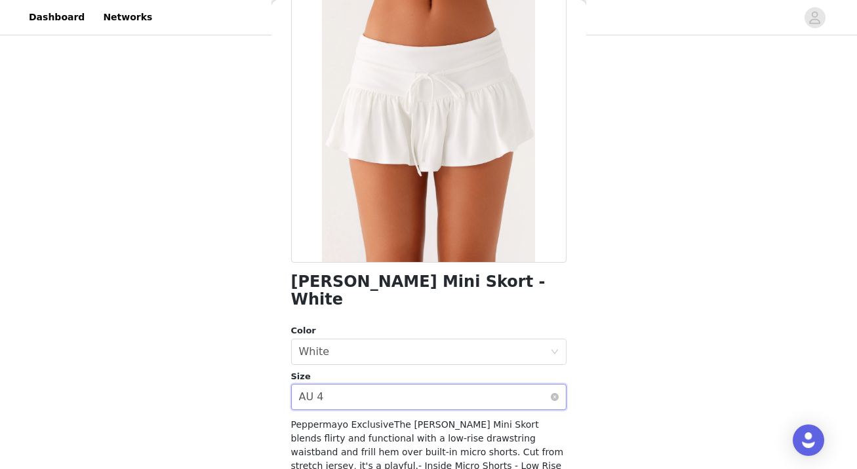
click at [402, 385] on div "Select size AU 4" at bounding box center [424, 397] width 251 height 25
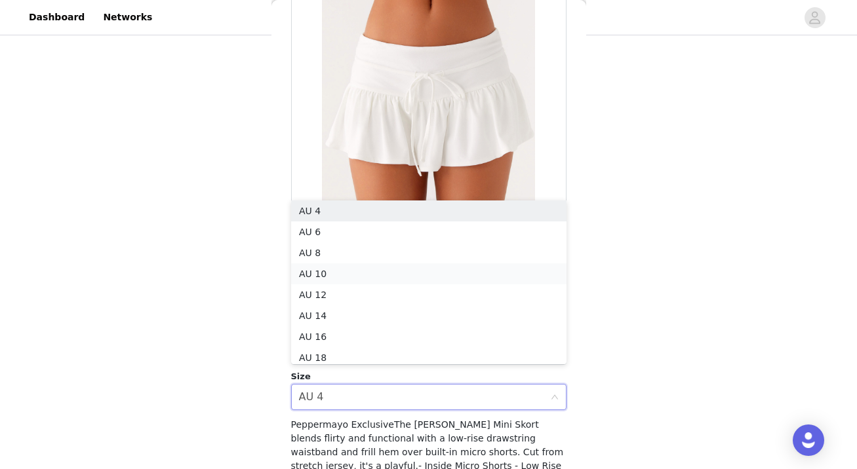
scroll to position [7, 0]
click at [401, 227] on li "AU 6" at bounding box center [428, 228] width 275 height 21
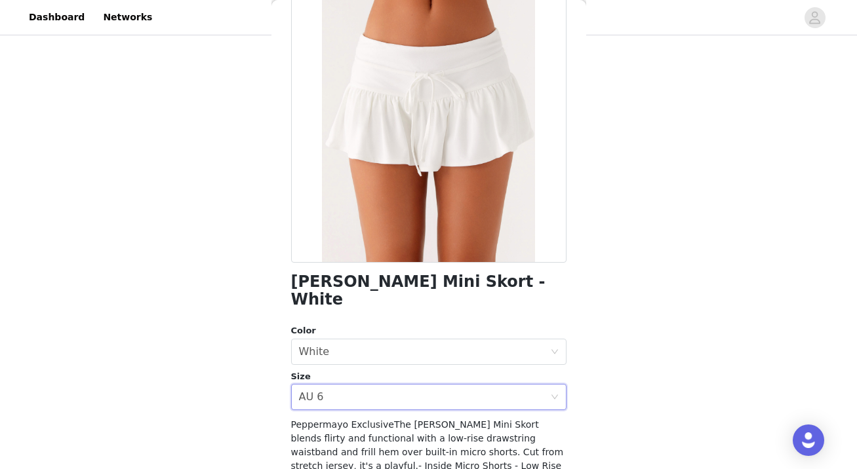
scroll to position [194, 0]
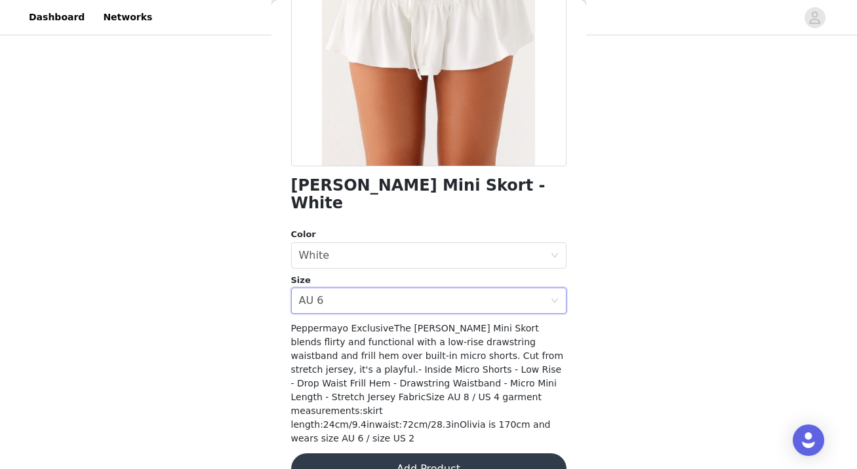
click at [402, 454] on button "Add Product" at bounding box center [428, 469] width 275 height 31
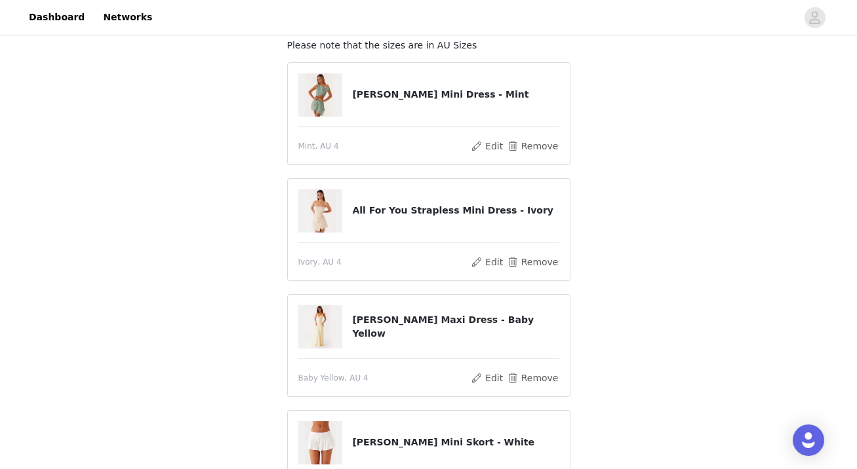
scroll to position [85, 0]
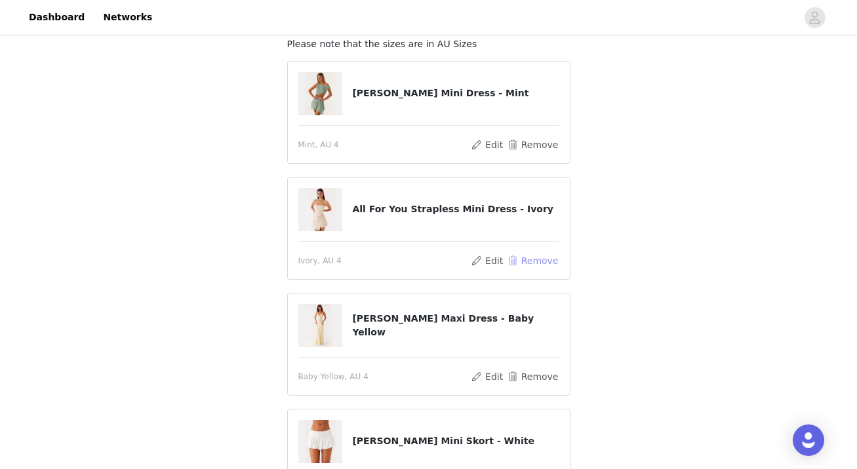
click at [551, 262] on button "Remove" at bounding box center [532, 261] width 52 height 16
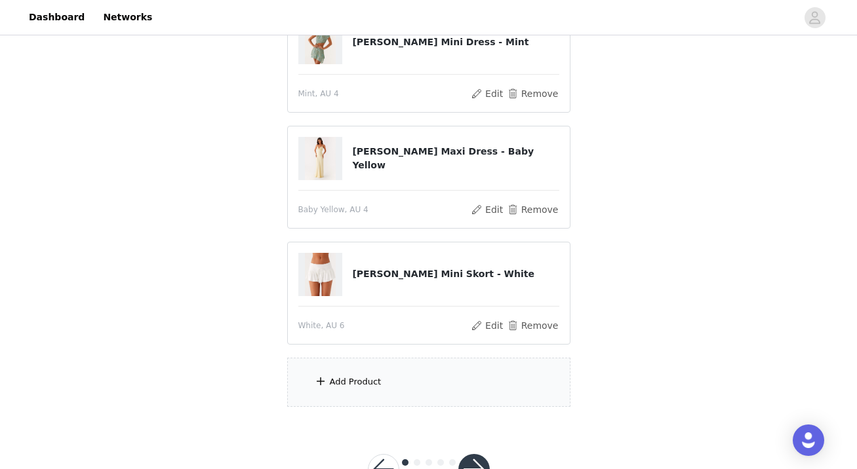
scroll to position [218, 0]
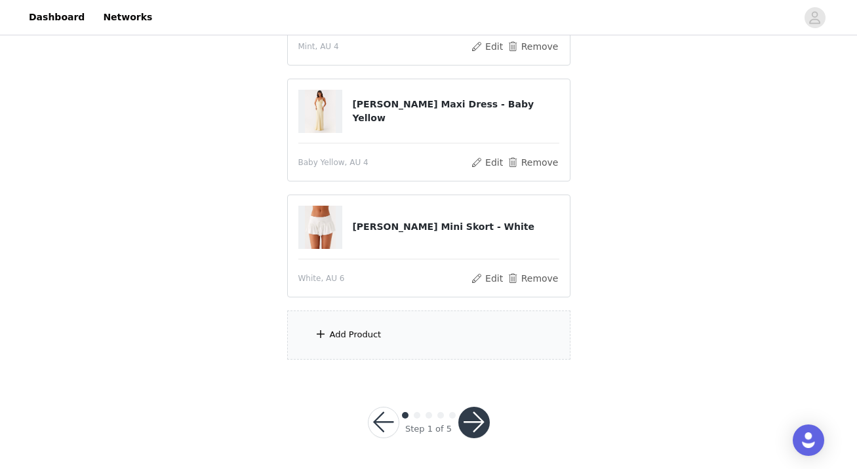
click at [373, 344] on div "Add Product" at bounding box center [428, 335] width 283 height 49
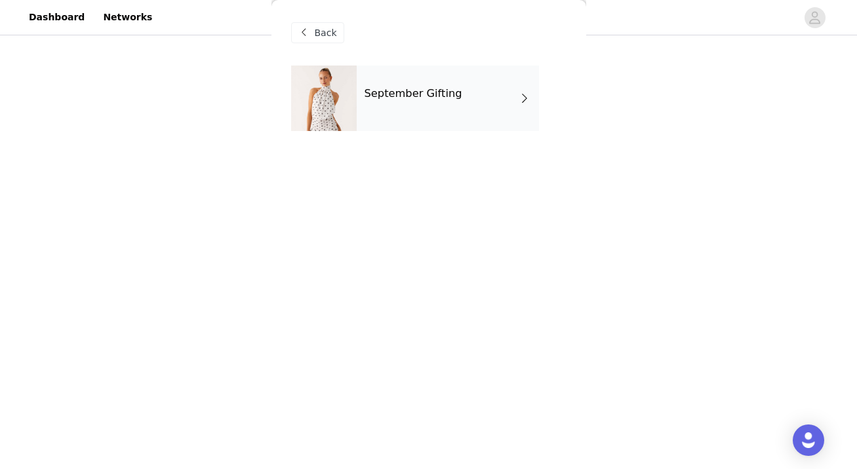
click at [403, 83] on div "September Gifting" at bounding box center [448, 99] width 182 height 66
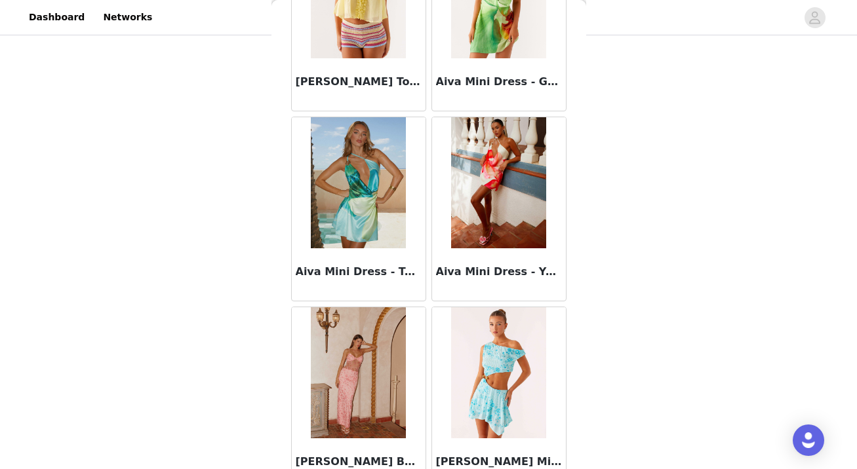
scroll to position [1536, 0]
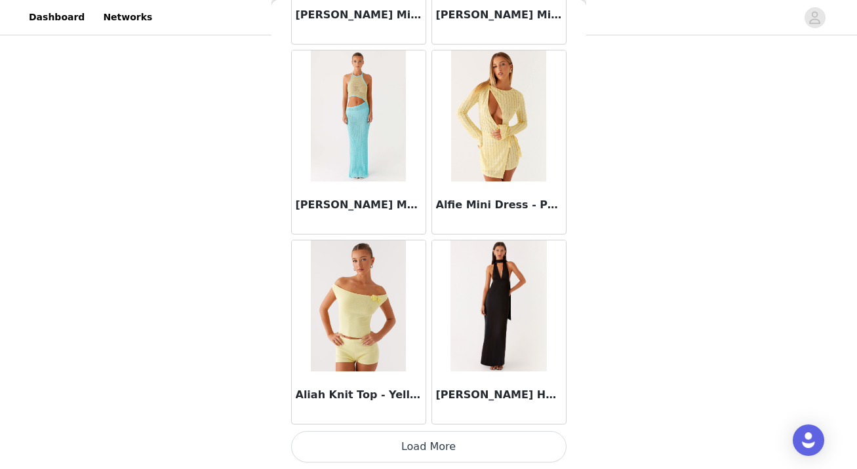
click at [388, 431] on button "Load More" at bounding box center [428, 446] width 275 height 31
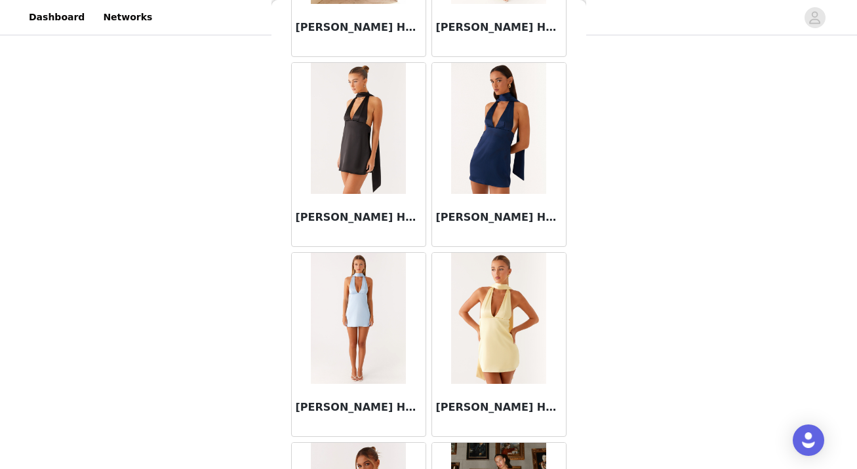
scroll to position [3437, 0]
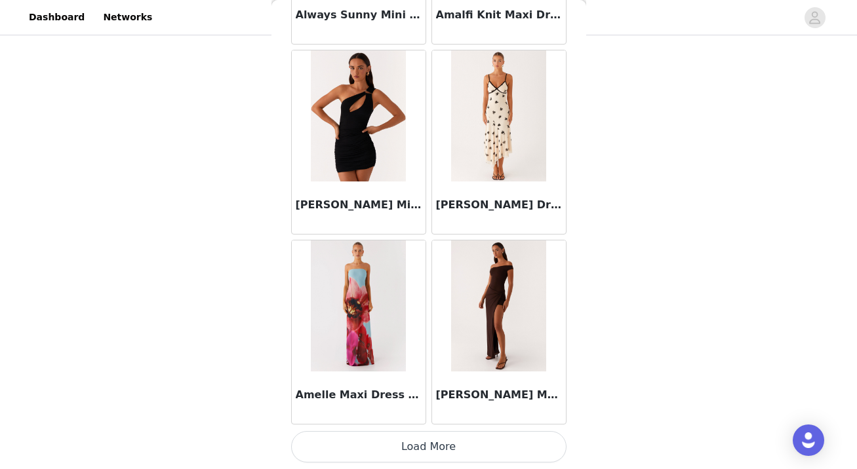
click at [391, 444] on button "Load More" at bounding box center [428, 446] width 275 height 31
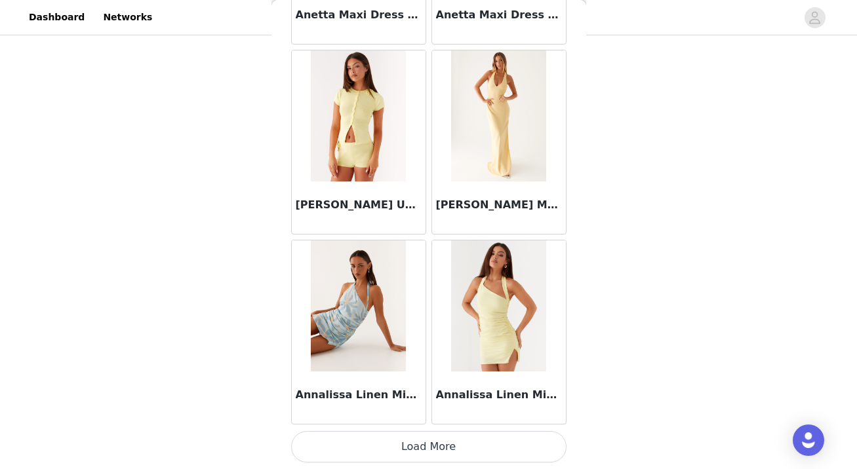
click at [391, 444] on button "Load More" at bounding box center [428, 446] width 275 height 31
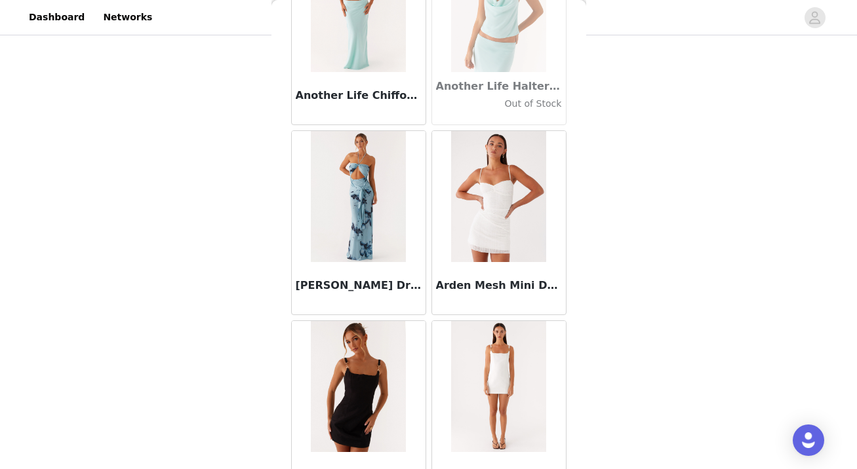
scroll to position [7239, 0]
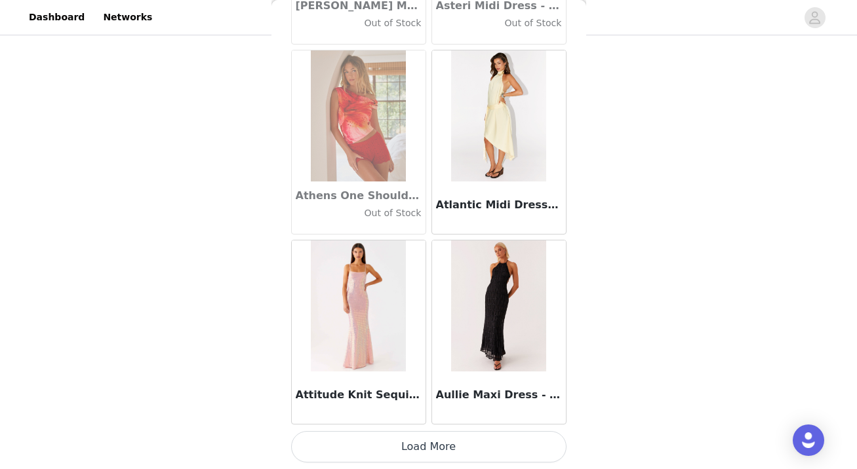
click at [433, 446] on button "Load More" at bounding box center [428, 446] width 275 height 31
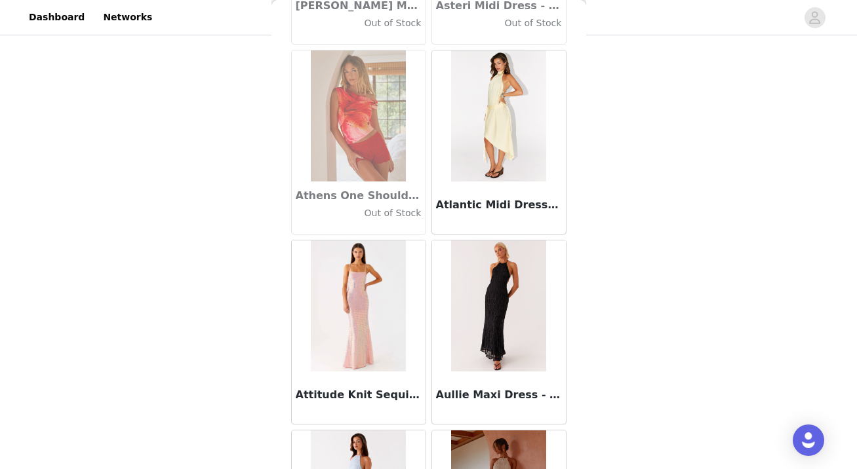
scroll to position [9140, 0]
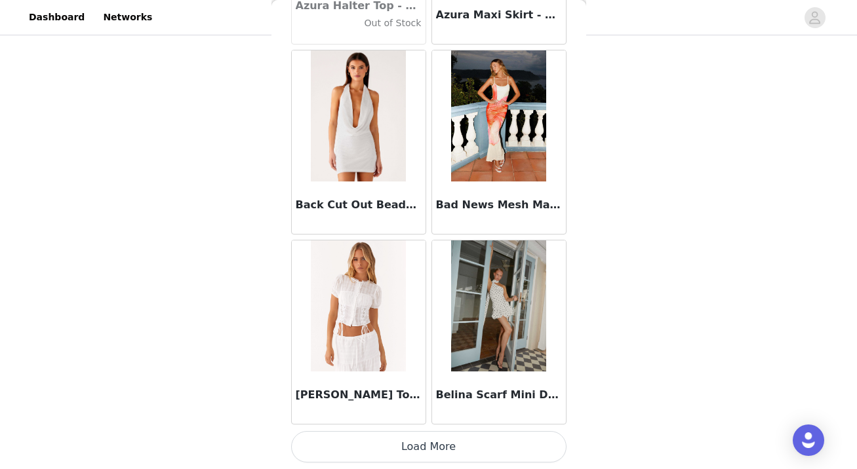
click at [433, 446] on button "Load More" at bounding box center [428, 446] width 275 height 31
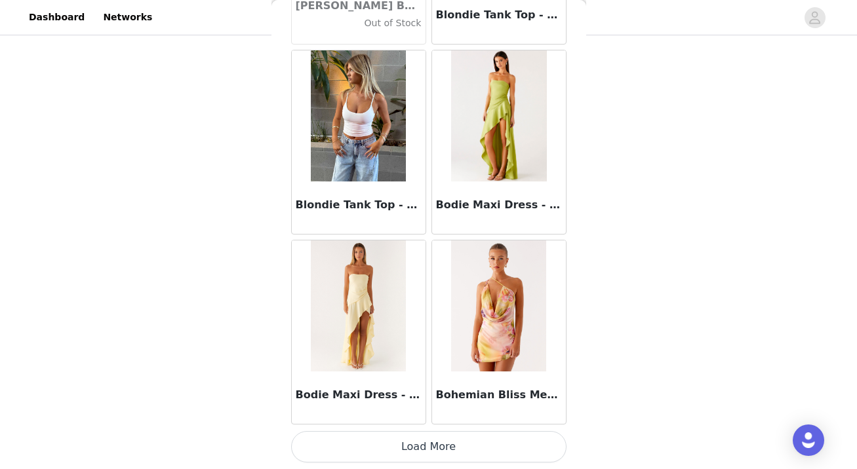
click at [433, 446] on button "Load More" at bounding box center [428, 446] width 275 height 31
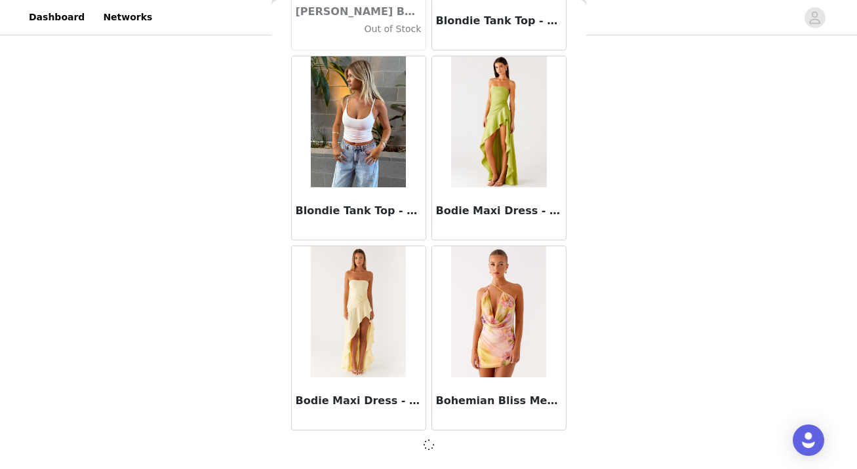
scroll to position [11035, 0]
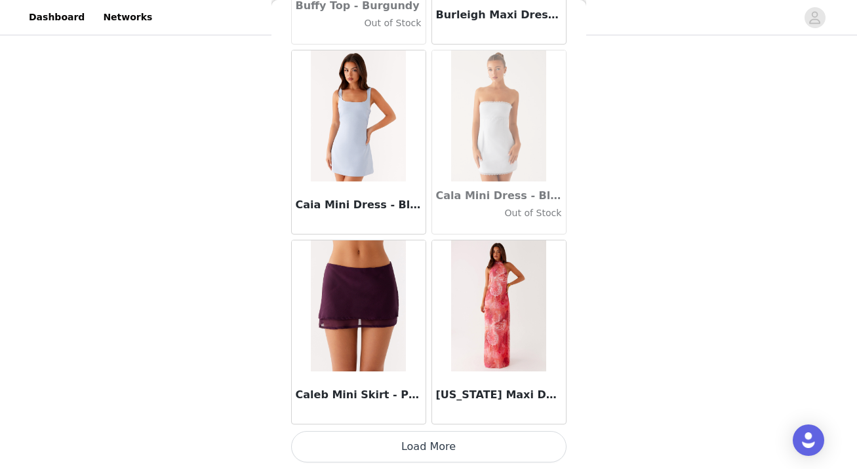
click at [433, 446] on button "Load More" at bounding box center [428, 446] width 275 height 31
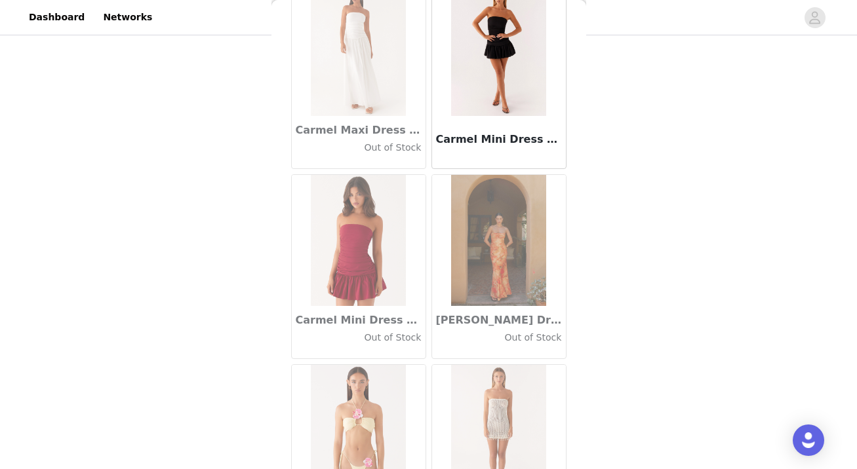
scroll to position [14843, 0]
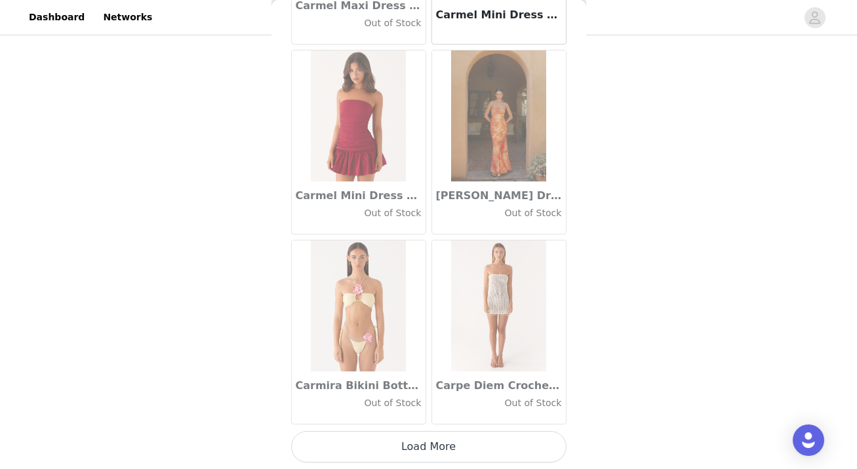
click at [433, 446] on button "Load More" at bounding box center [428, 446] width 275 height 31
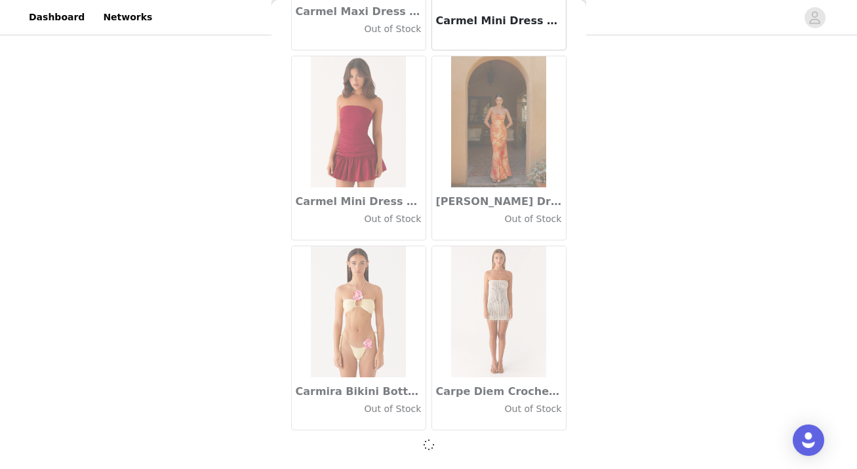
scroll to position [14837, 0]
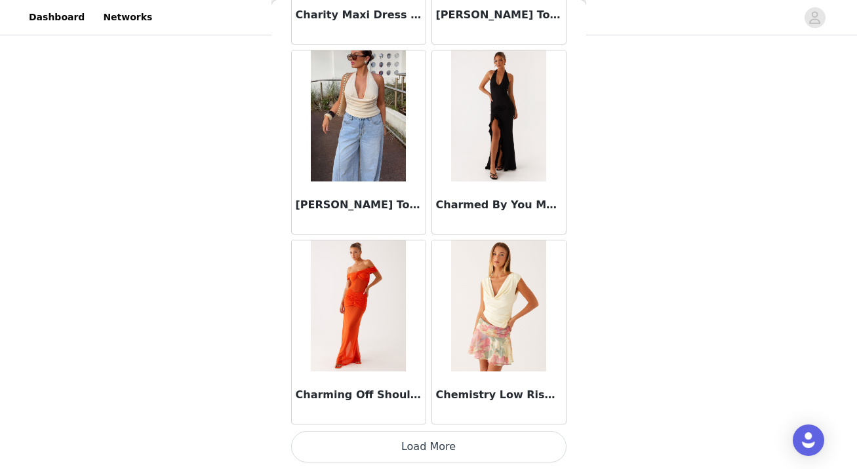
click at [433, 446] on button "Load More" at bounding box center [428, 446] width 275 height 31
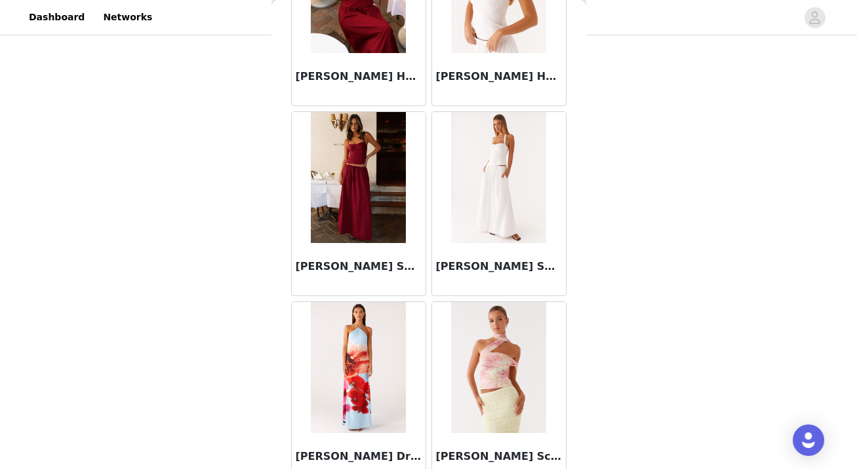
scroll to position [18644, 0]
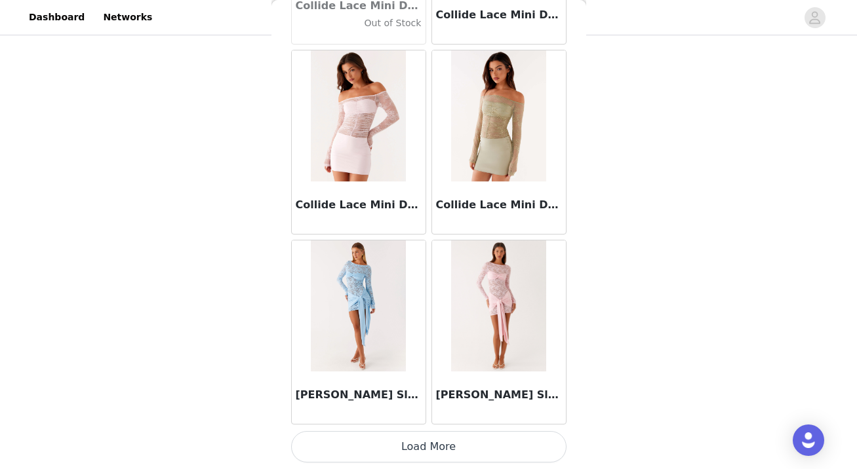
click at [433, 446] on button "Load More" at bounding box center [428, 446] width 275 height 31
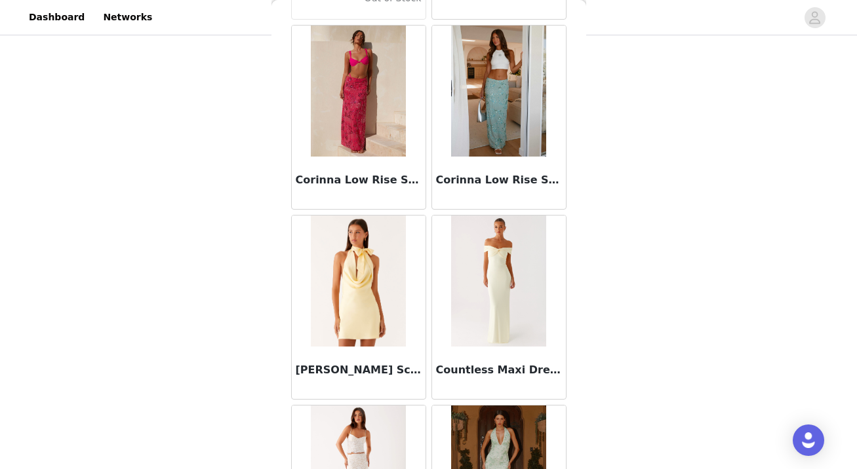
scroll to position [20545, 0]
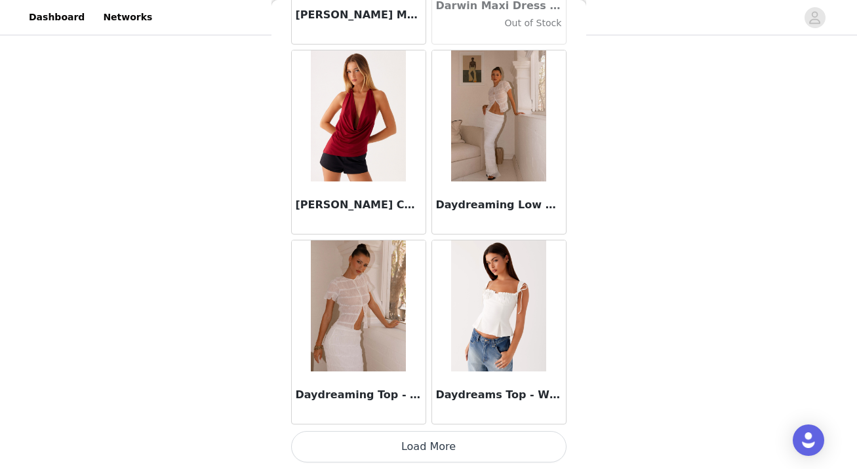
click at [433, 446] on button "Load More" at bounding box center [428, 446] width 275 height 31
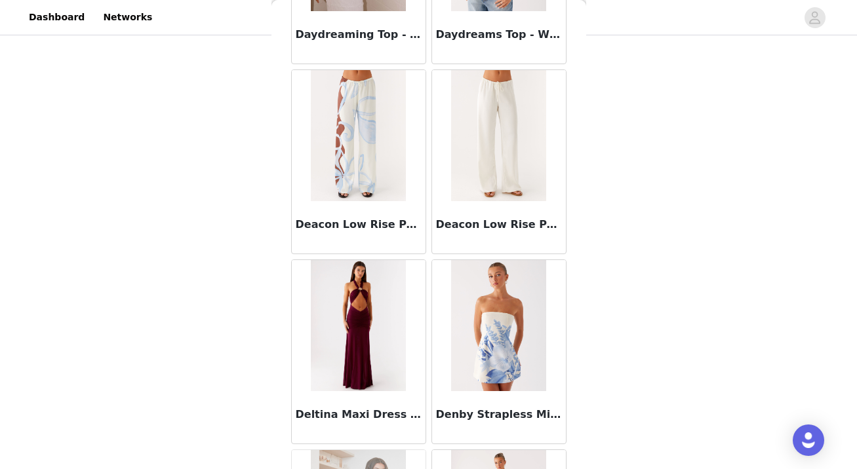
scroll to position [22446, 0]
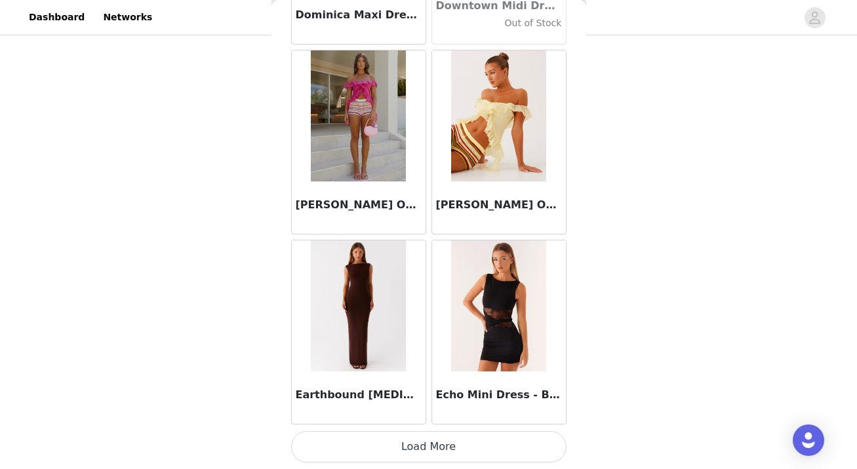
click at [433, 447] on button "Load More" at bounding box center [428, 446] width 275 height 31
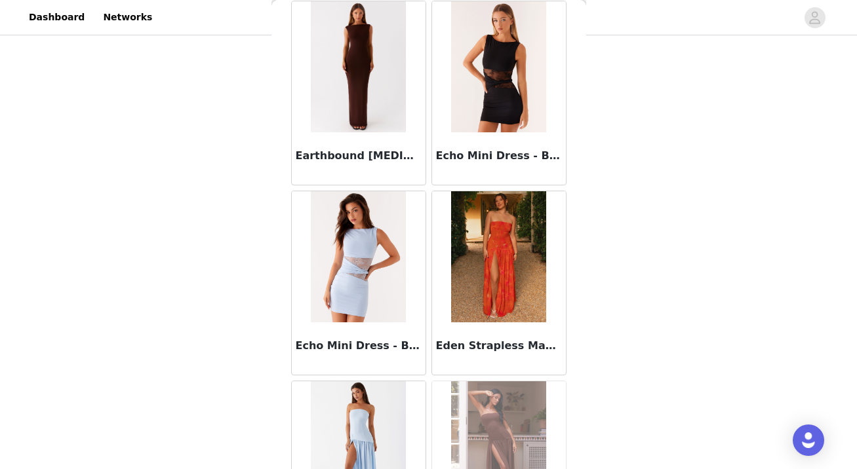
scroll to position [0, 0]
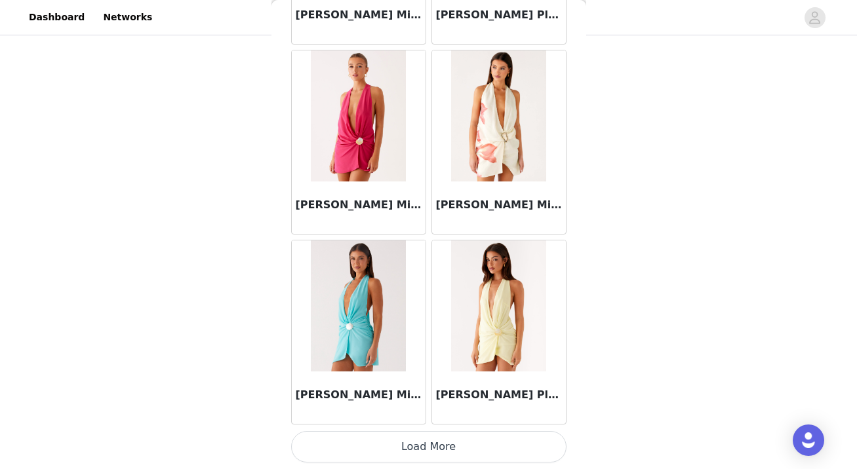
click at [433, 446] on button "Load More" at bounding box center [428, 446] width 275 height 31
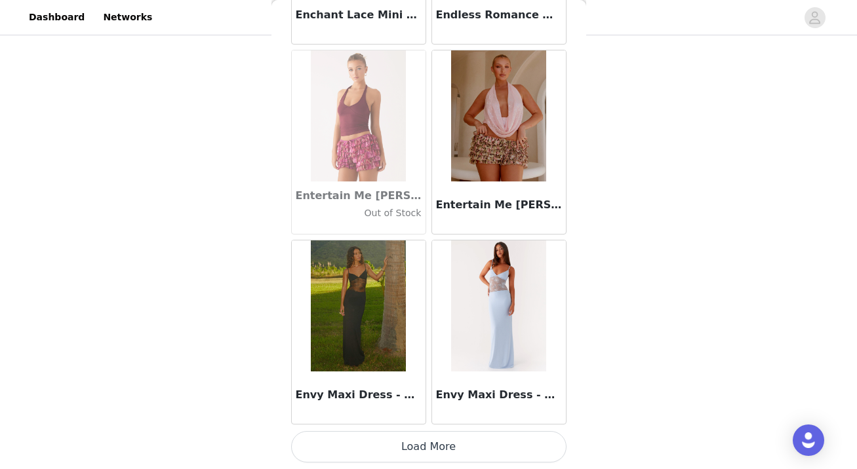
click at [433, 446] on button "Load More" at bounding box center [428, 446] width 275 height 31
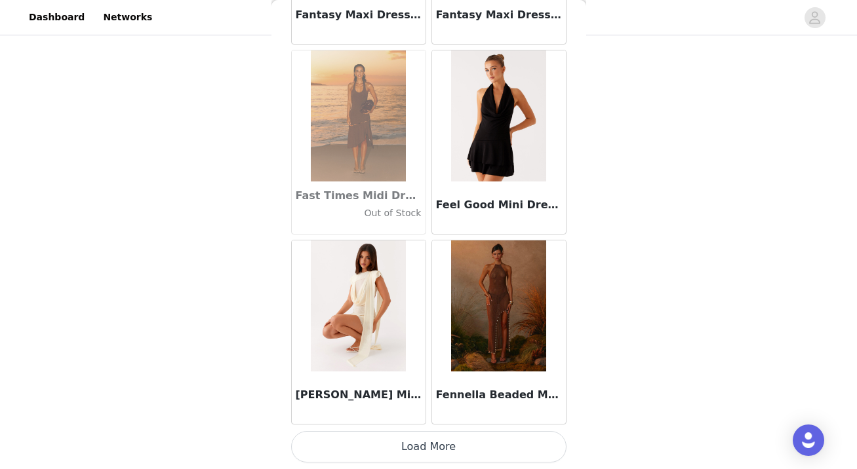
click at [433, 446] on button "Load More" at bounding box center [428, 446] width 275 height 31
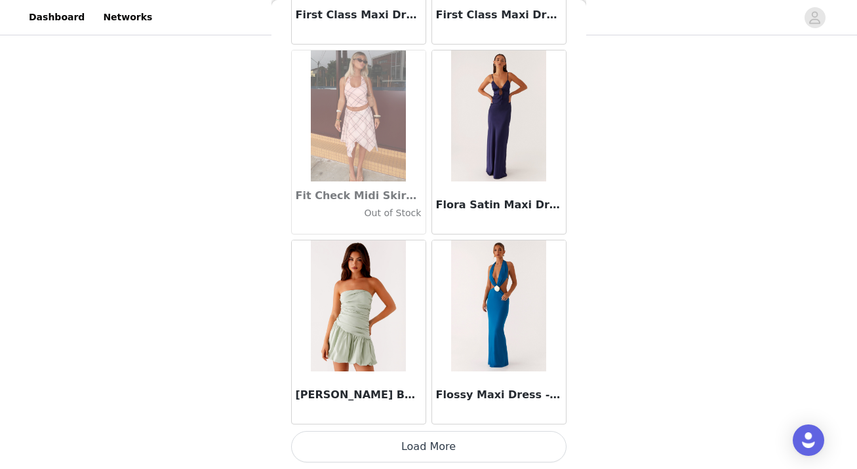
click at [433, 446] on button "Load More" at bounding box center [428, 446] width 275 height 31
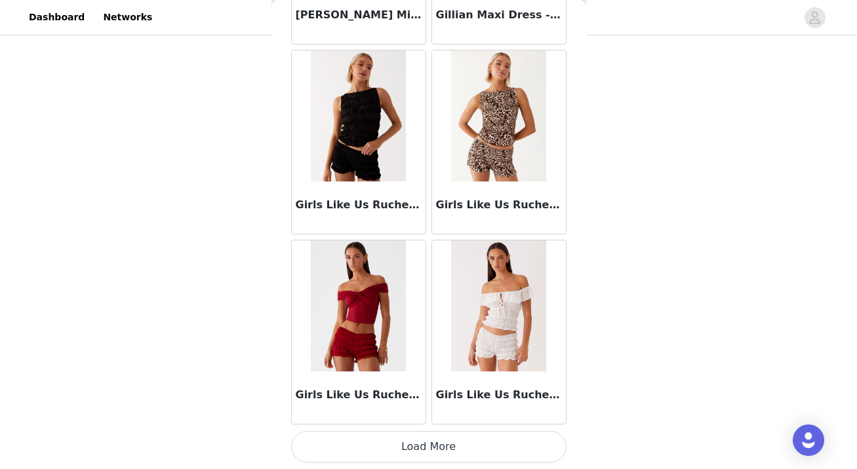
click at [433, 446] on button "Load More" at bounding box center [428, 446] width 275 height 31
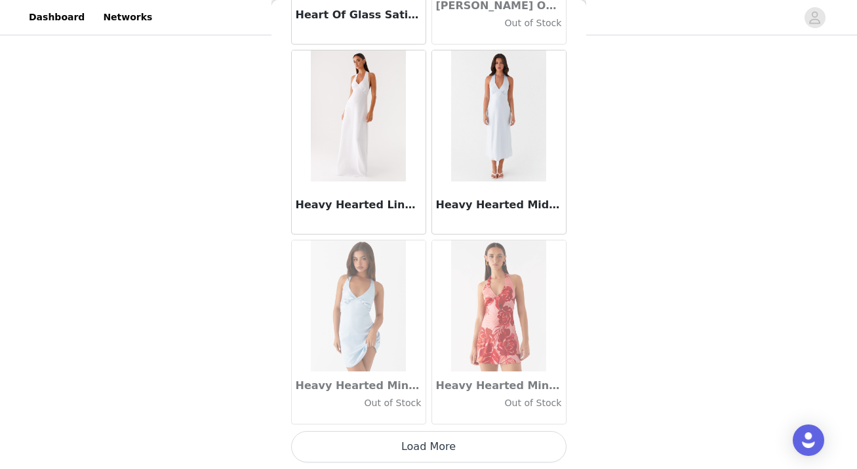
click at [433, 447] on button "Load More" at bounding box center [428, 446] width 275 height 31
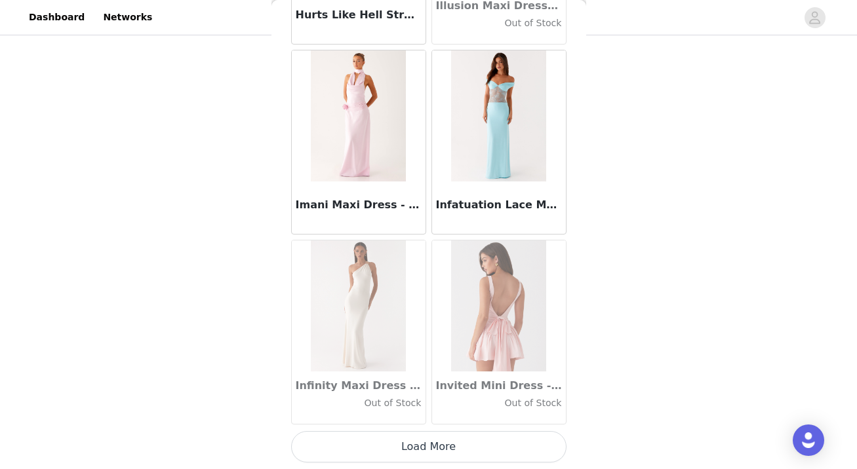
click at [432, 448] on button "Load More" at bounding box center [428, 446] width 275 height 31
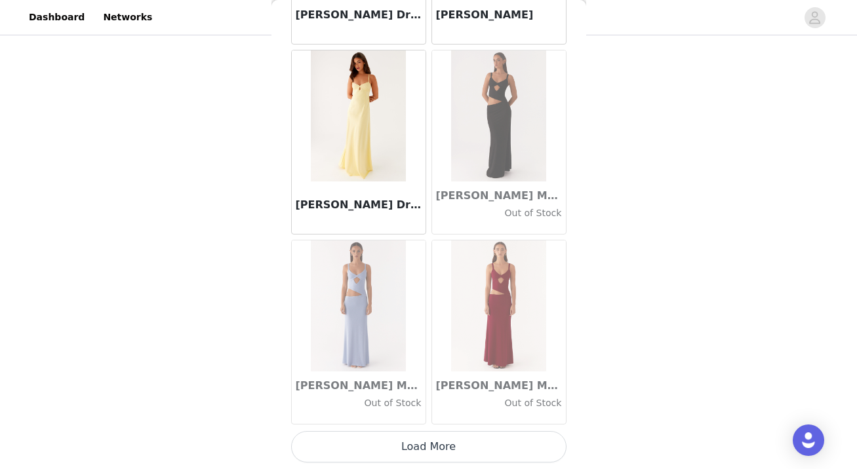
click at [432, 448] on button "Load More" at bounding box center [428, 446] width 275 height 31
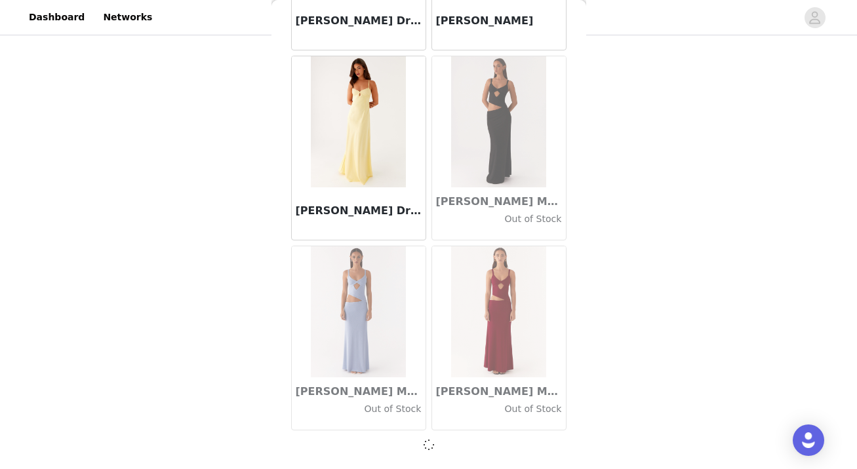
scroll to position [37647, 0]
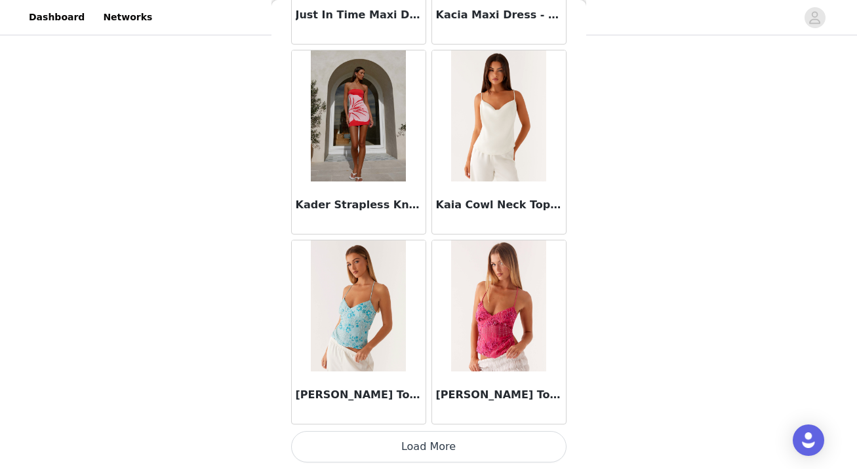
click at [432, 448] on button "Load More" at bounding box center [428, 446] width 275 height 31
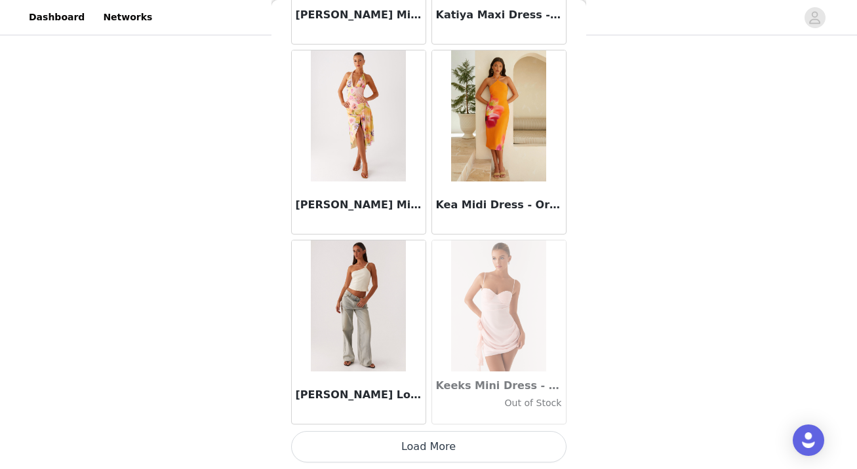
click at [431, 450] on button "Load More" at bounding box center [428, 446] width 275 height 31
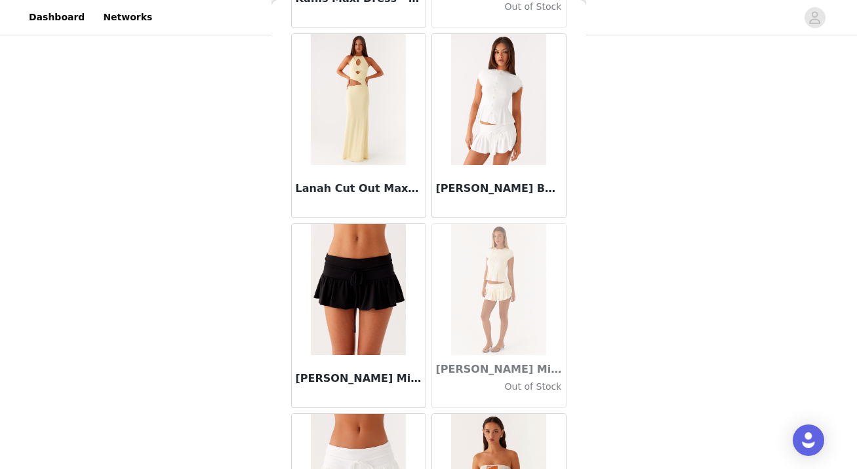
scroll to position [43160, 0]
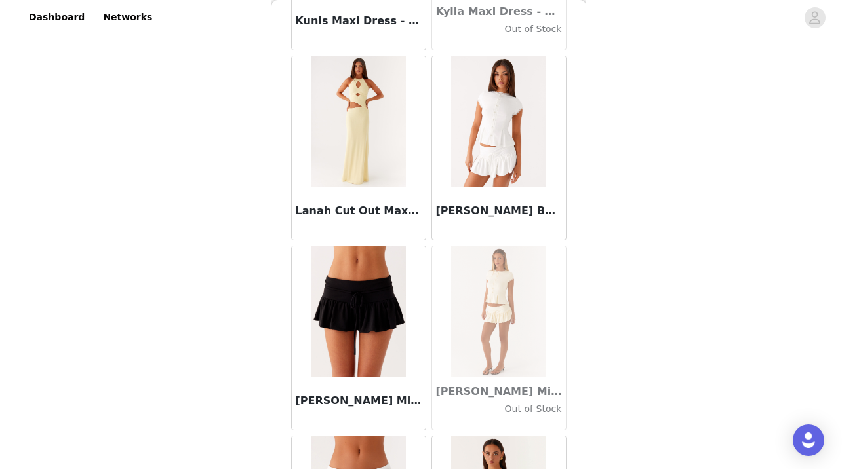
click at [507, 208] on h3 "[PERSON_NAME] Button Up Top - White" at bounding box center [499, 211] width 126 height 16
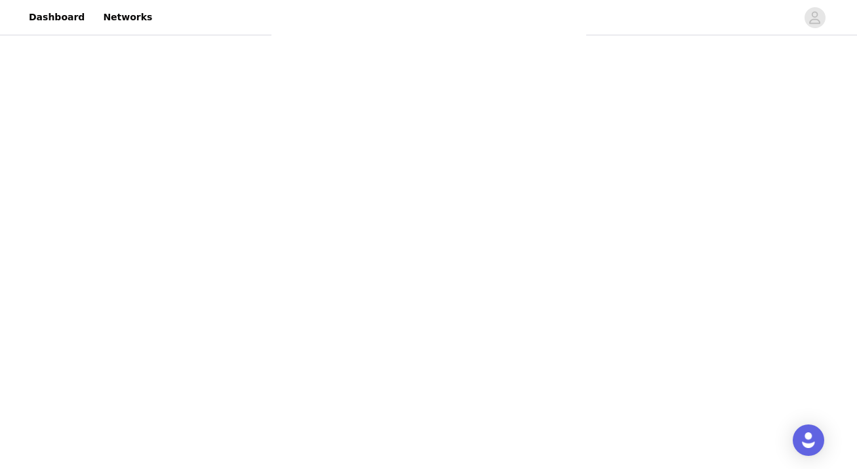
scroll to position [194, 0]
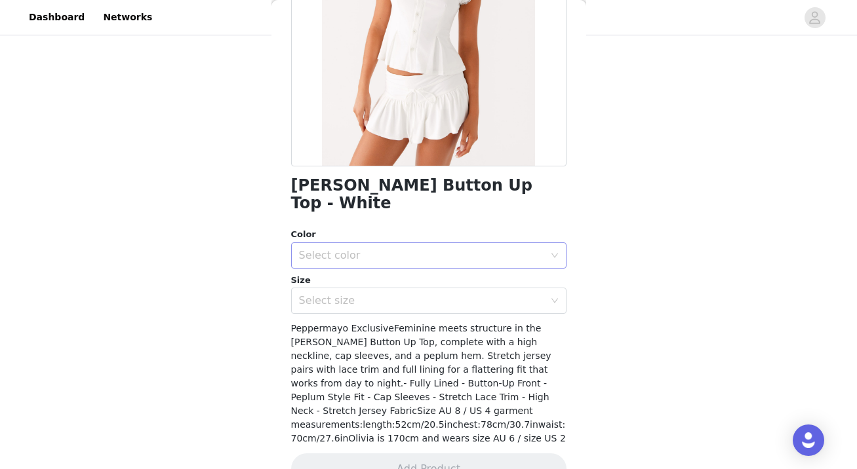
click at [478, 249] on div "Select color" at bounding box center [421, 255] width 245 height 13
click at [466, 265] on li "White" at bounding box center [428, 266] width 275 height 21
click at [465, 294] on div "Select size" at bounding box center [421, 300] width 245 height 13
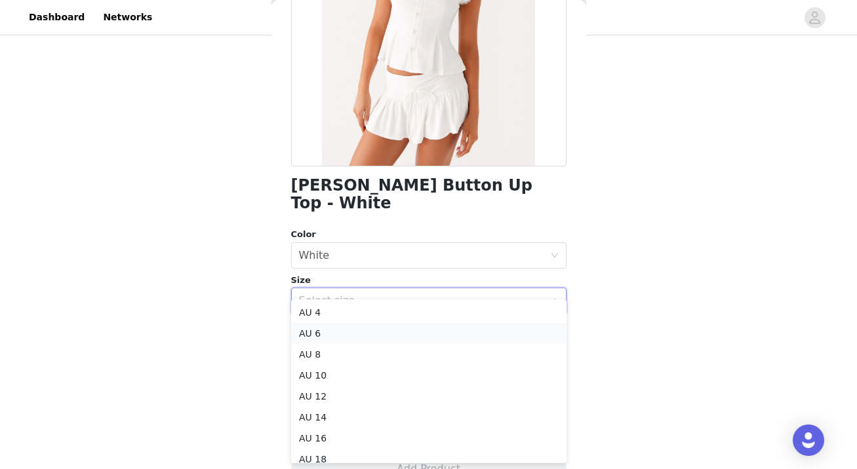
click at [438, 330] on li "AU 6" at bounding box center [428, 333] width 275 height 21
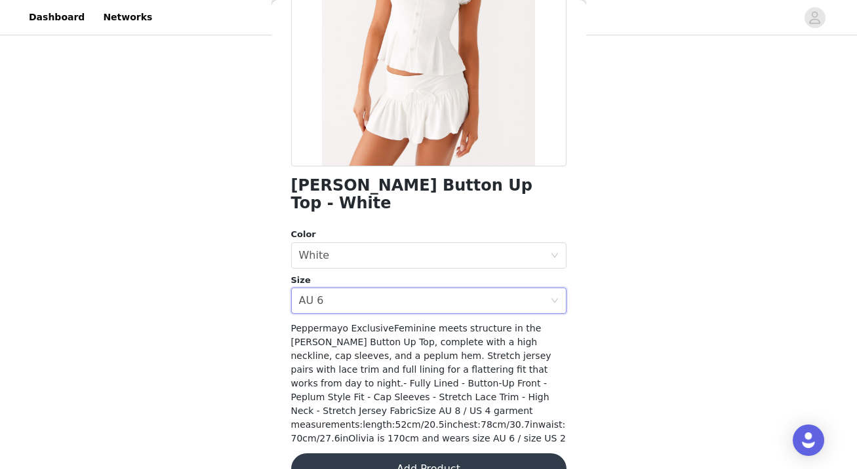
click at [421, 454] on button "Add Product" at bounding box center [428, 469] width 275 height 31
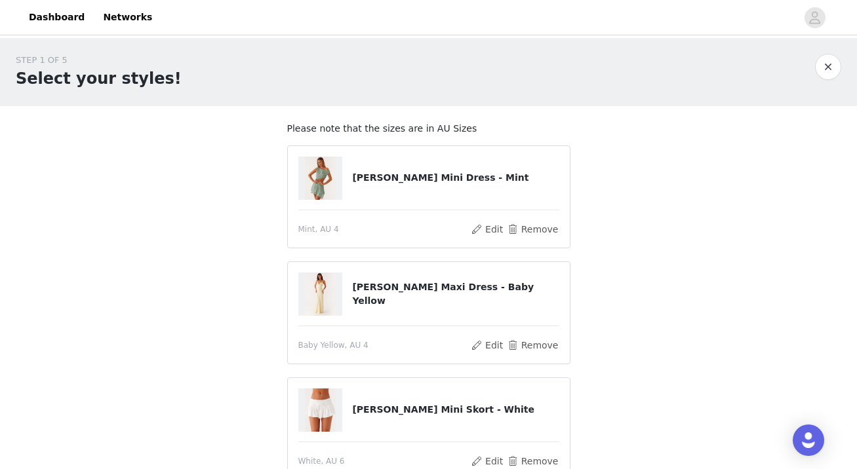
scroll to position [250, 0]
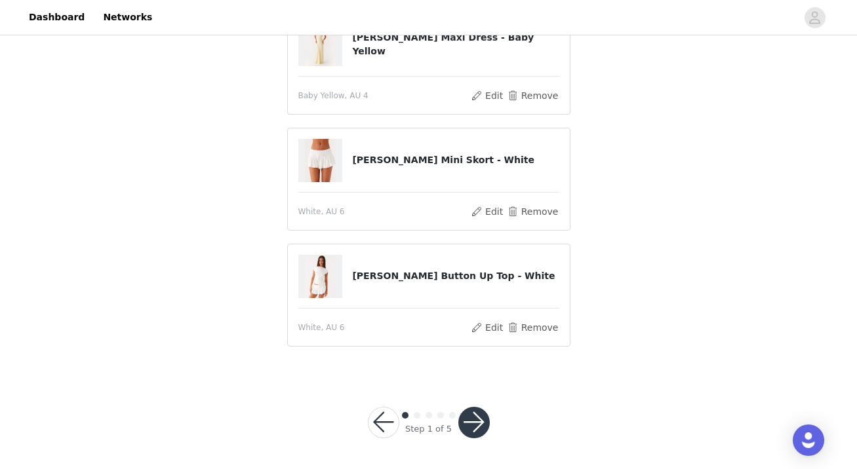
click at [473, 421] on button "button" at bounding box center [473, 422] width 31 height 31
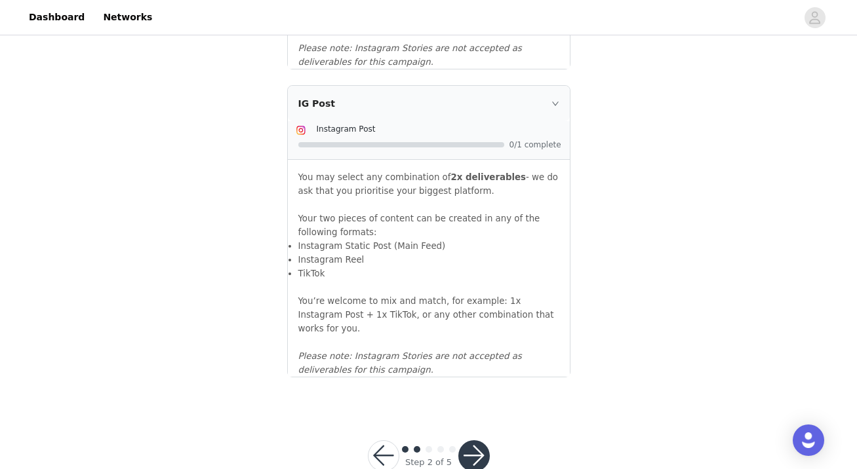
scroll to position [1468, 0]
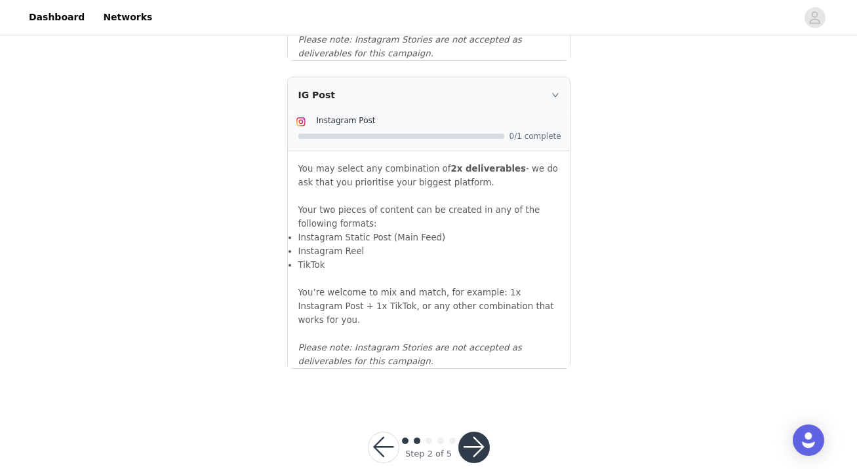
click at [473, 432] on button "button" at bounding box center [473, 447] width 31 height 31
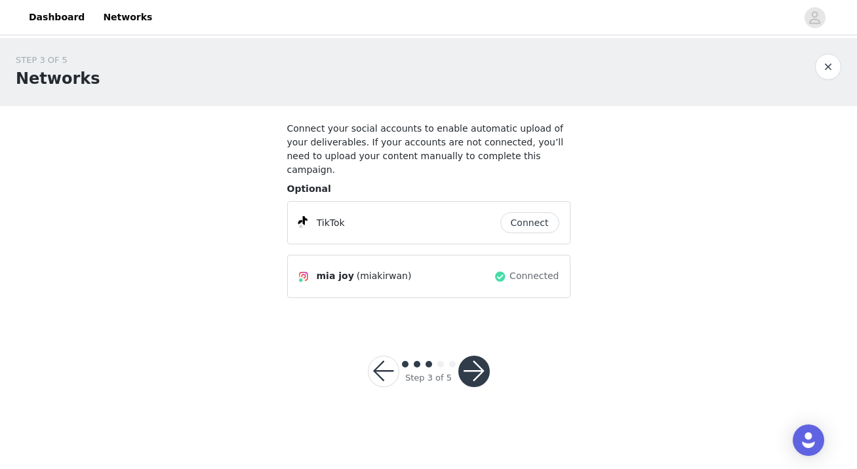
click at [480, 358] on button "button" at bounding box center [473, 371] width 31 height 31
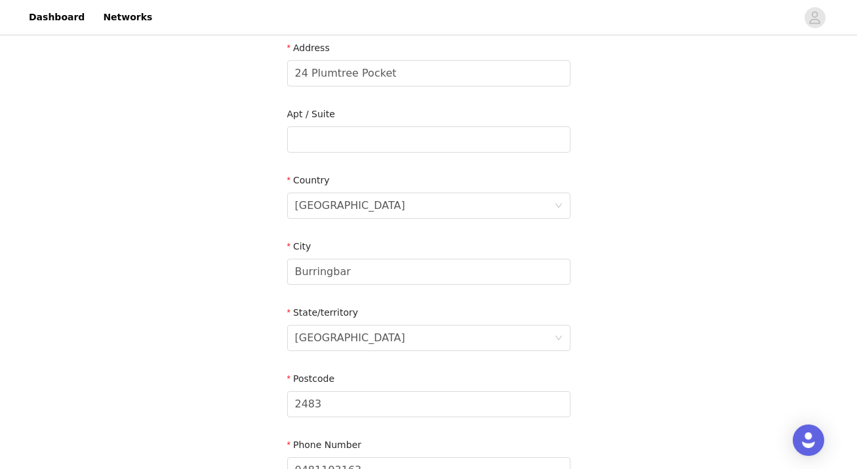
scroll to position [339, 0]
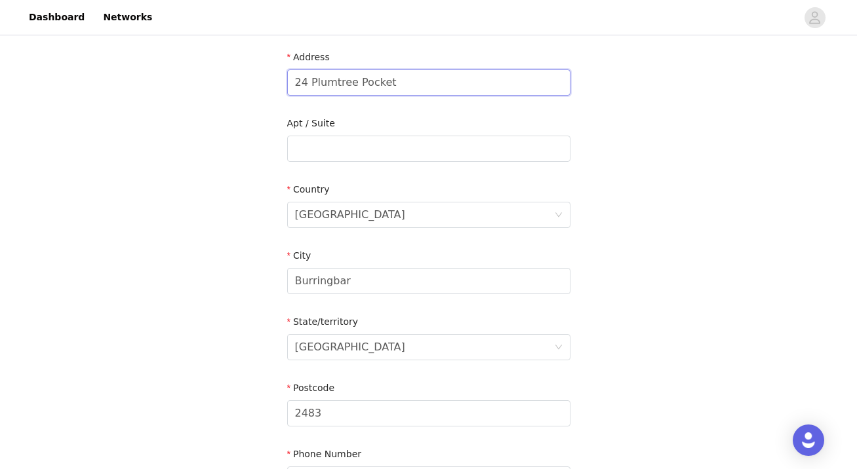
drag, startPoint x: 459, startPoint y: 70, endPoint x: 275, endPoint y: 78, distance: 184.4
click at [275, 78] on section "Please ensure you list your suburb in the 'City' section of the proposal. Submi…" at bounding box center [428, 148] width 315 height 762
type input "2"
type input "[STREET_ADDRESS]"
type input "KIAMA DOWNS"
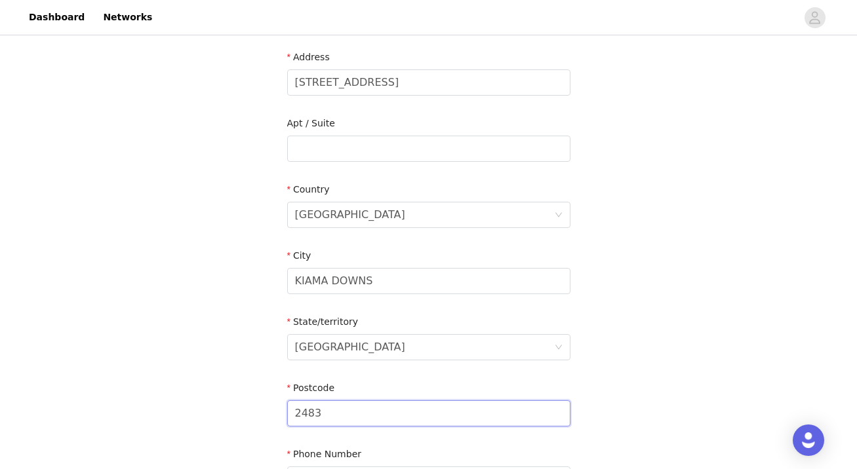
type input "2533"
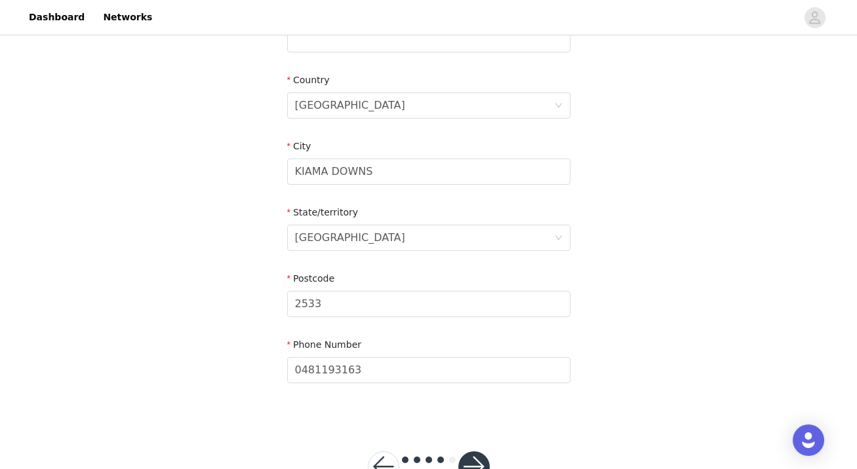
scroll to position [479, 0]
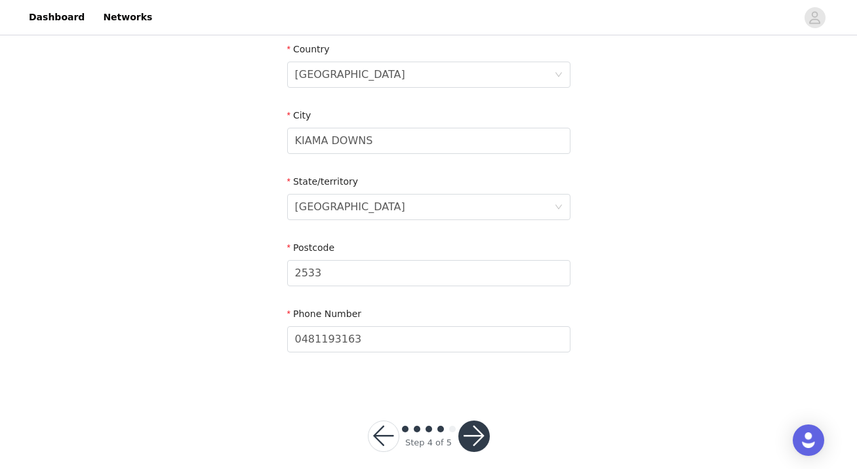
click at [463, 423] on button "button" at bounding box center [473, 436] width 31 height 31
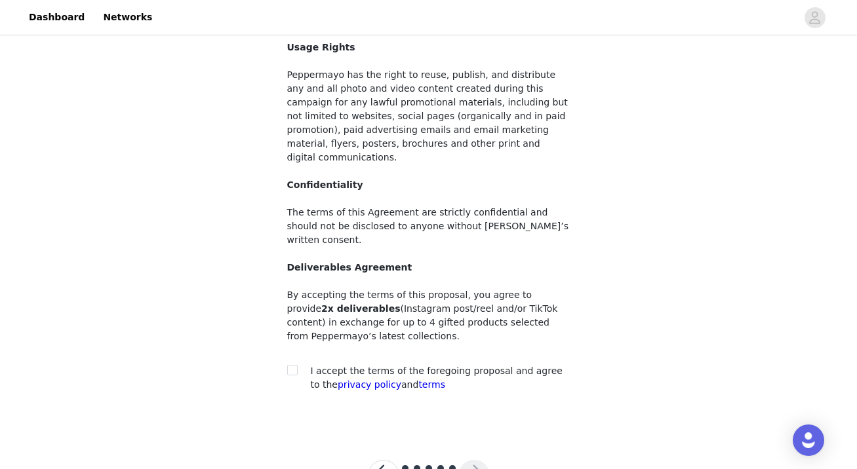
scroll to position [136, 0]
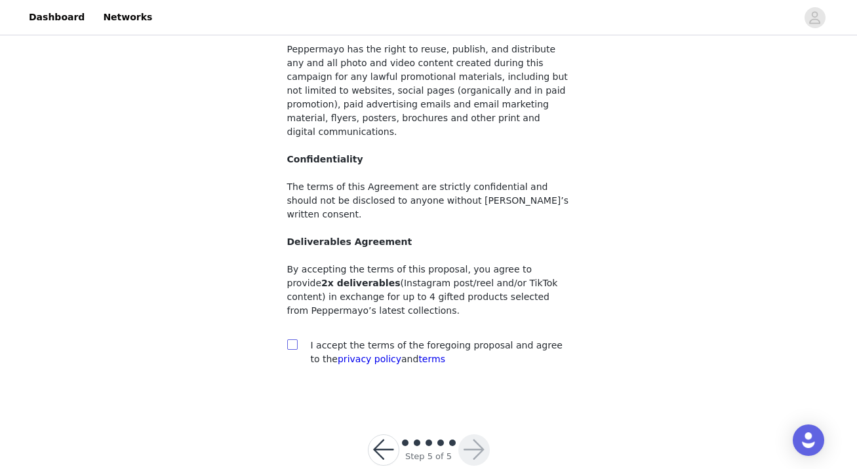
click at [292, 340] on input "checkbox" at bounding box center [291, 344] width 9 height 9
checkbox input "true"
click at [474, 435] on button "button" at bounding box center [473, 450] width 31 height 31
